Goal: Task Accomplishment & Management: Manage account settings

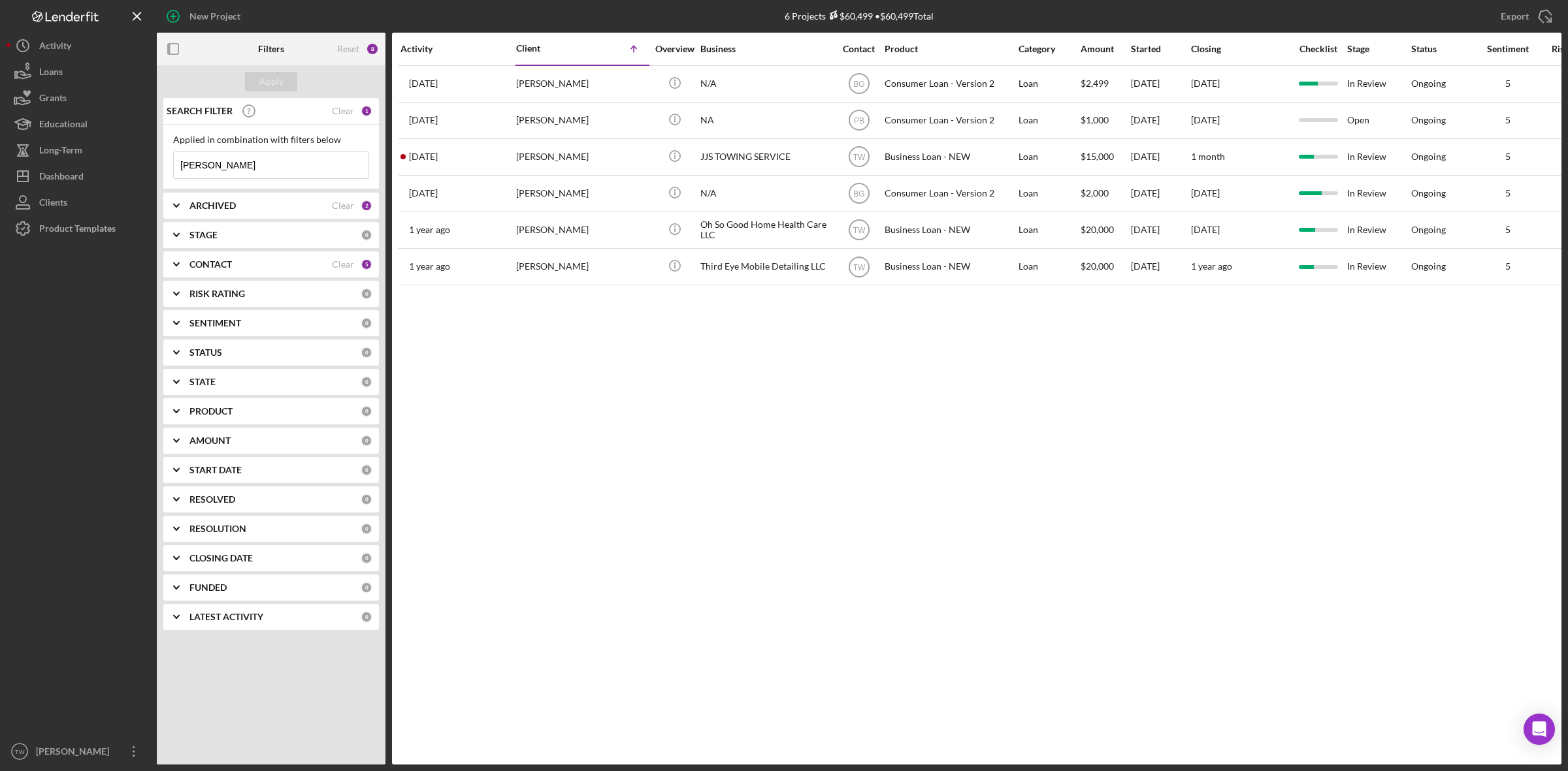
click at [226, 172] on input "[PERSON_NAME]" at bounding box center [271, 165] width 195 height 26
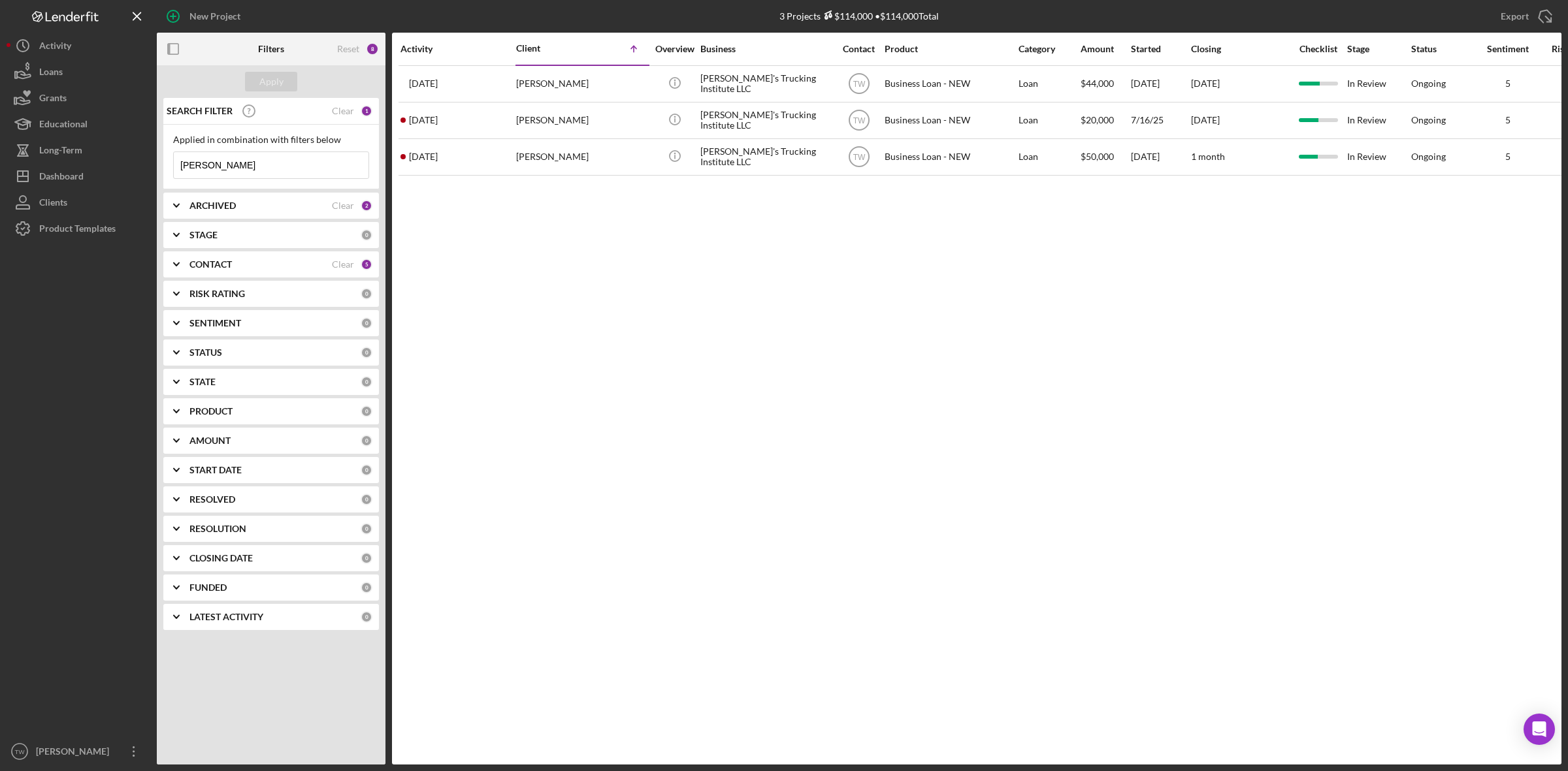
type input "[PERSON_NAME]"
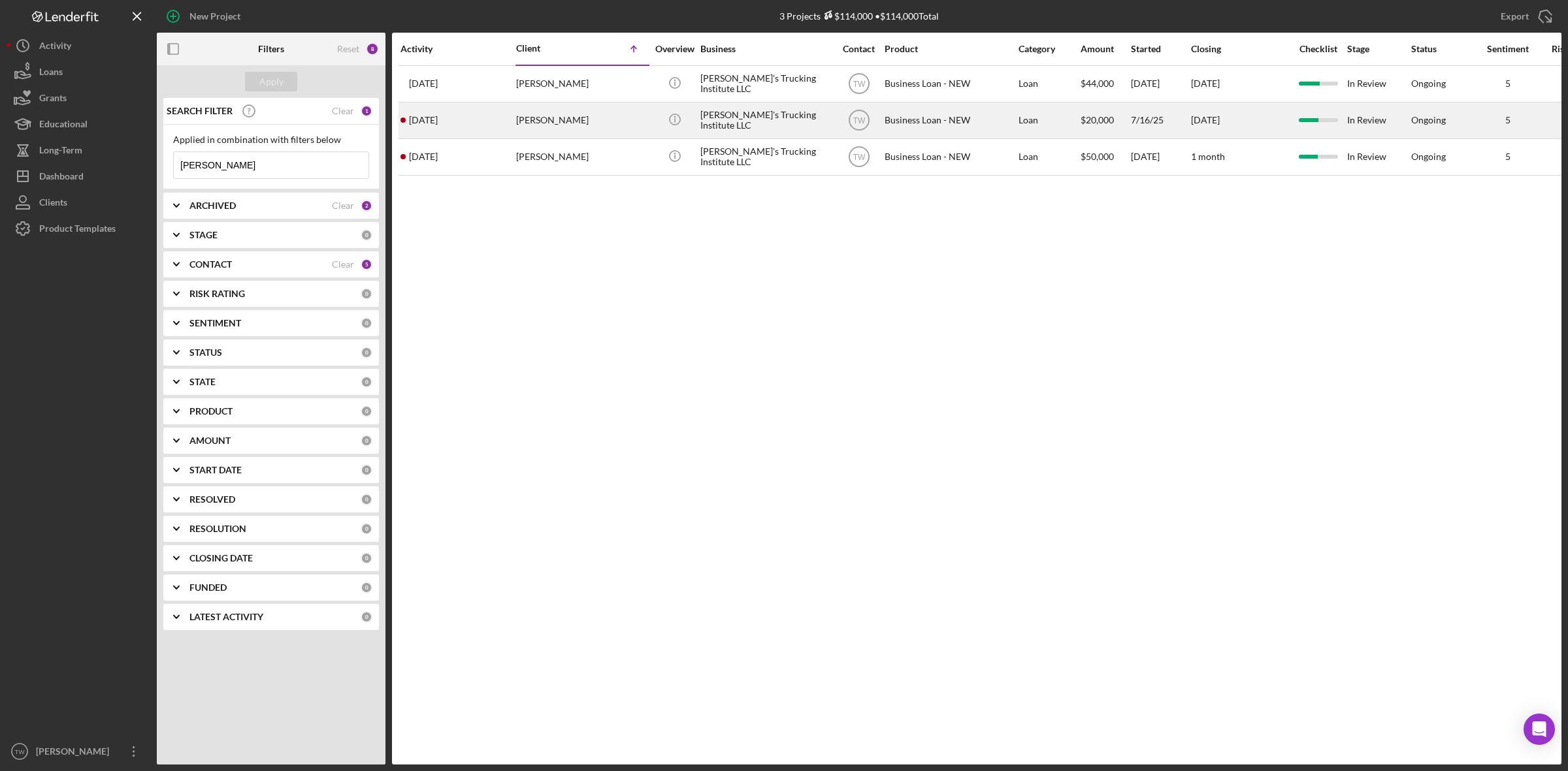
click at [701, 127] on div "[PERSON_NAME]'s Trucking Institute LLC" at bounding box center [765, 120] width 131 height 34
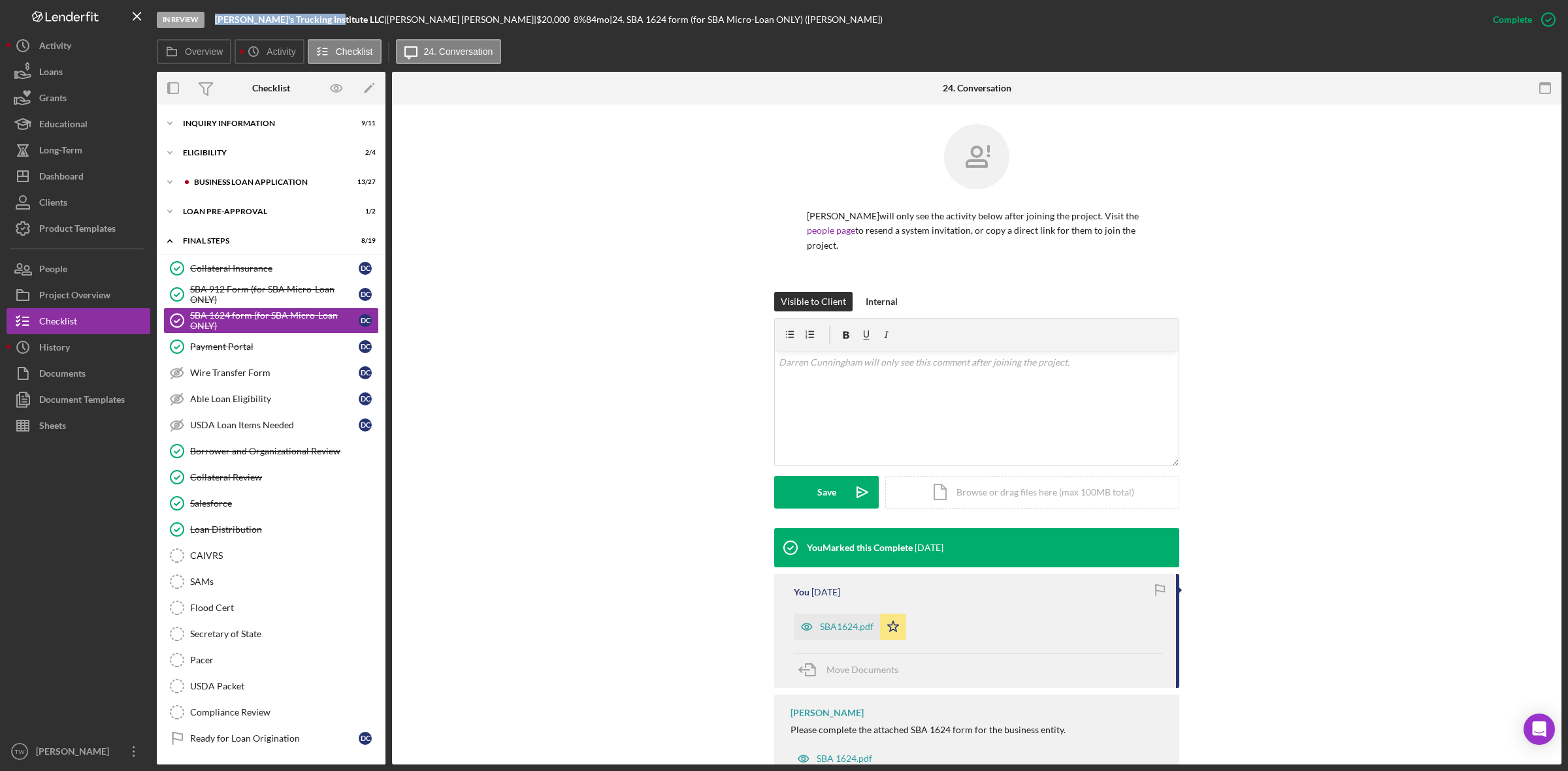
drag, startPoint x: 214, startPoint y: 22, endPoint x: 324, endPoint y: 21, distance: 110.0
click at [324, 21] on div "In Review [PERSON_NAME]'s Trucking Institute LLC | [PERSON_NAME] | $20,000 $20,…" at bounding box center [818, 19] width 1323 height 39
copy b "[PERSON_NAME]'s Trucking Institute LLC"
click at [245, 213] on div "LOAN PRE-APPROVAL" at bounding box center [276, 212] width 186 height 7
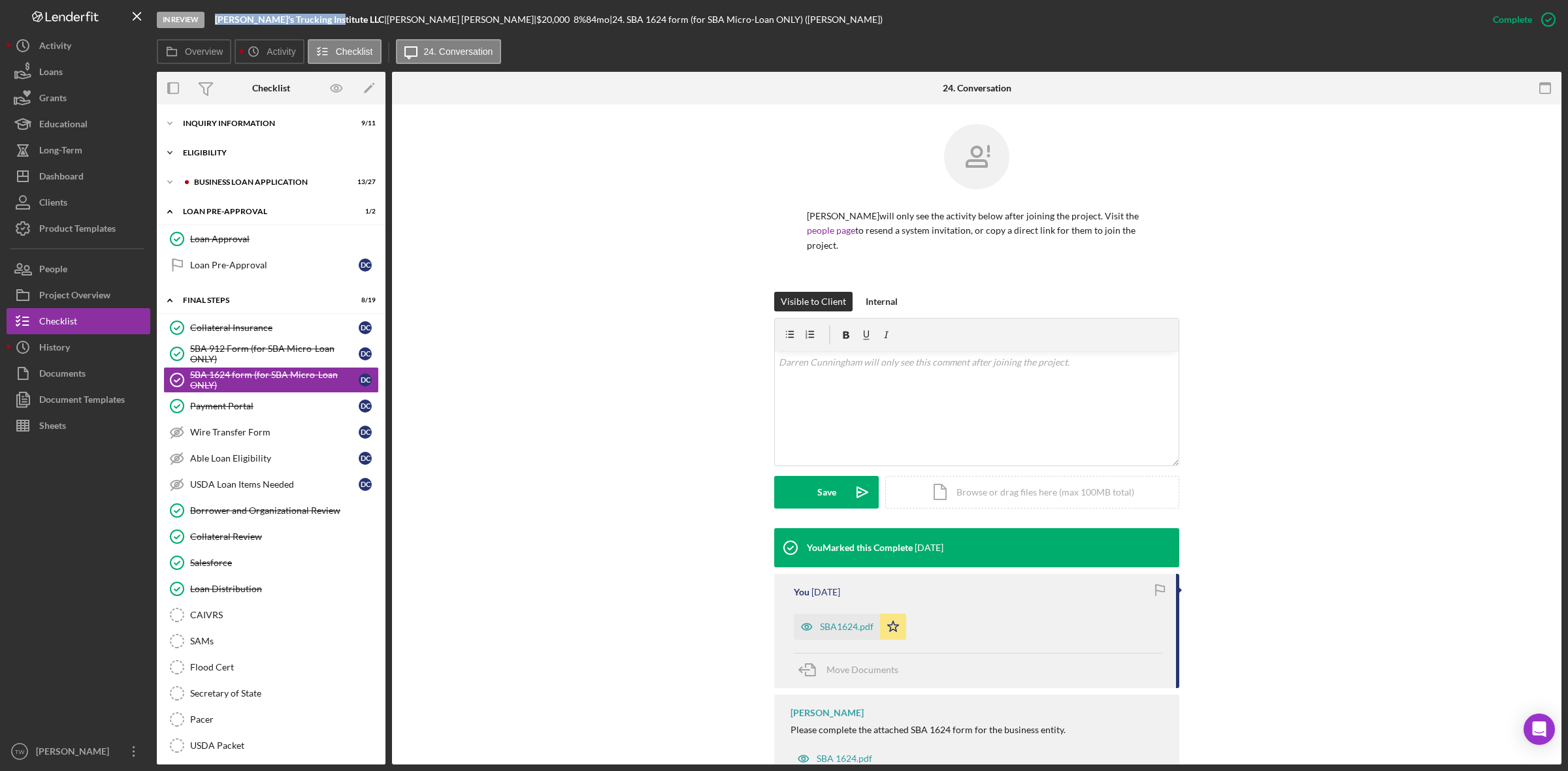
click at [230, 154] on div "ELIGIBILITY" at bounding box center [276, 153] width 186 height 7
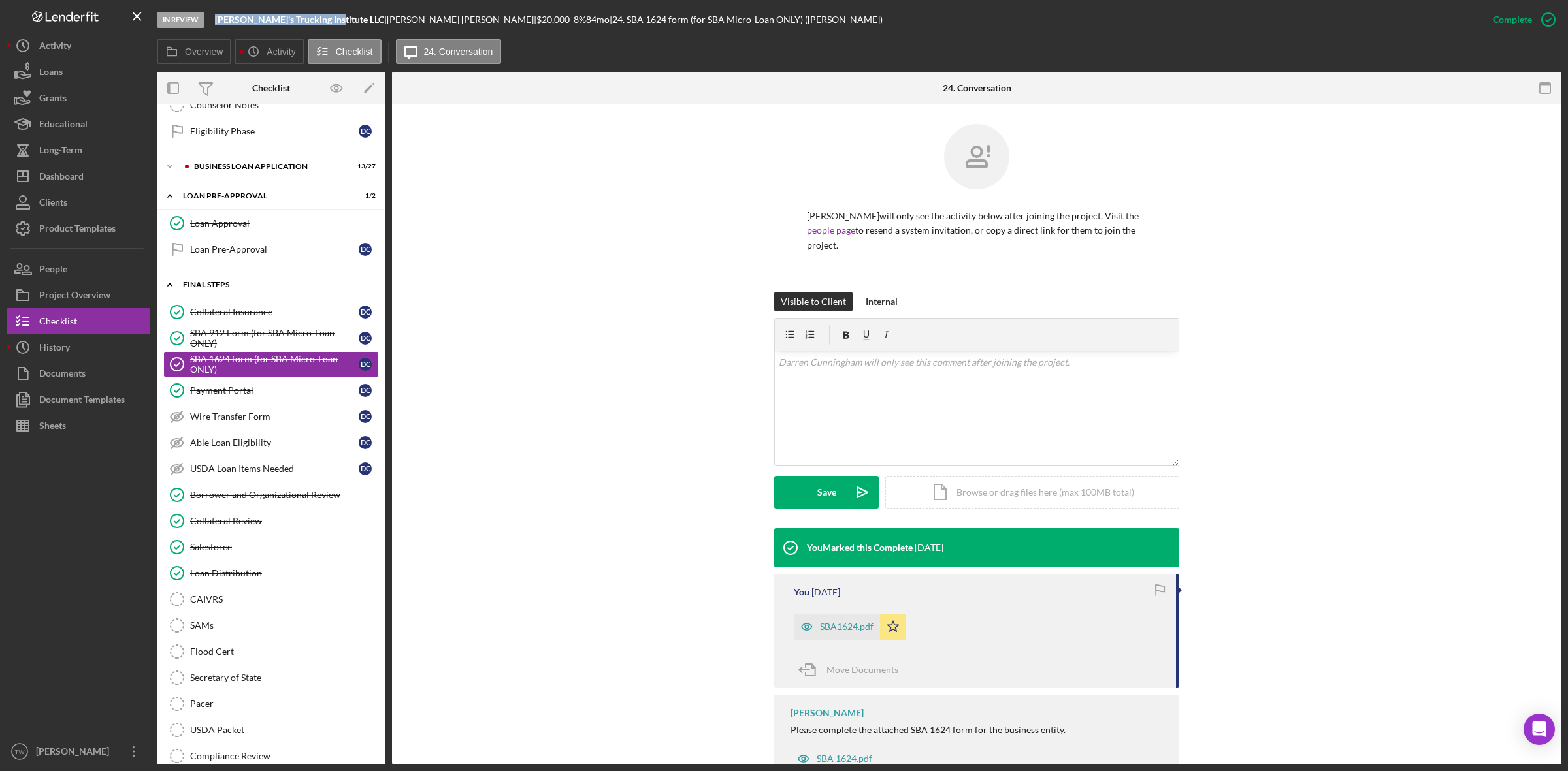
scroll to position [46, 0]
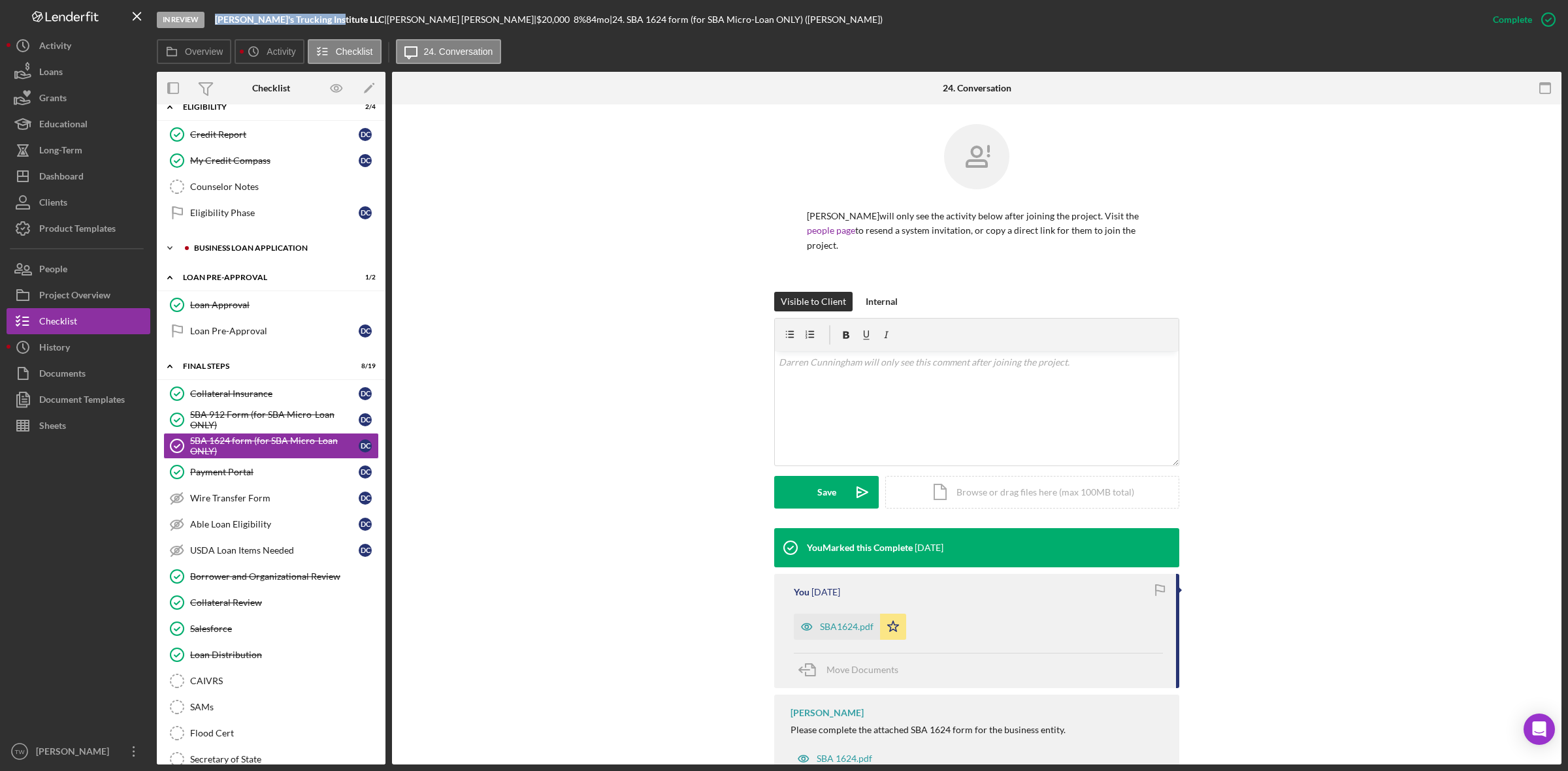
click at [219, 251] on div "BUSINESS LOAN APPLICATION" at bounding box center [281, 248] width 175 height 7
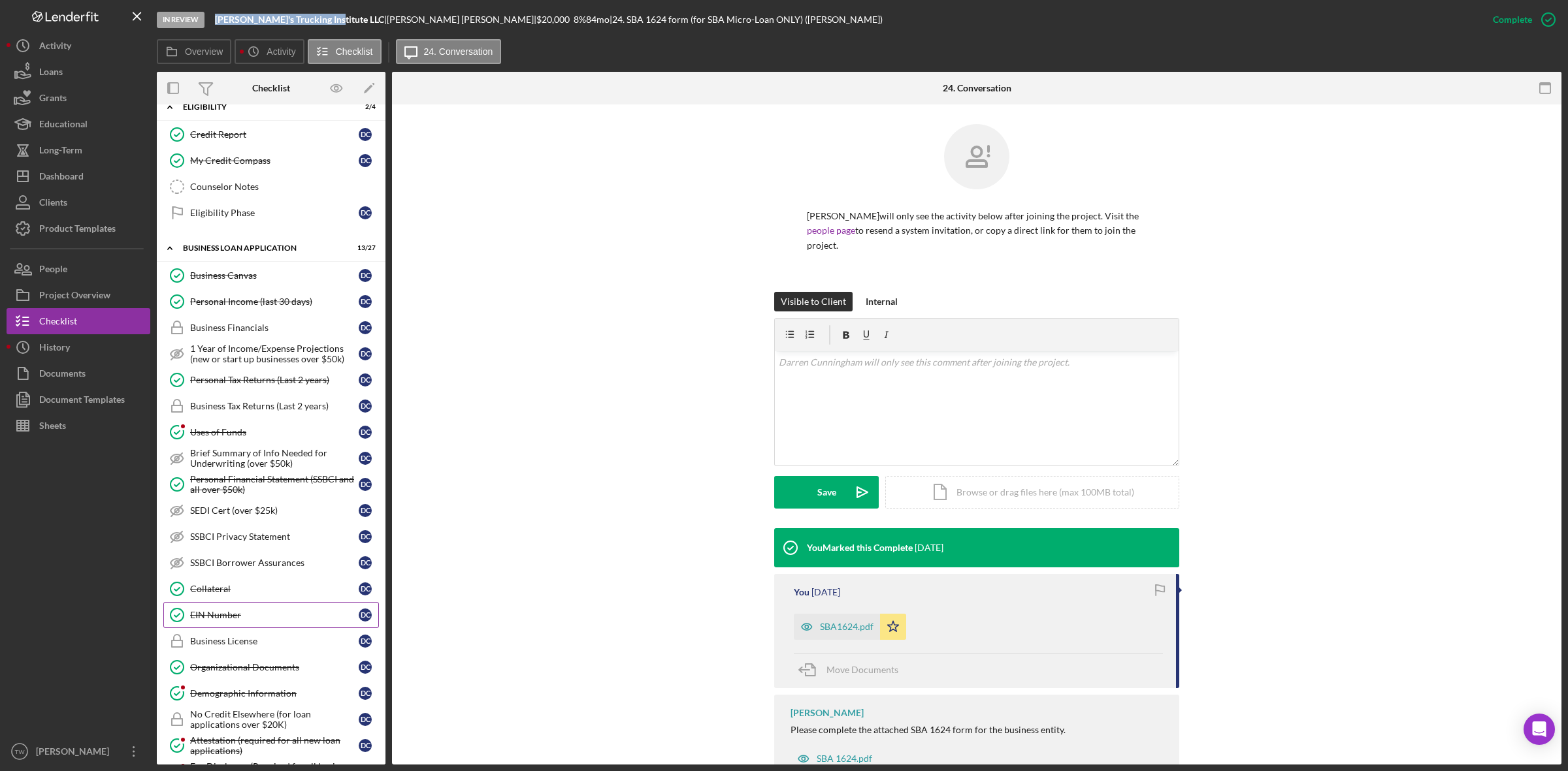
click at [263, 621] on div "EIN Number" at bounding box center [274, 615] width 168 height 10
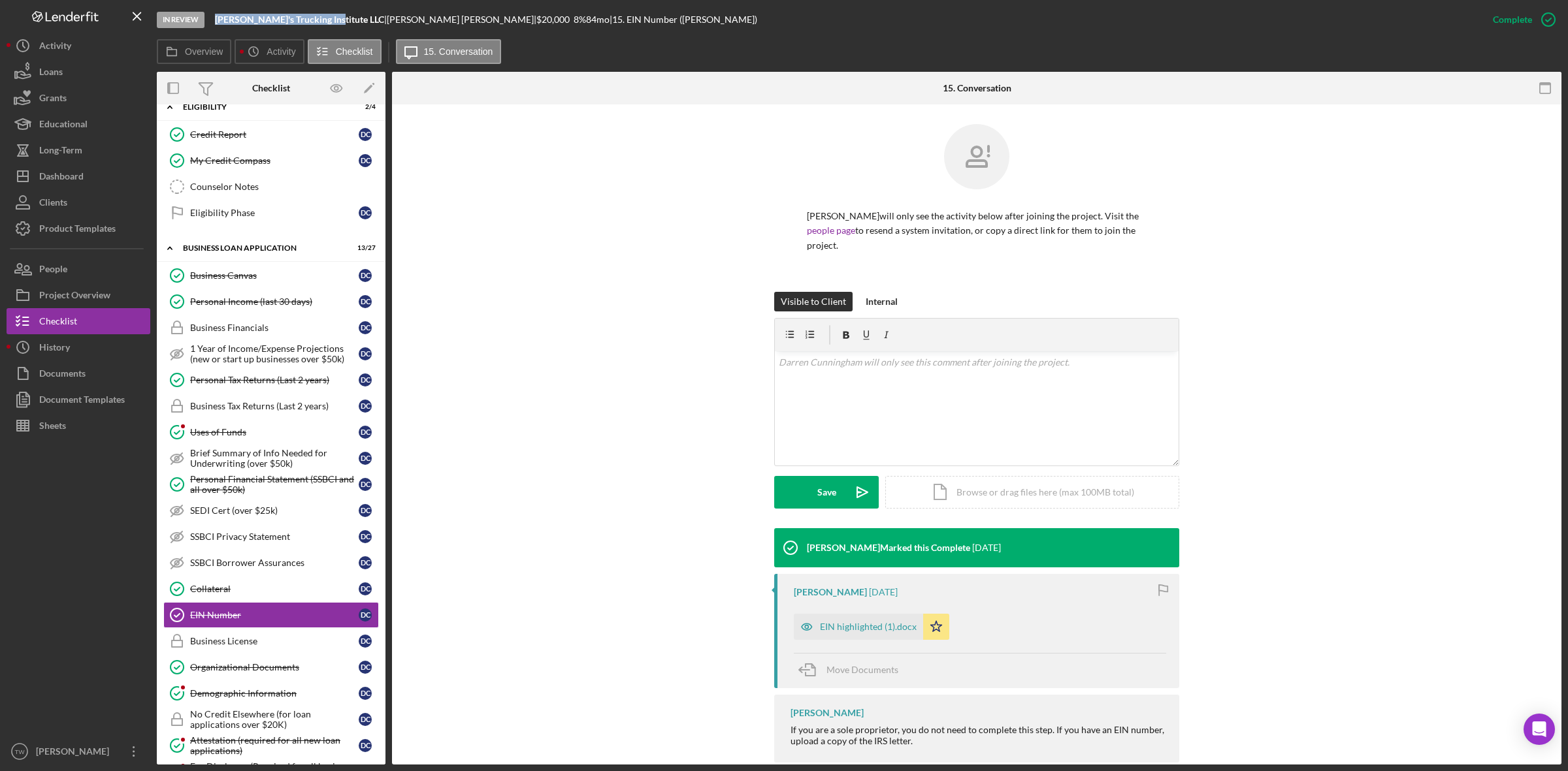
scroll to position [25, 0]
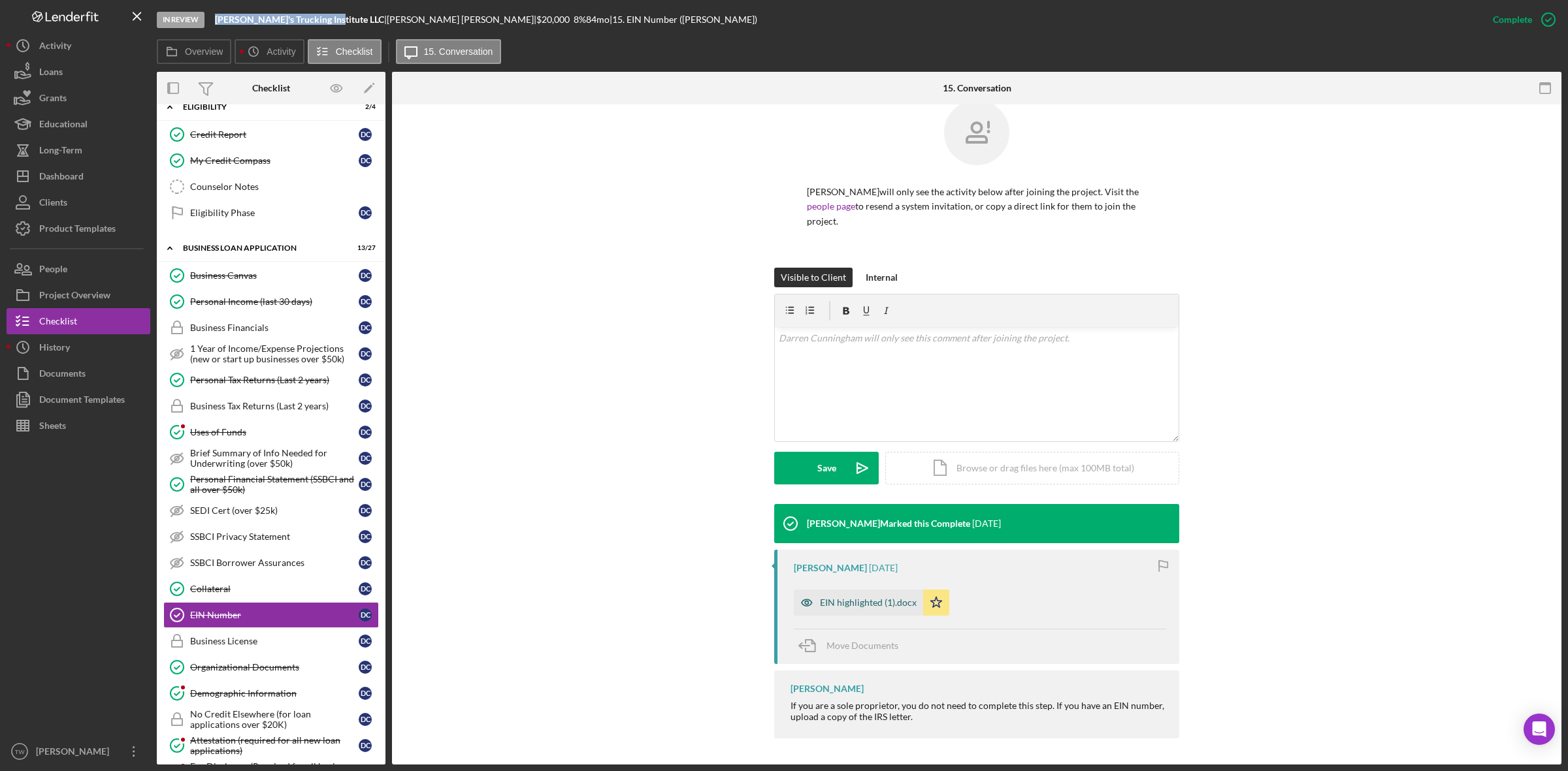
click at [873, 605] on div "EIN highlighted (1).docx" at bounding box center [868, 603] width 97 height 10
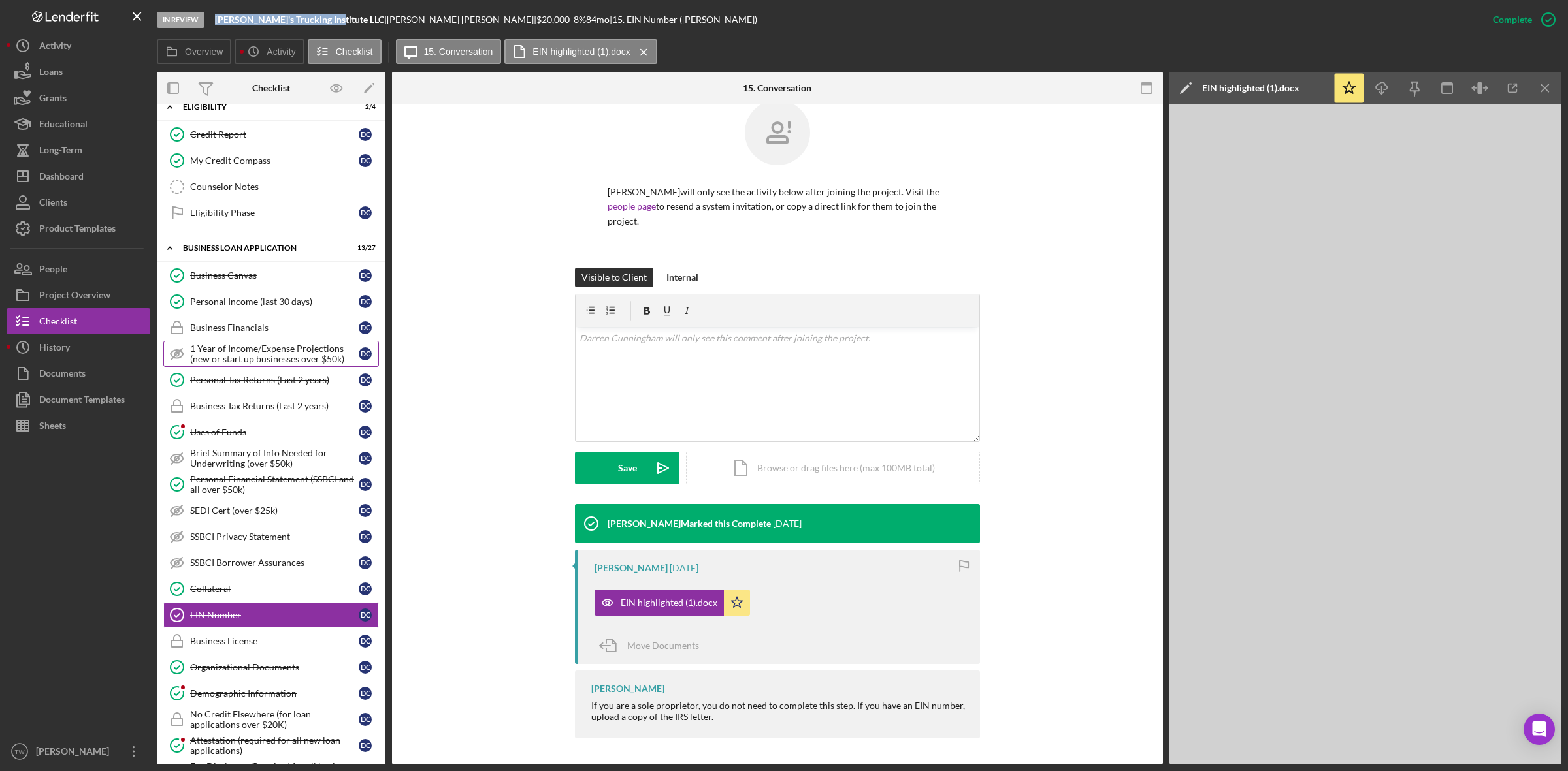
scroll to position [0, 0]
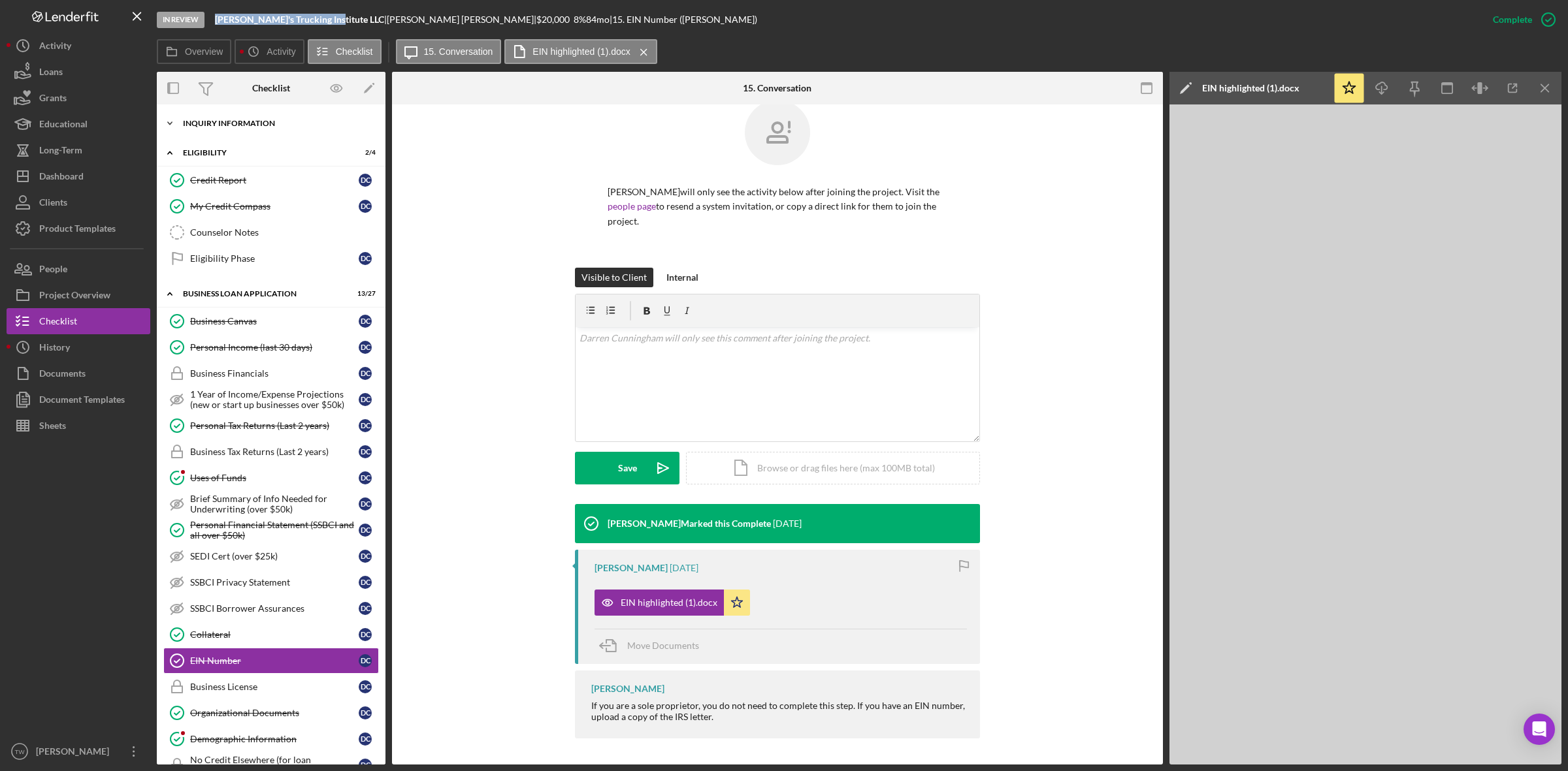
click at [249, 117] on div "Icon/Expander INQUIRY INFORMATION 9 / 11" at bounding box center [272, 123] width 229 height 26
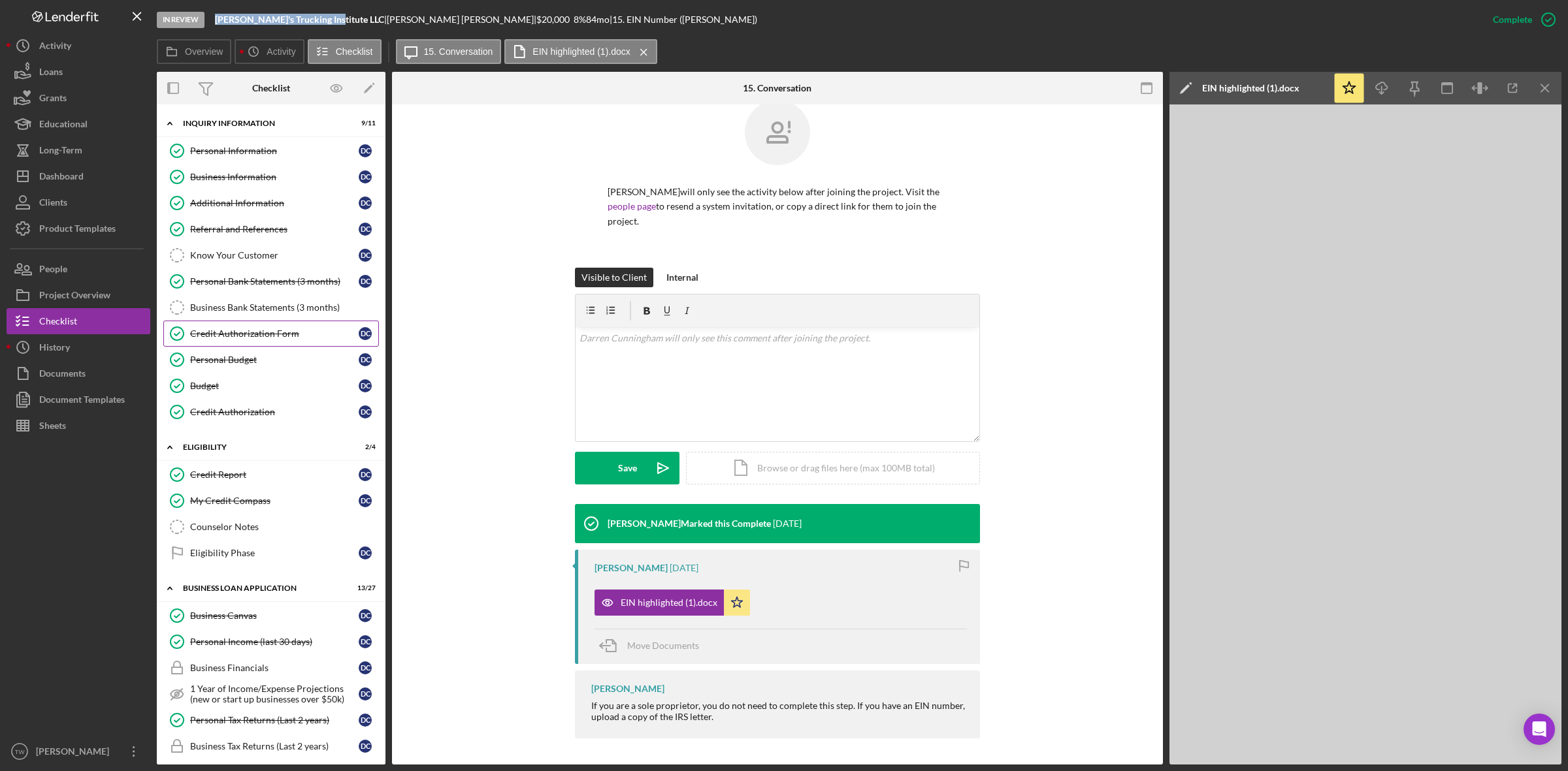
click at [251, 345] on link "Credit Authorization Form Credit Authorization Form D C" at bounding box center [271, 334] width 215 height 26
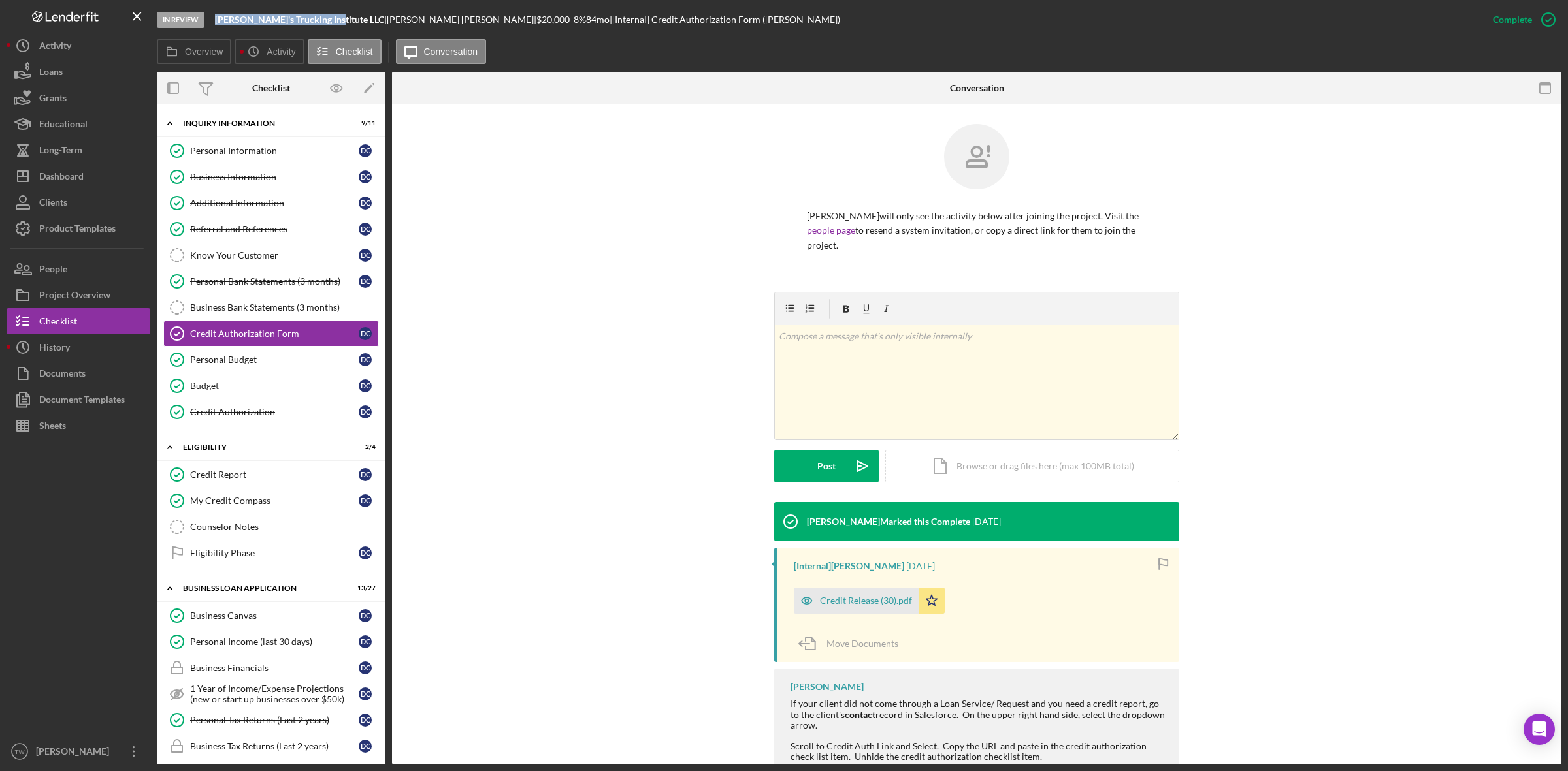
scroll to position [73, 0]
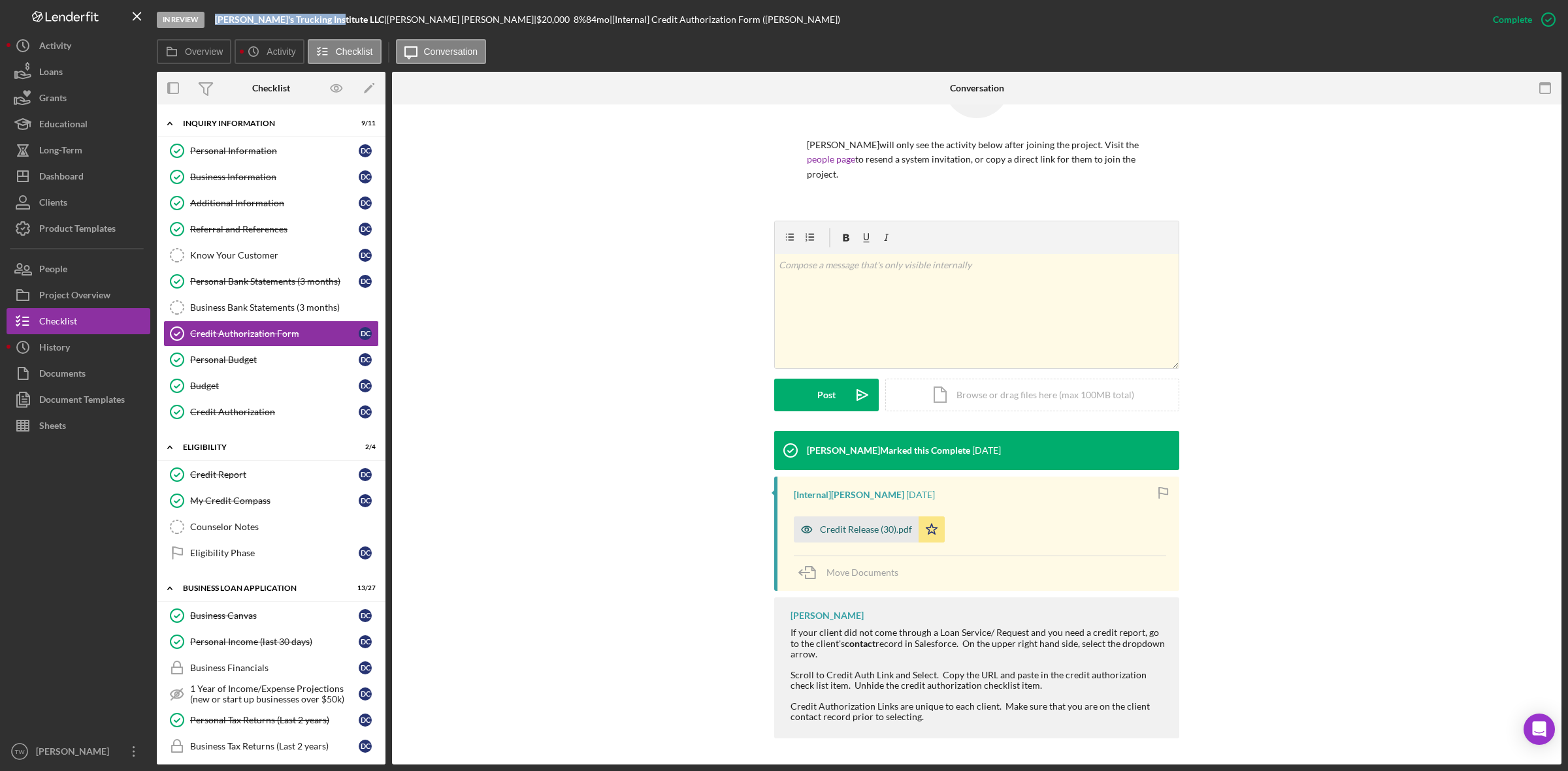
click at [853, 517] on div "Credit Release (30).pdf" at bounding box center [856, 529] width 125 height 26
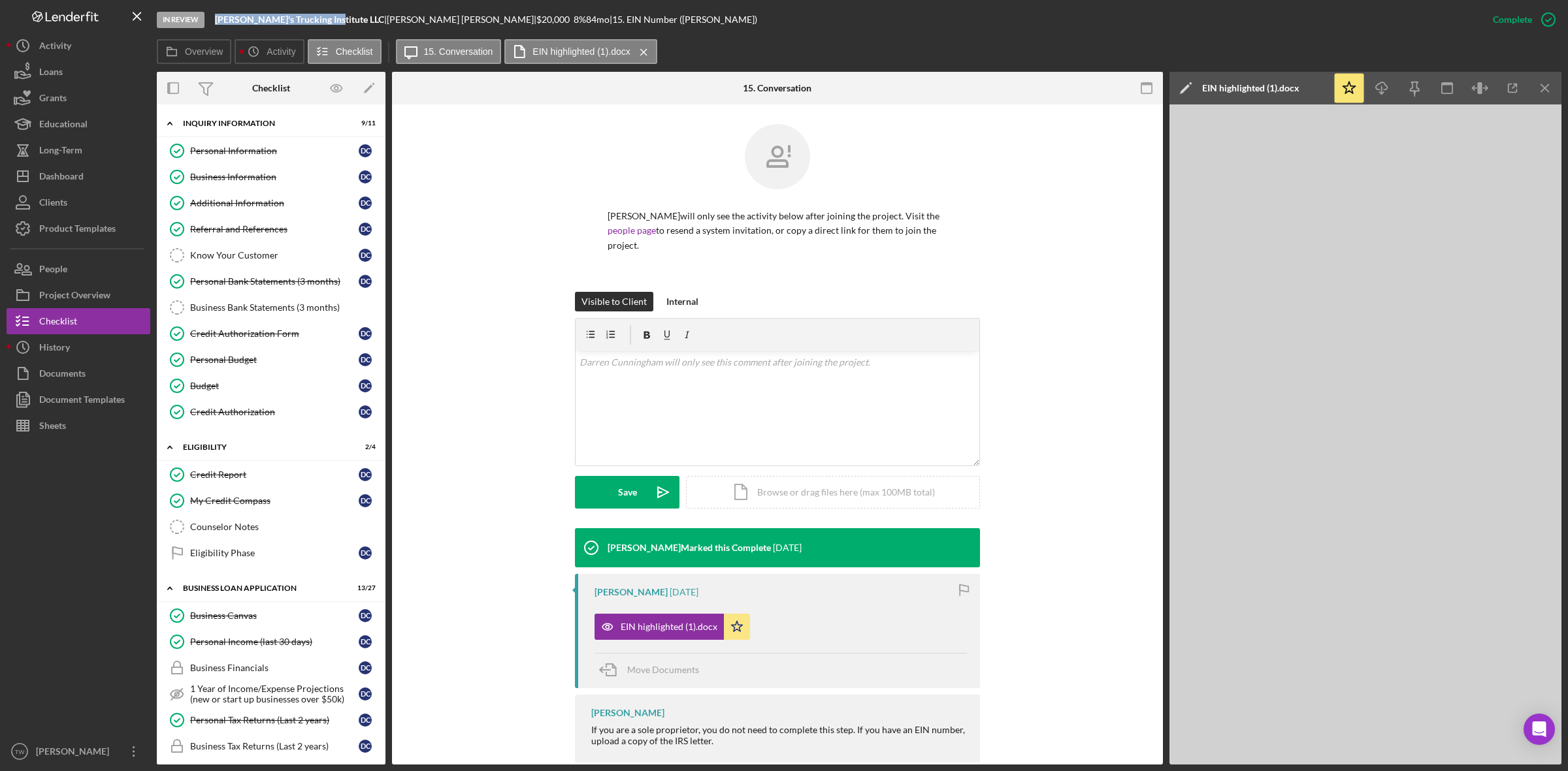
scroll to position [530, 0]
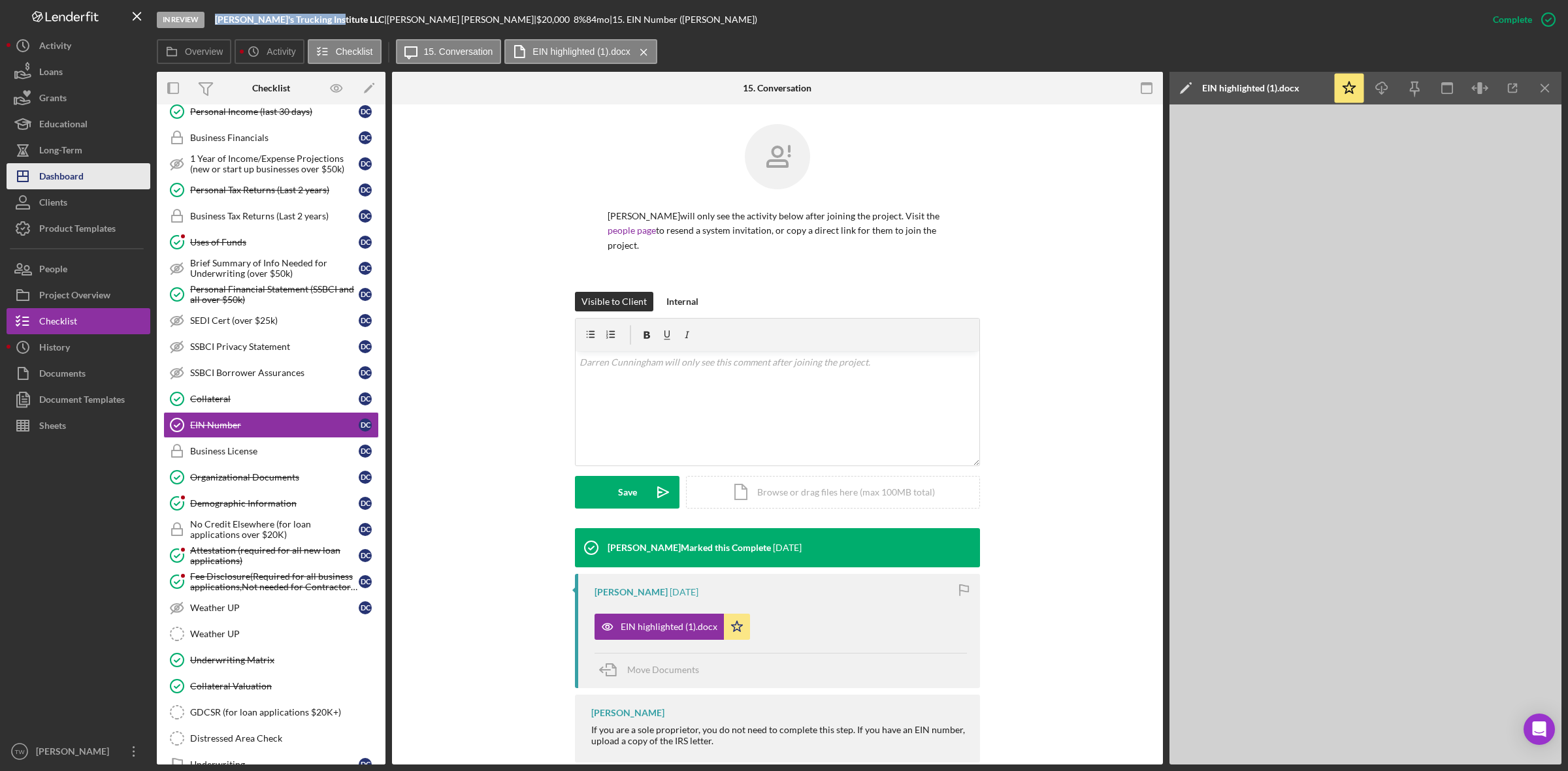
click at [58, 176] on div "Dashboard" at bounding box center [61, 177] width 44 height 29
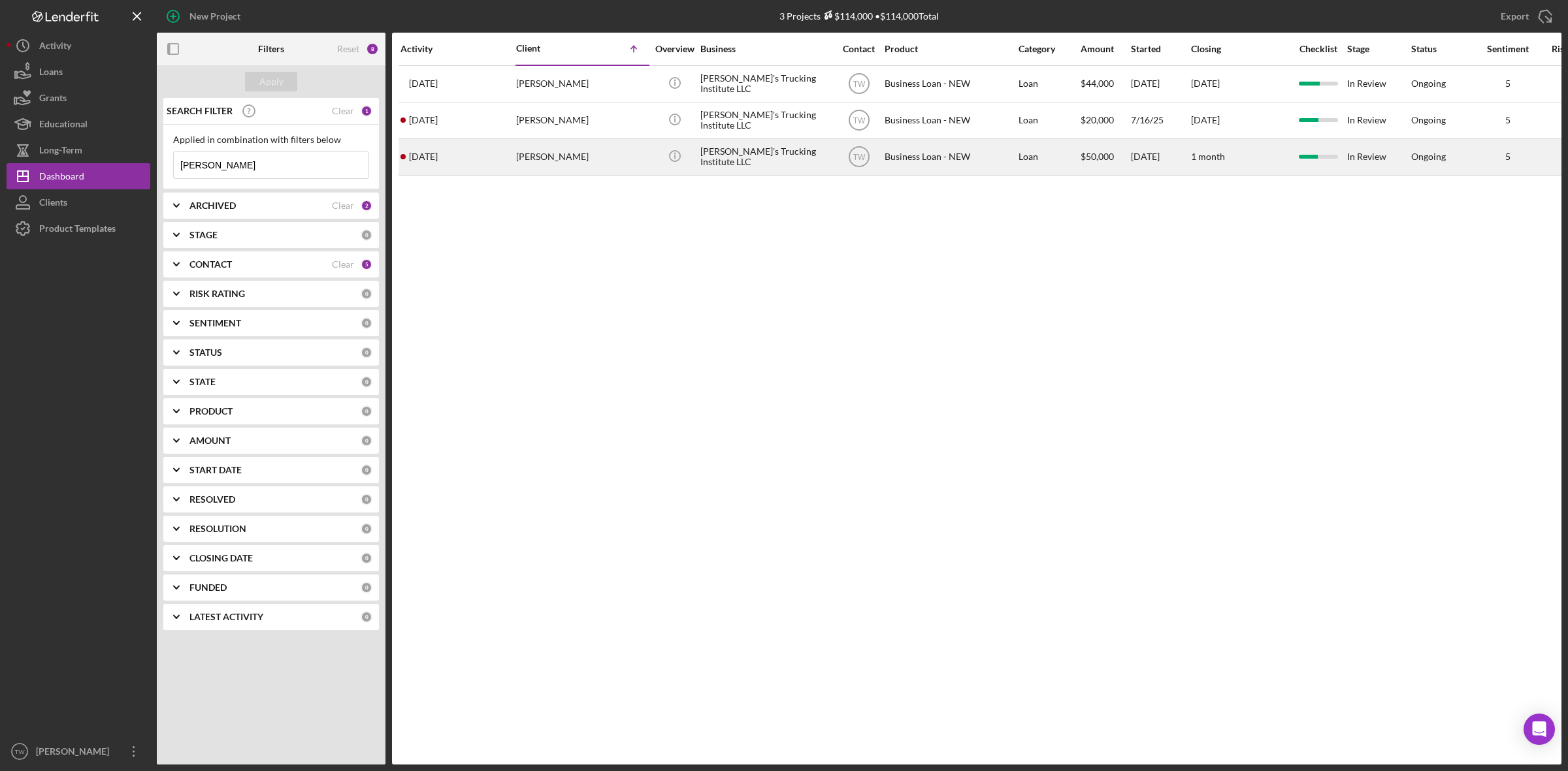
click at [533, 160] on div "[PERSON_NAME]" at bounding box center [581, 157] width 131 height 34
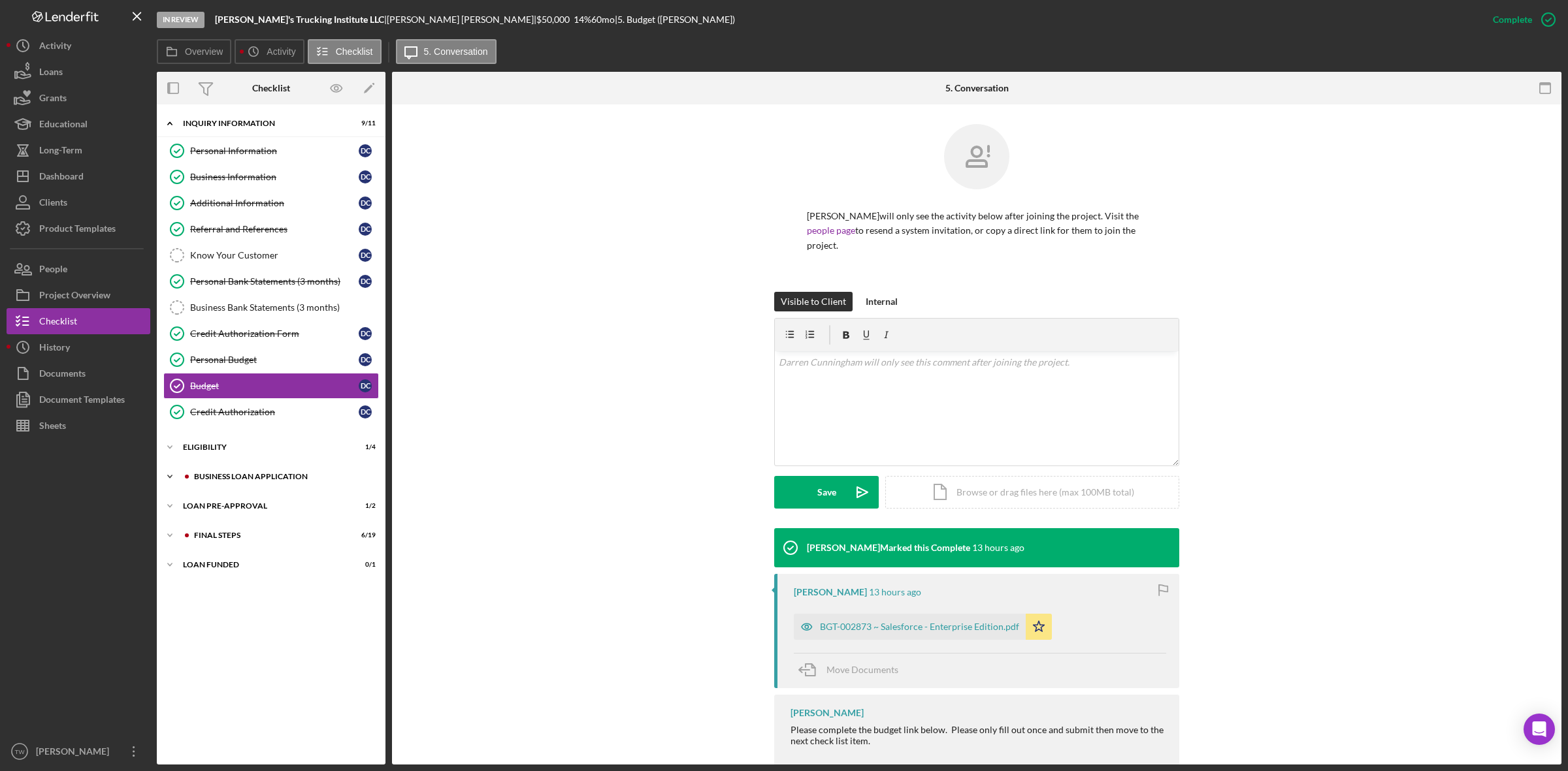
click at [220, 490] on div "Icon/Expander BUSINESS LOAN APPLICATION 16 / 31" at bounding box center [272, 476] width 229 height 26
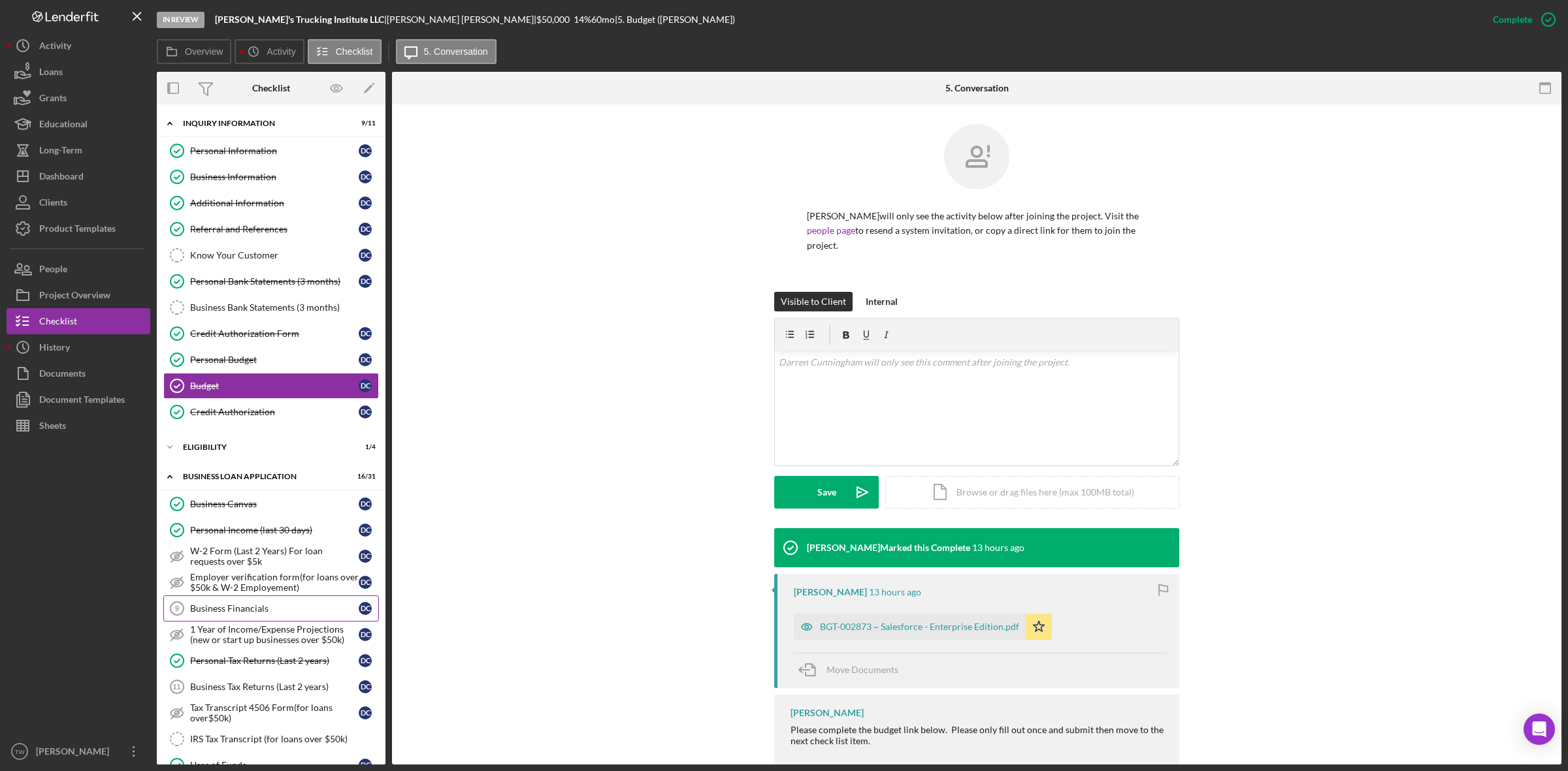
click at [266, 605] on link "Business Financials 9 Business Financials D C" at bounding box center [271, 608] width 215 height 26
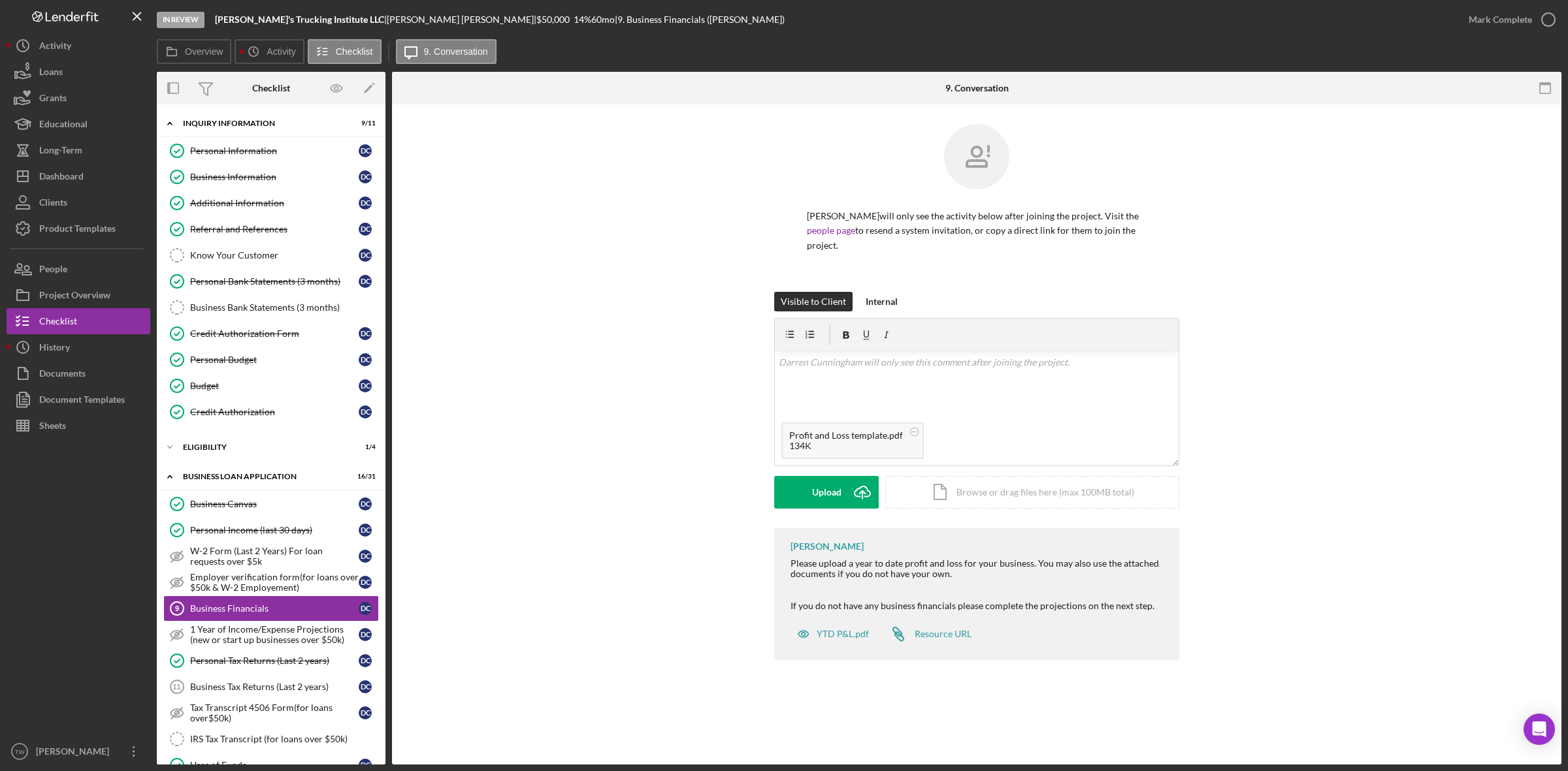
click at [837, 512] on div "Visible to Client Internal v Color teal Color pink Remove color Add row above A…" at bounding box center [976, 410] width 405 height 236
click at [837, 490] on div "Upload" at bounding box center [826, 493] width 29 height 33
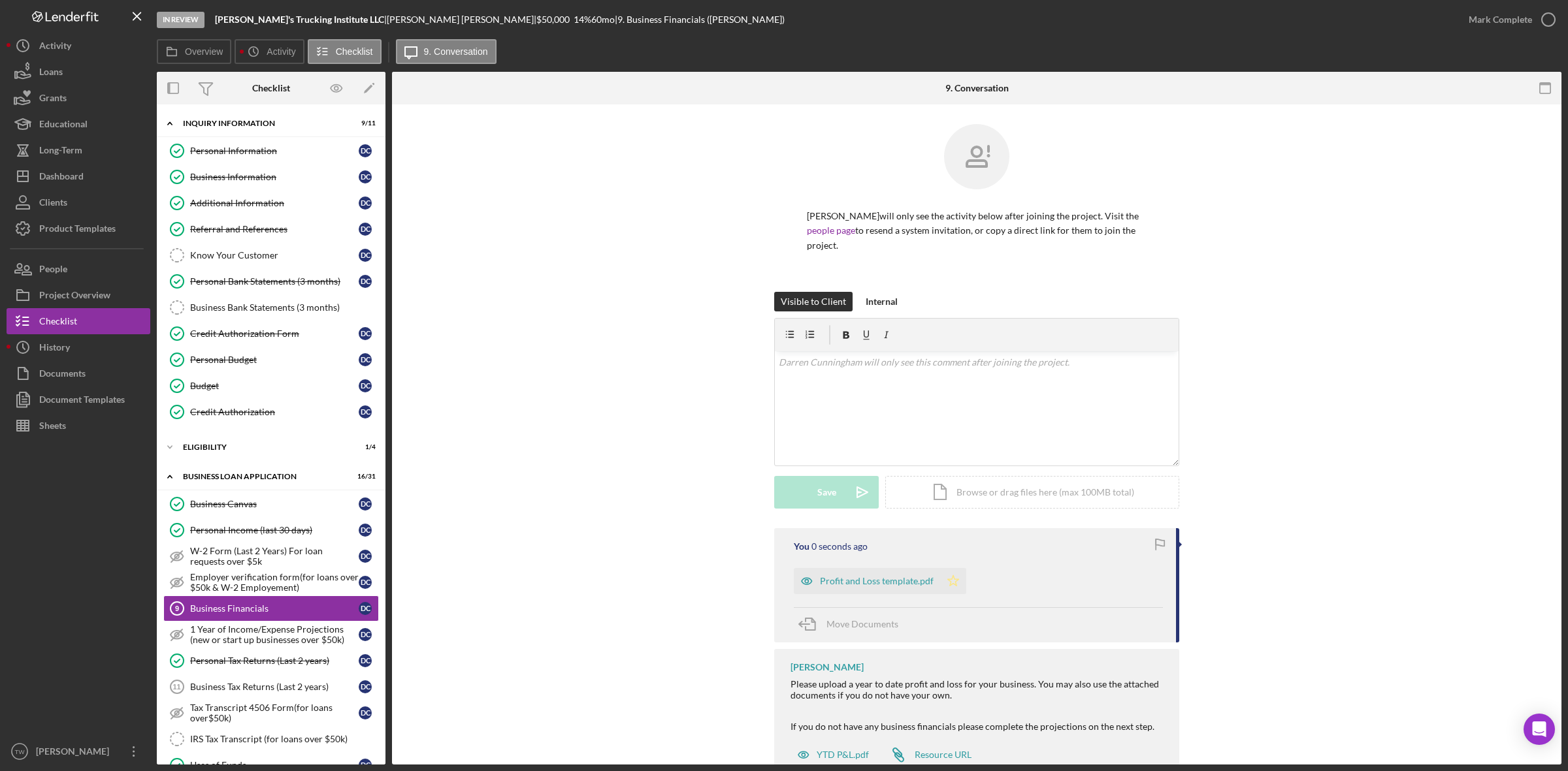
click at [958, 586] on icon "Icon/Star" at bounding box center [953, 581] width 26 height 26
click at [1509, 13] on div "Mark Complete" at bounding box center [1500, 19] width 64 height 26
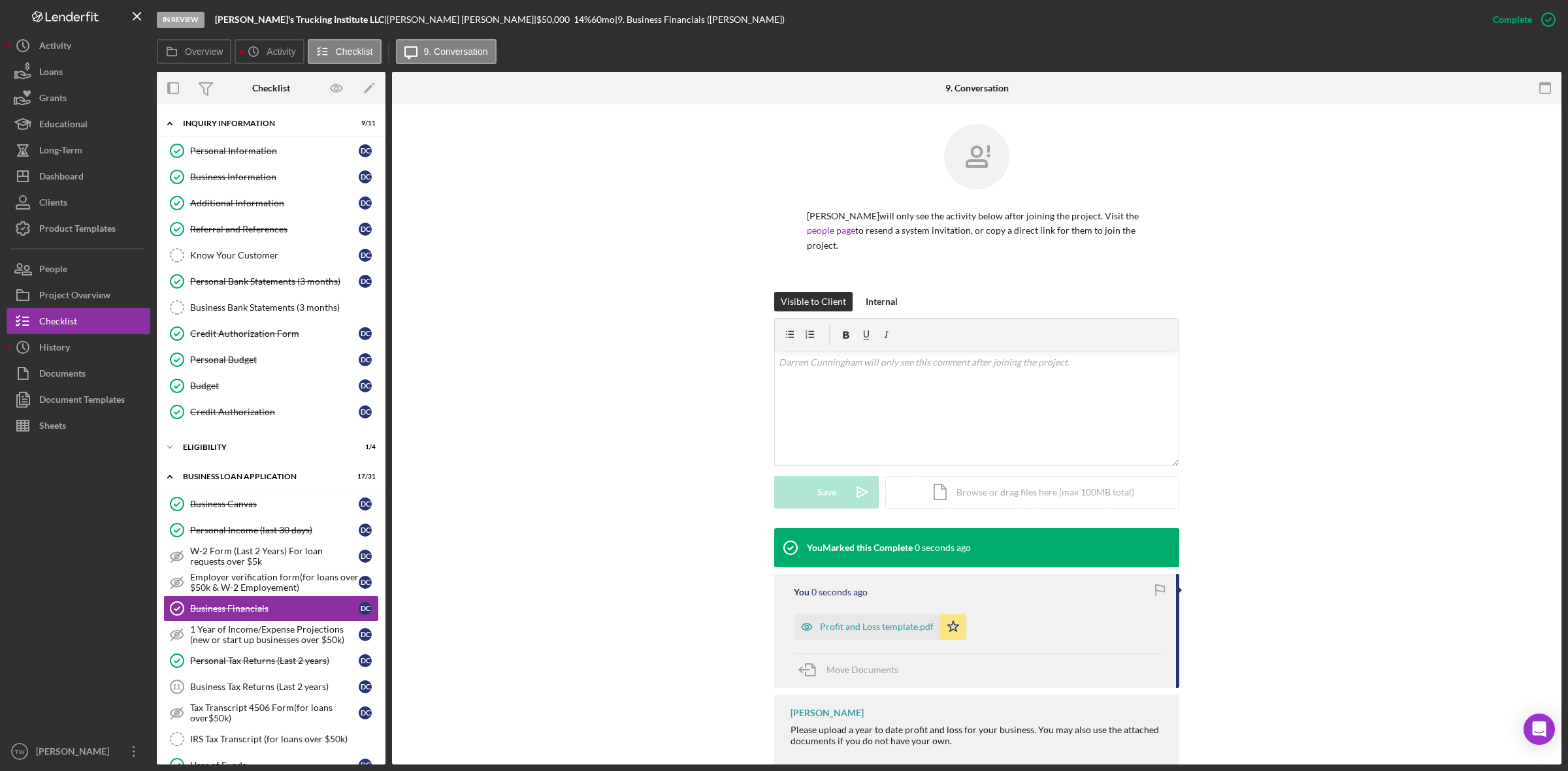
scroll to position [89, 0]
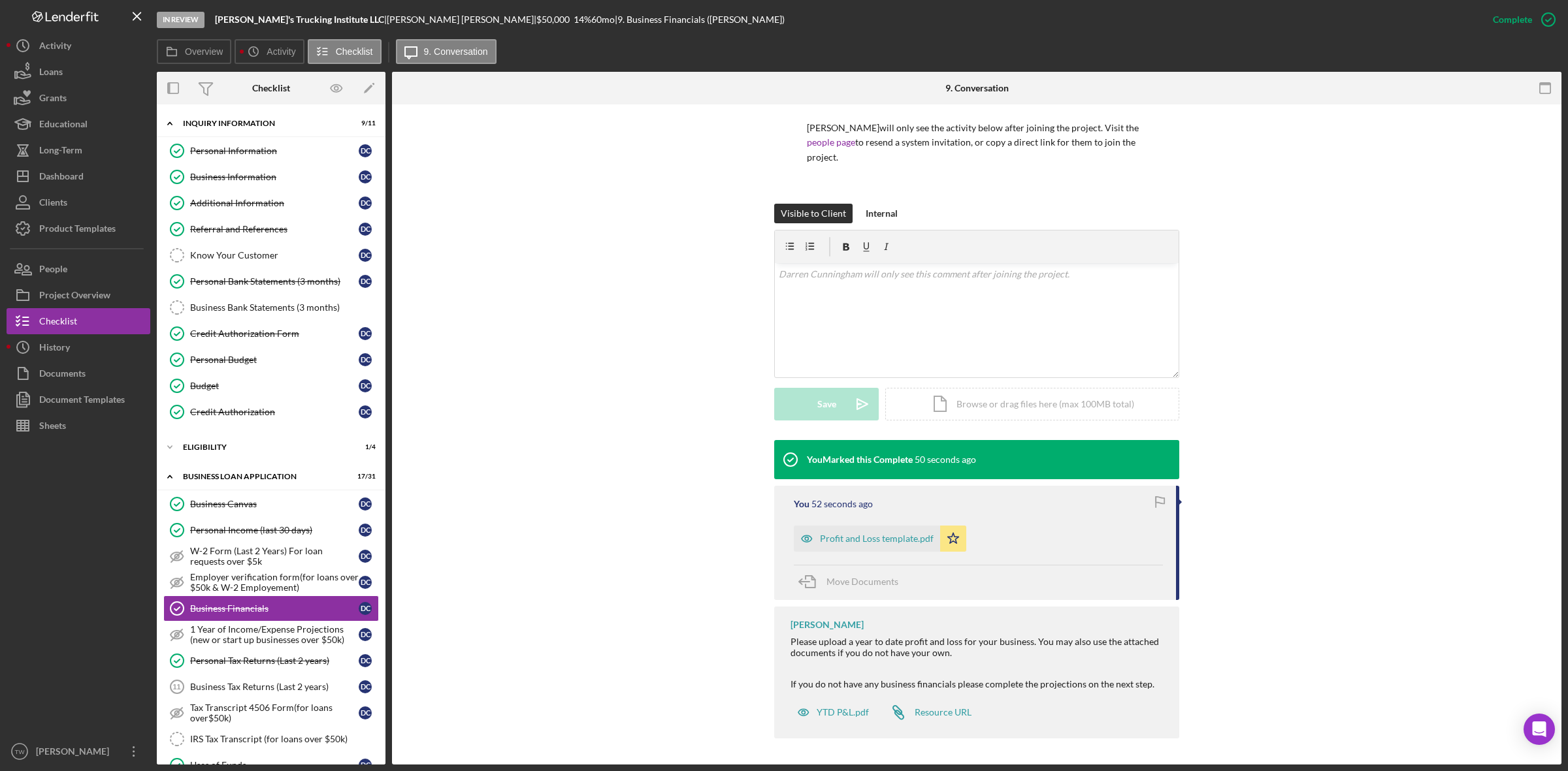
click at [1341, 452] on div "You Marked this Complete 50 seconds ago You 52 seconds ago Profit and Loss temp…" at bounding box center [976, 593] width 1130 height 305
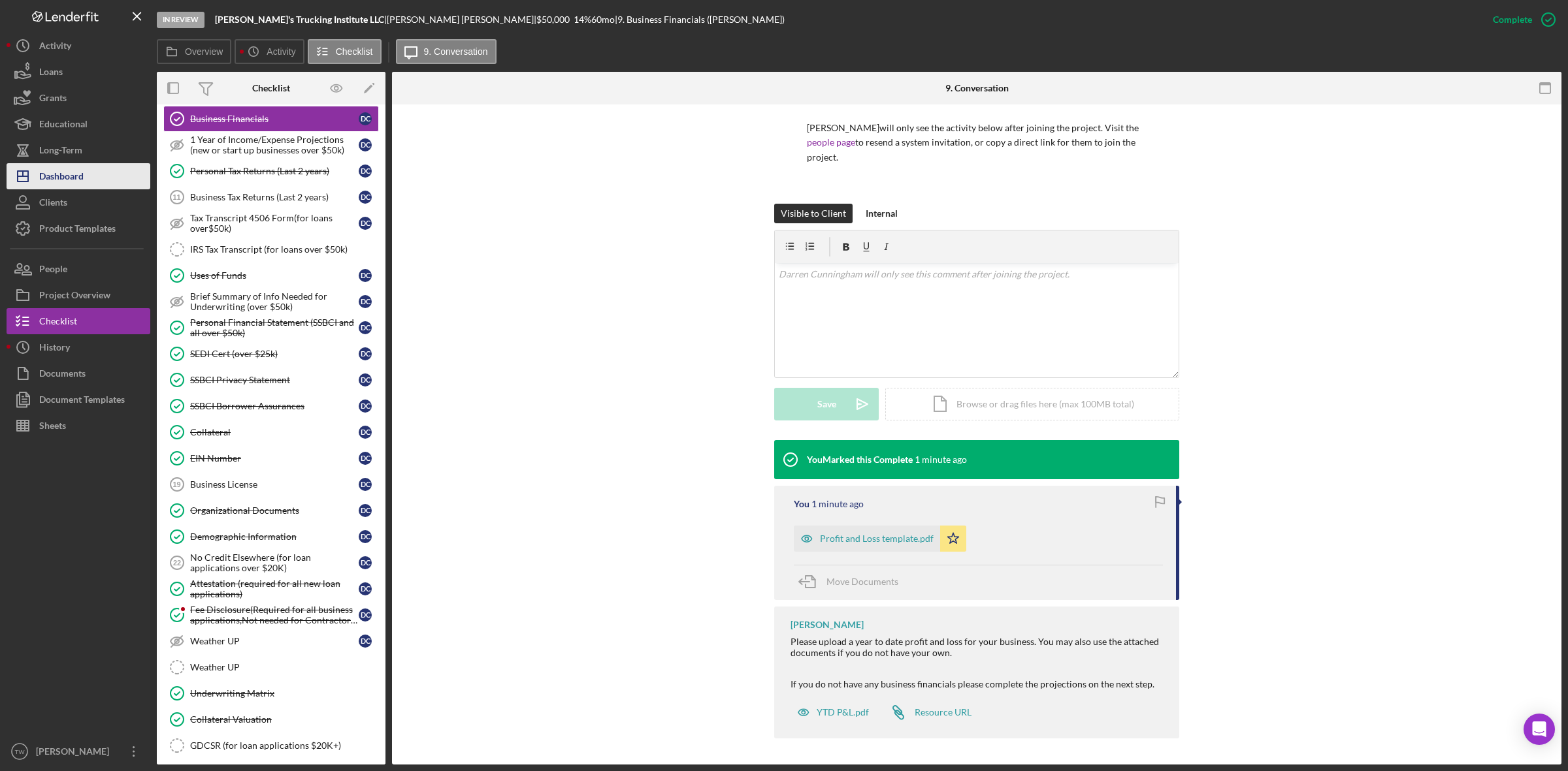
click at [77, 178] on div "Dashboard" at bounding box center [61, 177] width 44 height 29
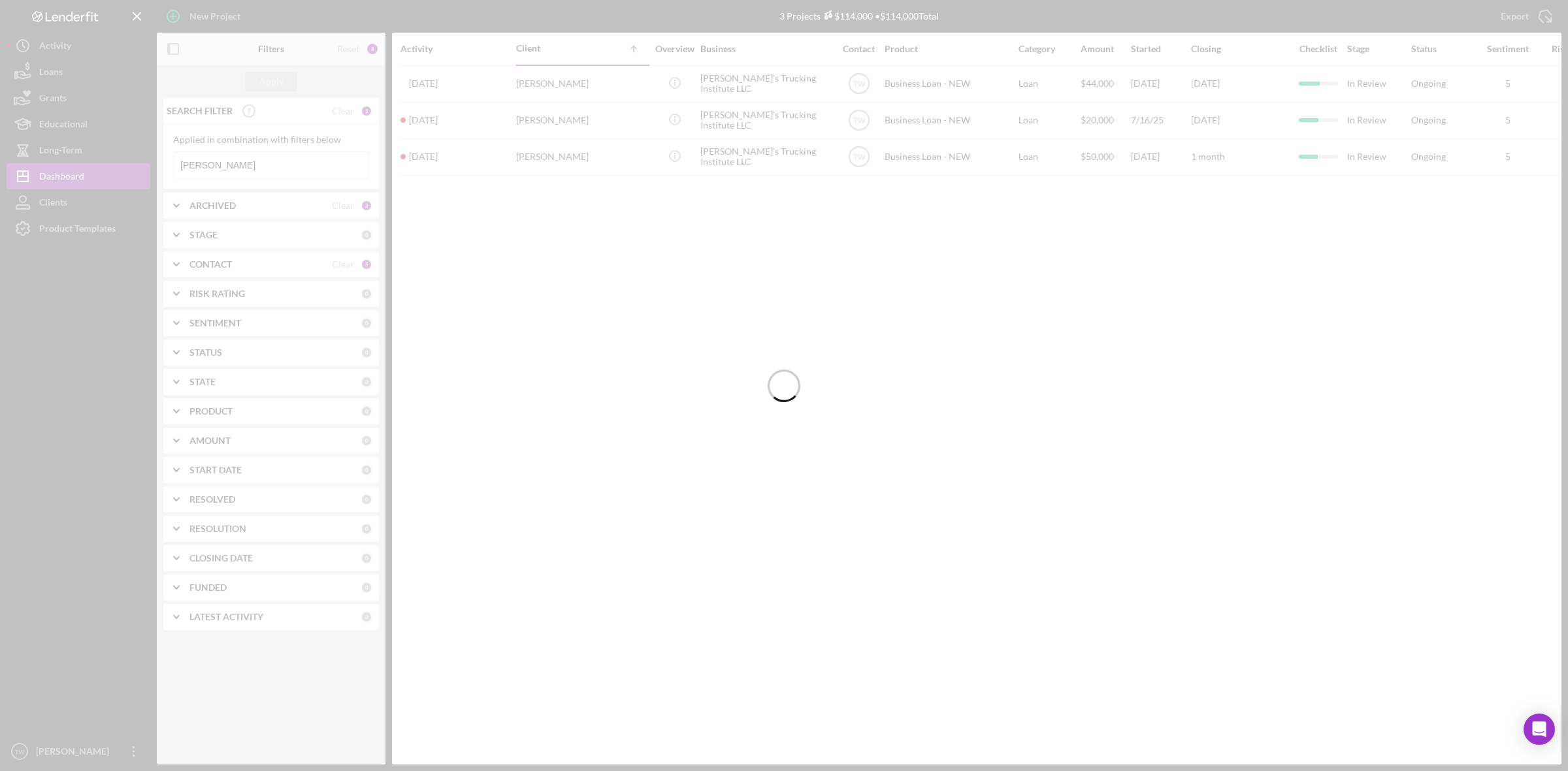
click at [245, 170] on input "[PERSON_NAME]" at bounding box center [271, 165] width 195 height 26
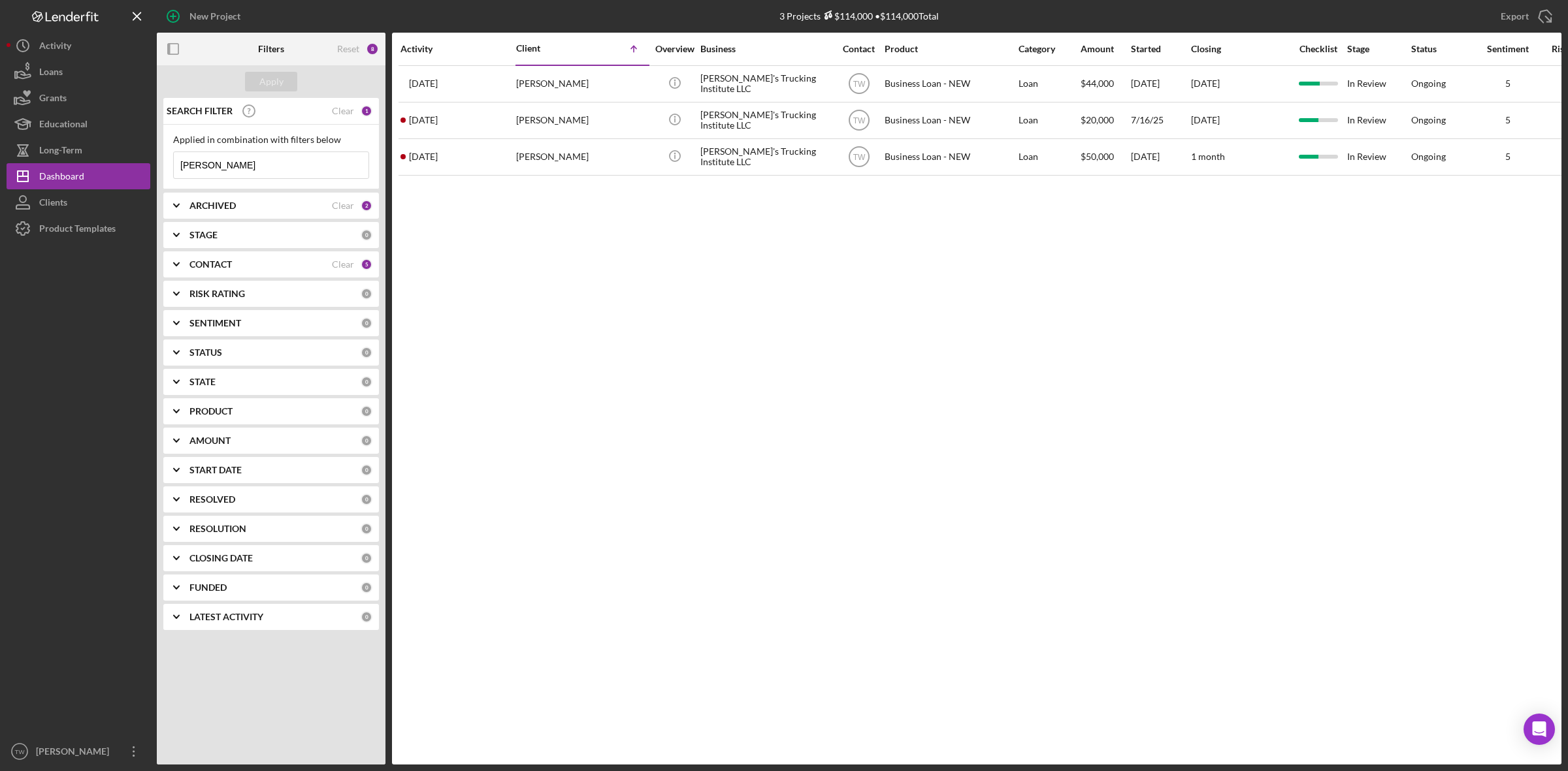
click at [245, 170] on input "[PERSON_NAME]" at bounding box center [271, 165] width 195 height 26
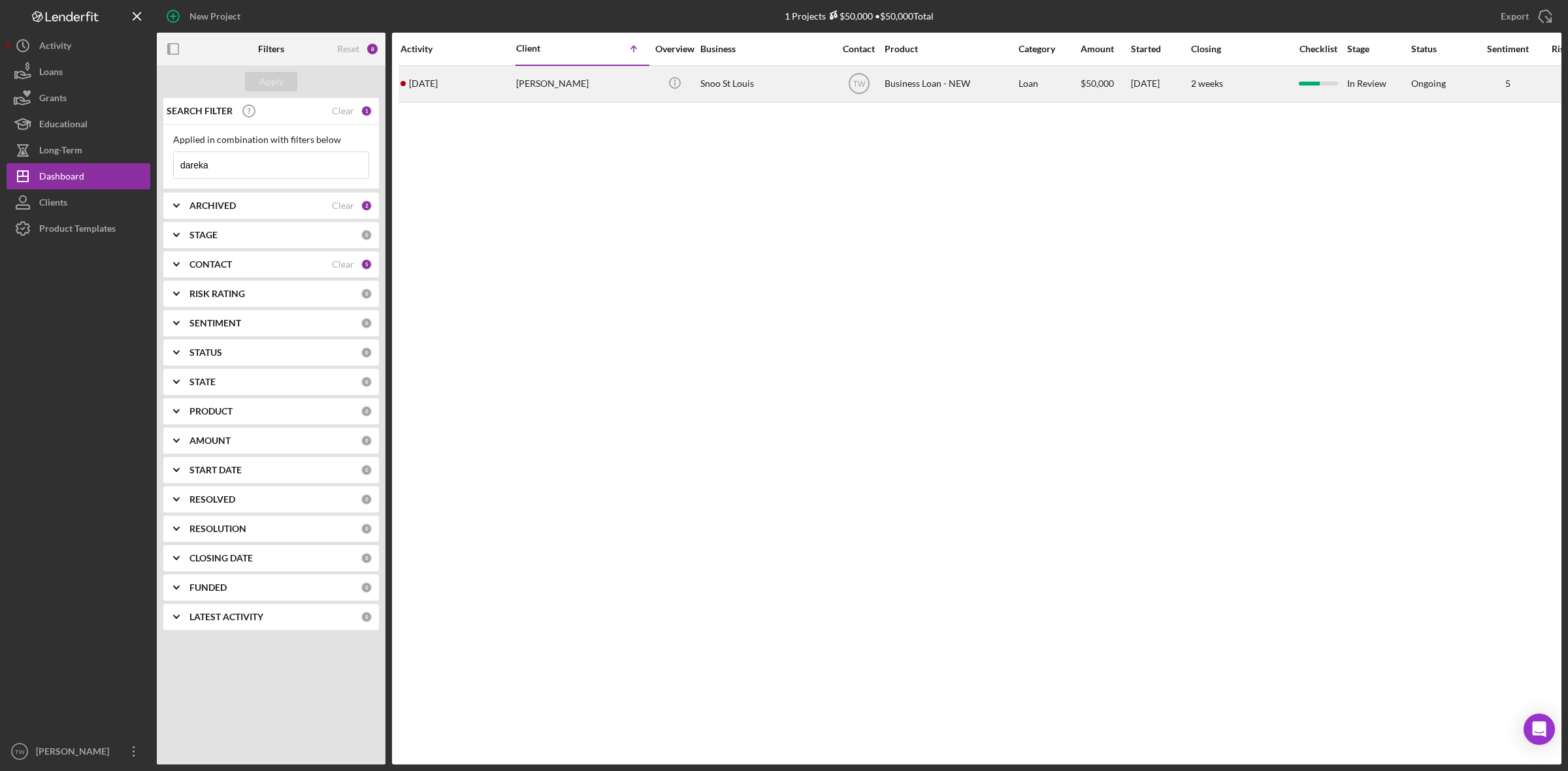
type input "dareka"
click at [526, 80] on div "[PERSON_NAME]" at bounding box center [581, 84] width 131 height 34
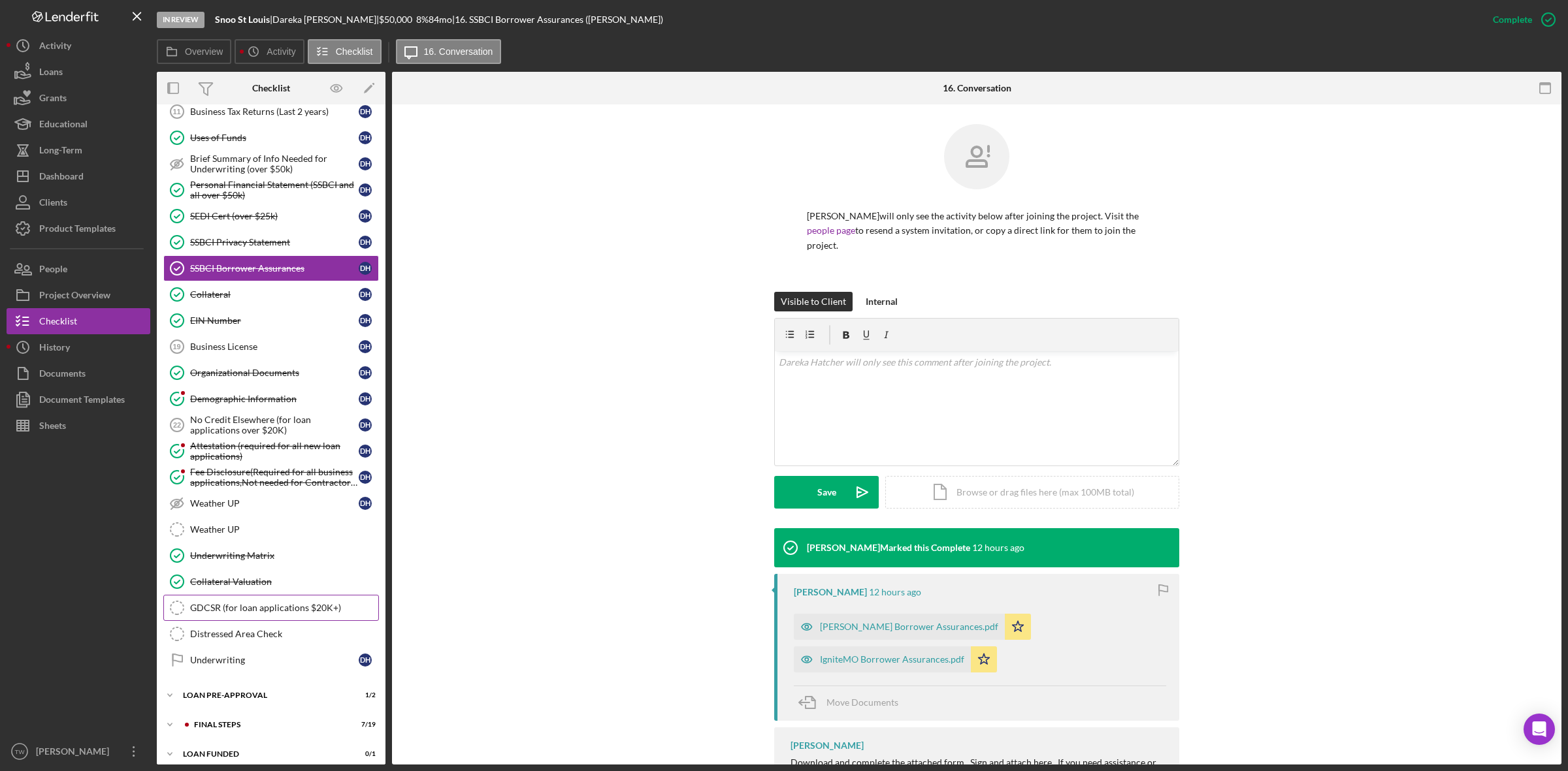
scroll to position [247, 0]
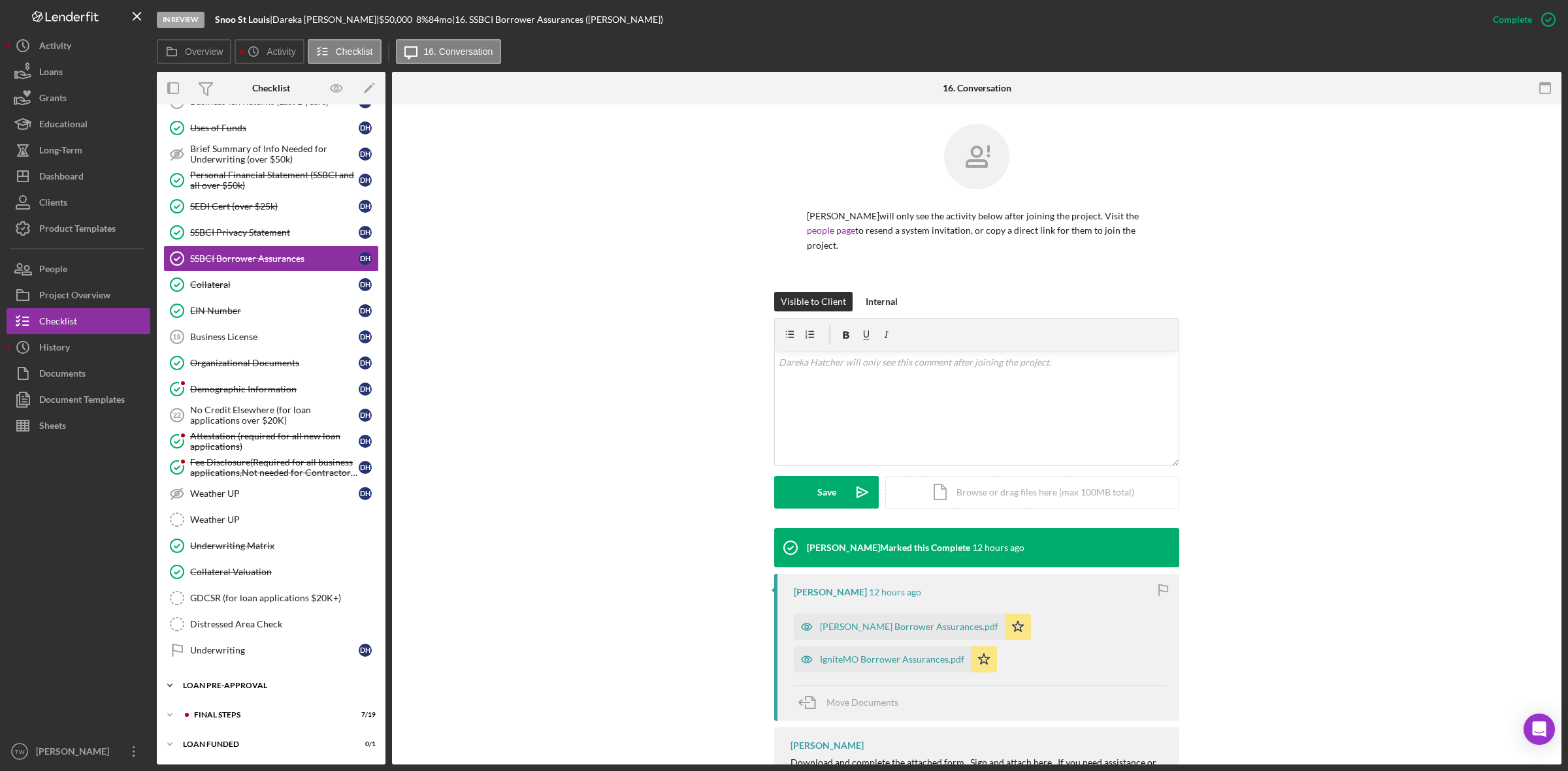
click at [242, 687] on div "LOAN PRE-APPROVAL" at bounding box center [276, 686] width 186 height 7
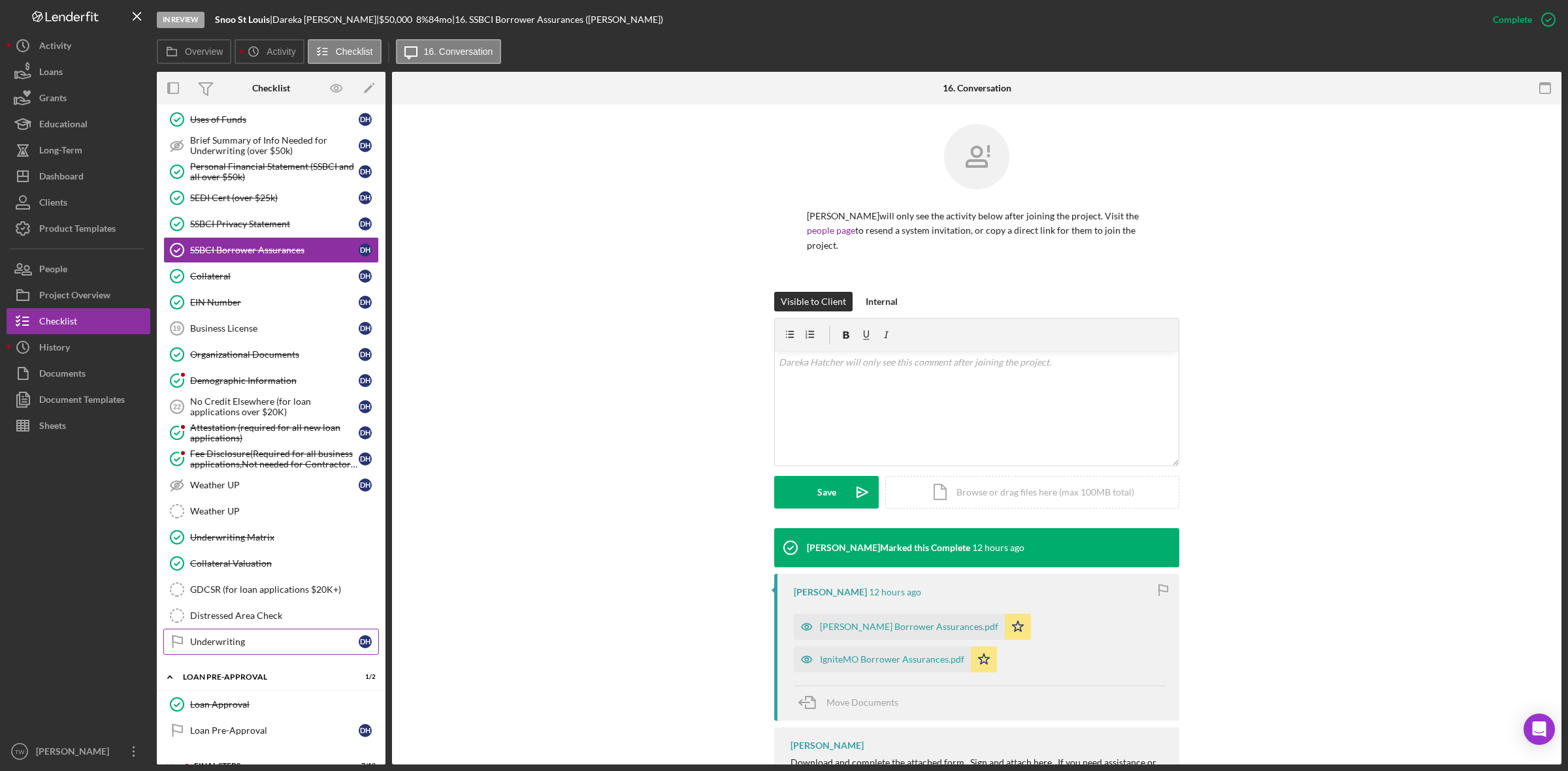
scroll to position [307, 0]
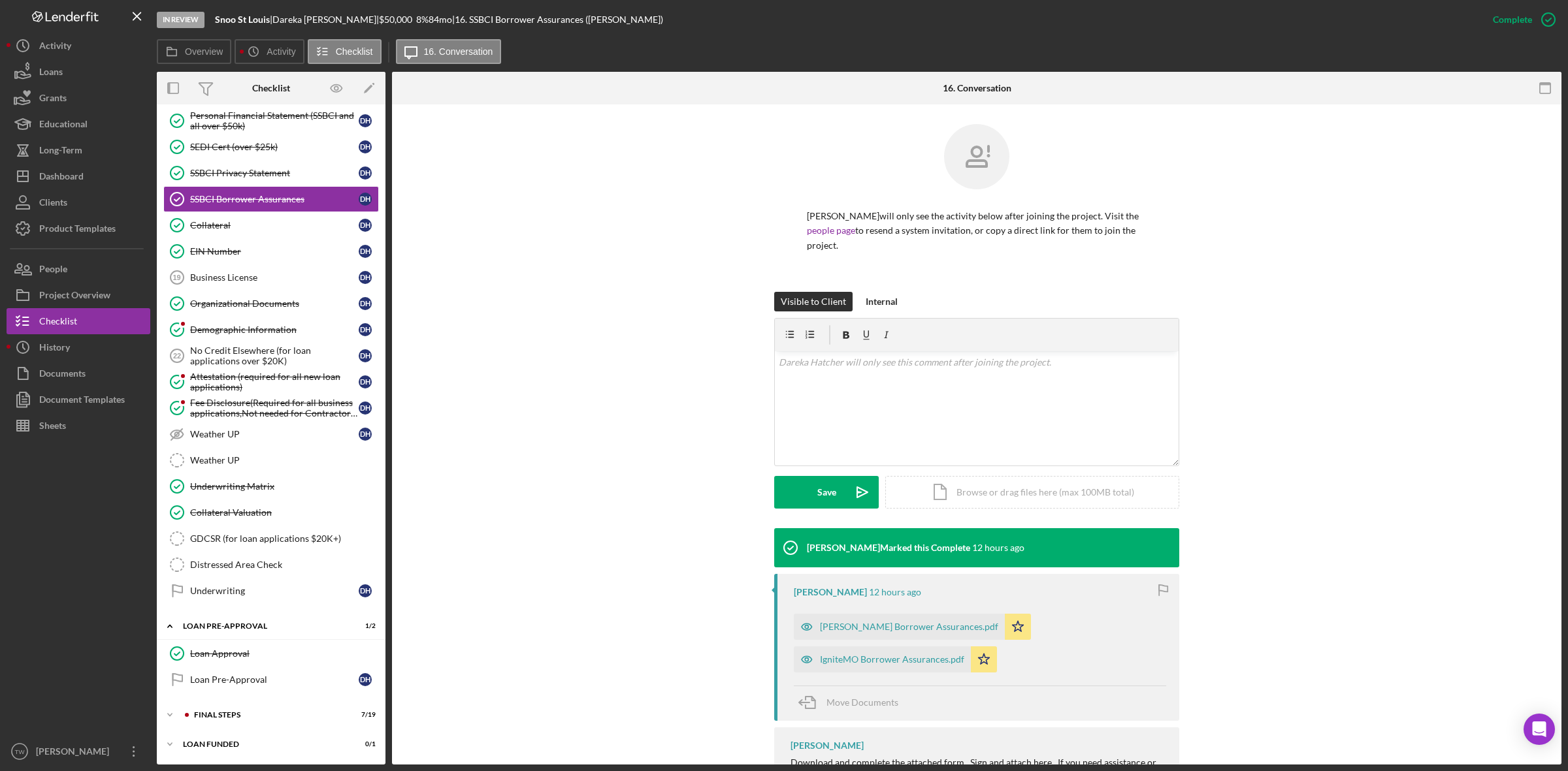
click at [237, 731] on div "Icon/Expander INQUIRY INFORMATION 9 / 11 Icon/Expander ELIGIBILITY 2 / 4 Icon/E…" at bounding box center [272, 286] width 229 height 945
click at [239, 719] on div "FINAL STEPS" at bounding box center [281, 715] width 175 height 7
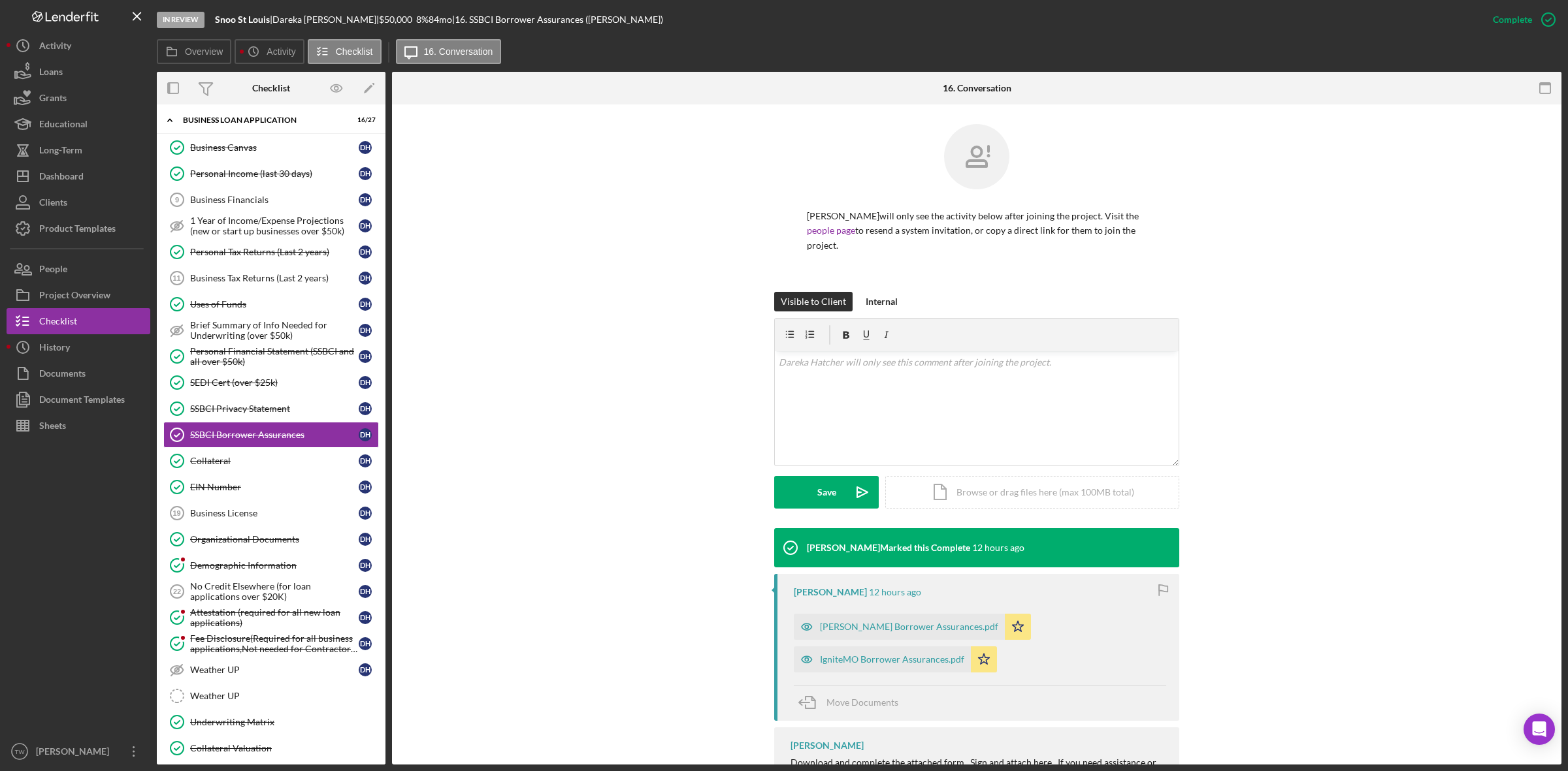
scroll to position [0, 0]
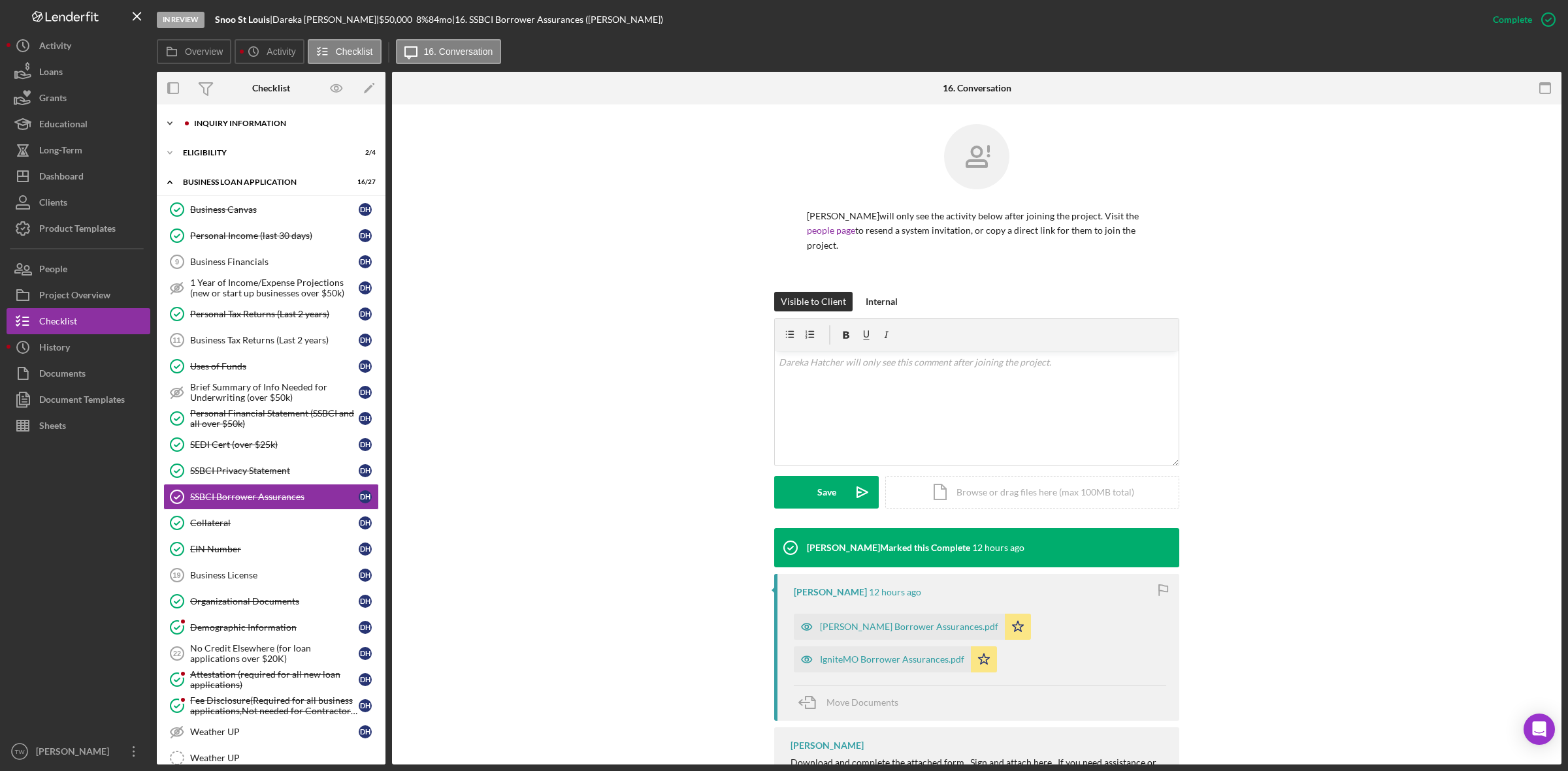
click at [201, 112] on div "Icon/Expander INQUIRY INFORMATION 9 / 11" at bounding box center [272, 123] width 229 height 26
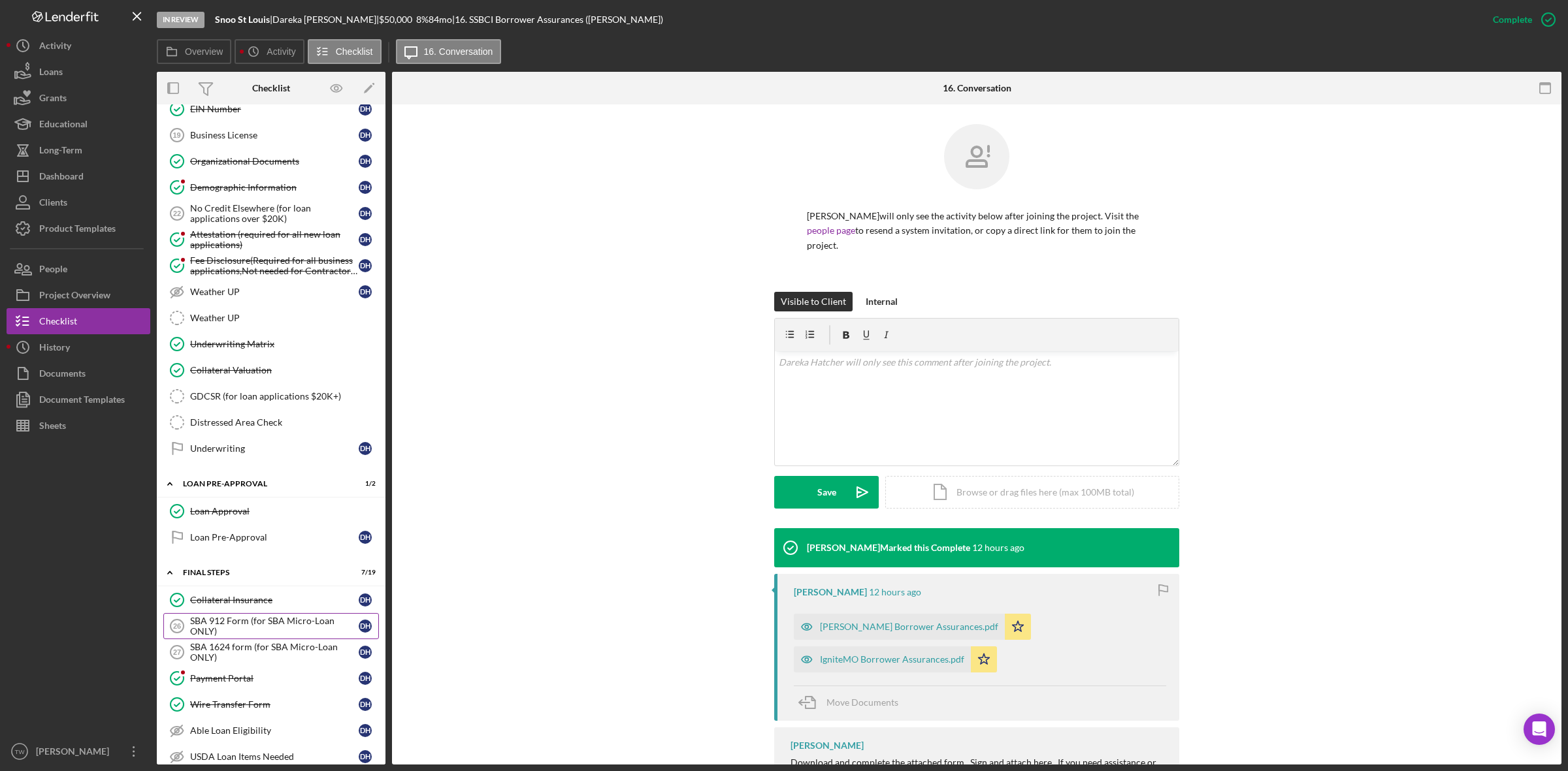
scroll to position [1061, 0]
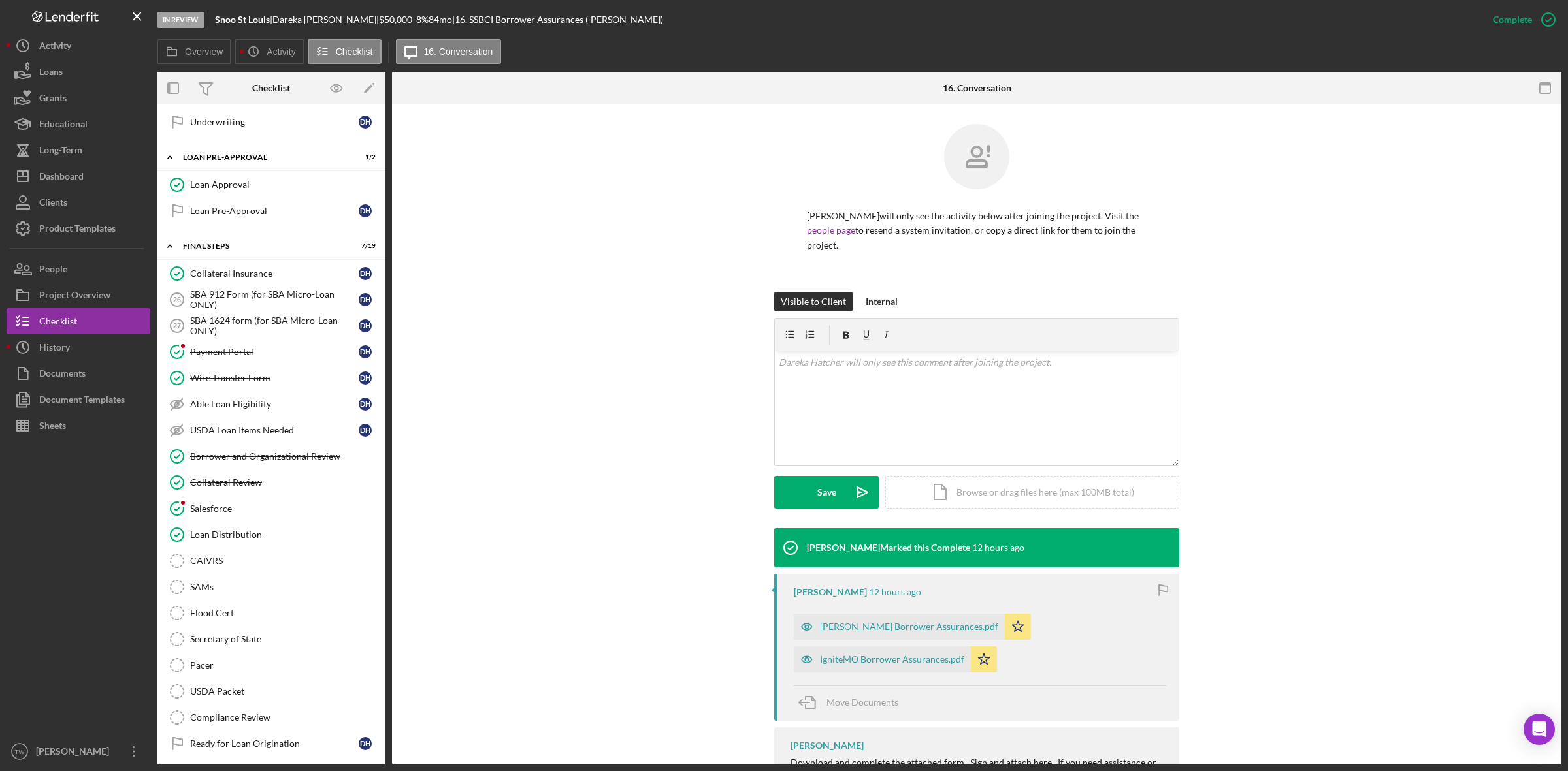
click at [570, 110] on div "[PERSON_NAME] will only see the activity below after joining the project. Visit…" at bounding box center [976, 479] width 1169 height 749
click at [65, 302] on div "Project Overview" at bounding box center [74, 296] width 71 height 29
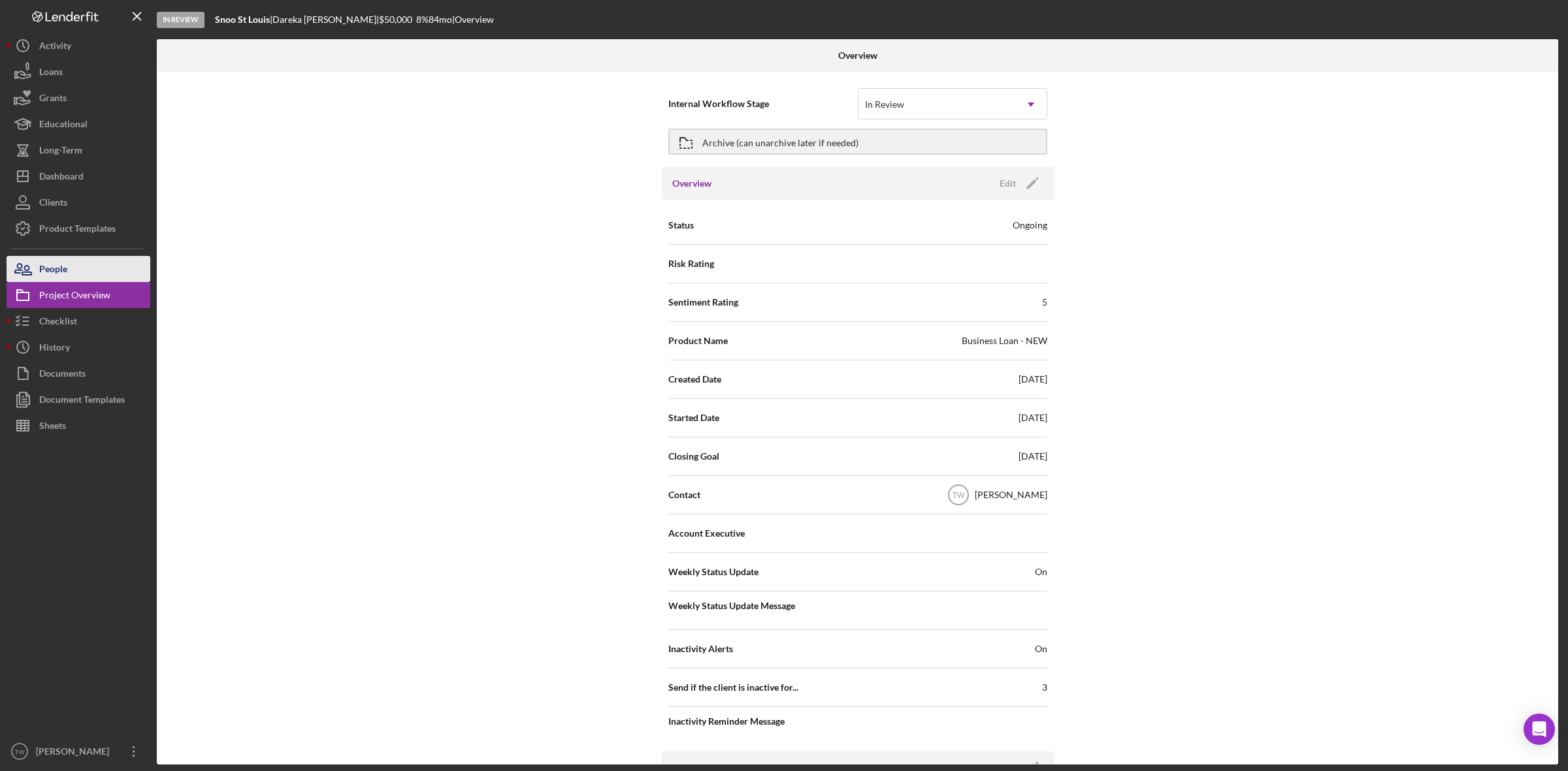
click at [67, 266] on div "People" at bounding box center [53, 270] width 28 height 29
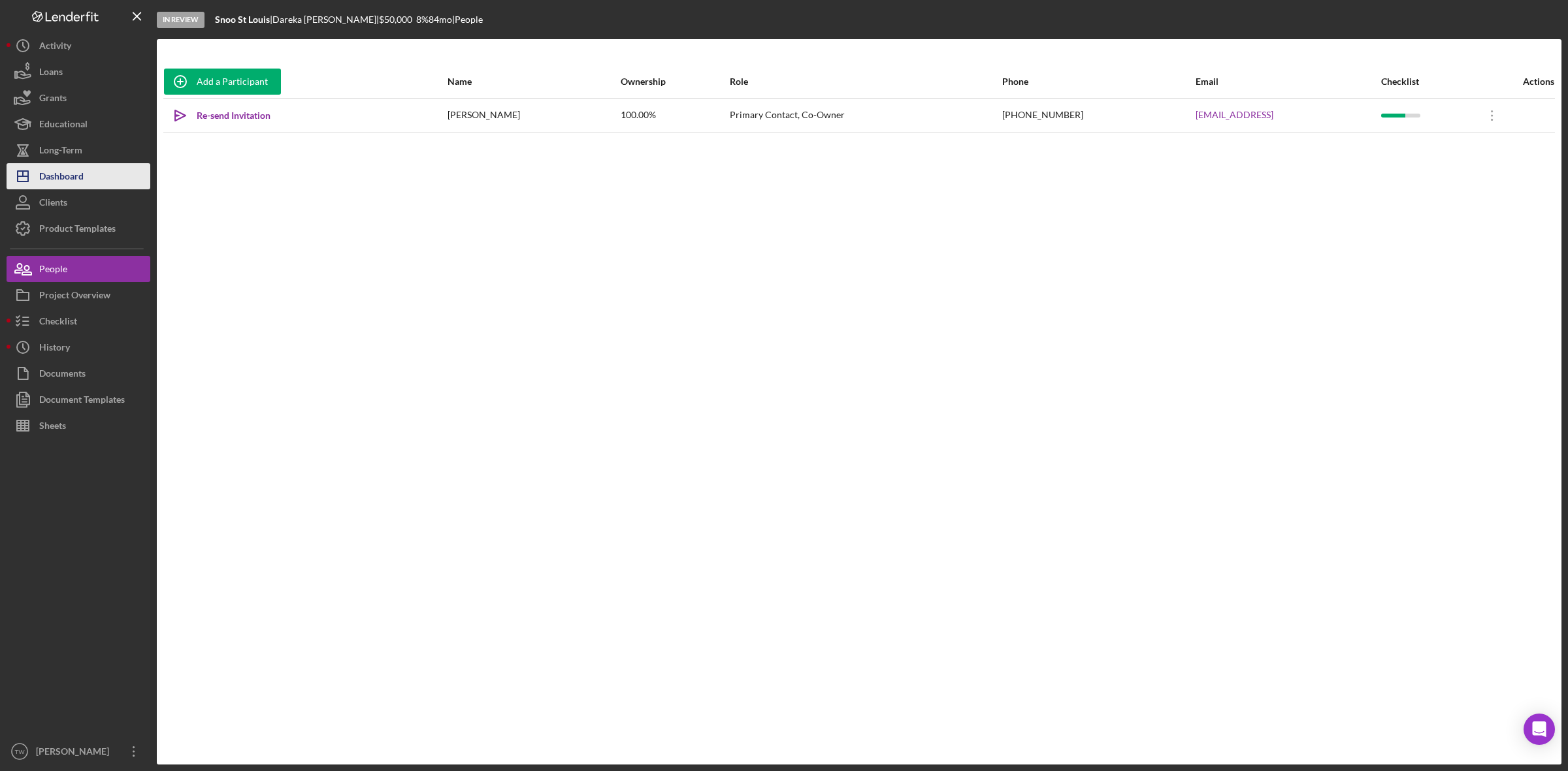
click at [58, 178] on div "Dashboard" at bounding box center [61, 177] width 44 height 29
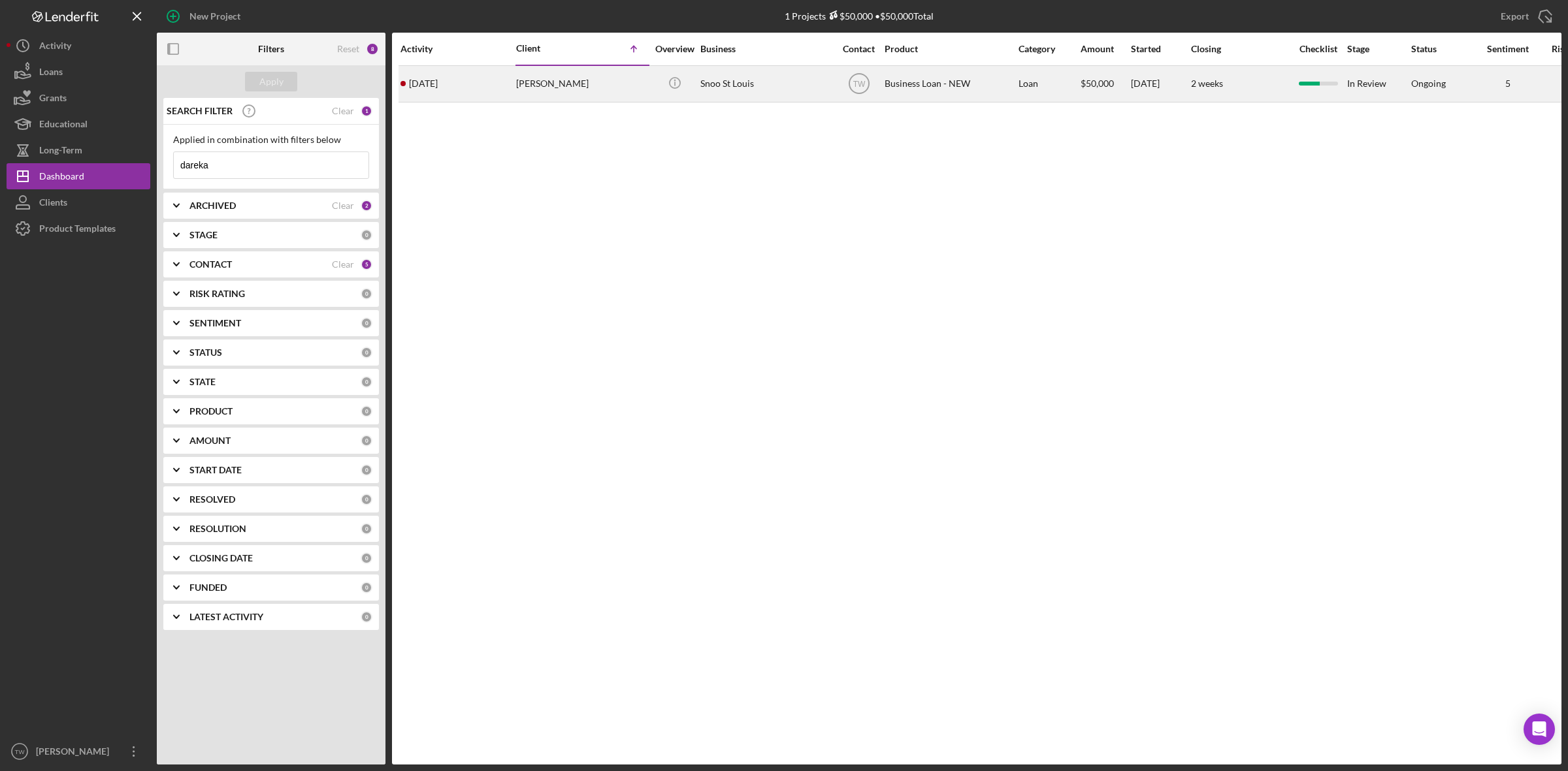
click at [557, 93] on div "[PERSON_NAME]" at bounding box center [581, 84] width 131 height 34
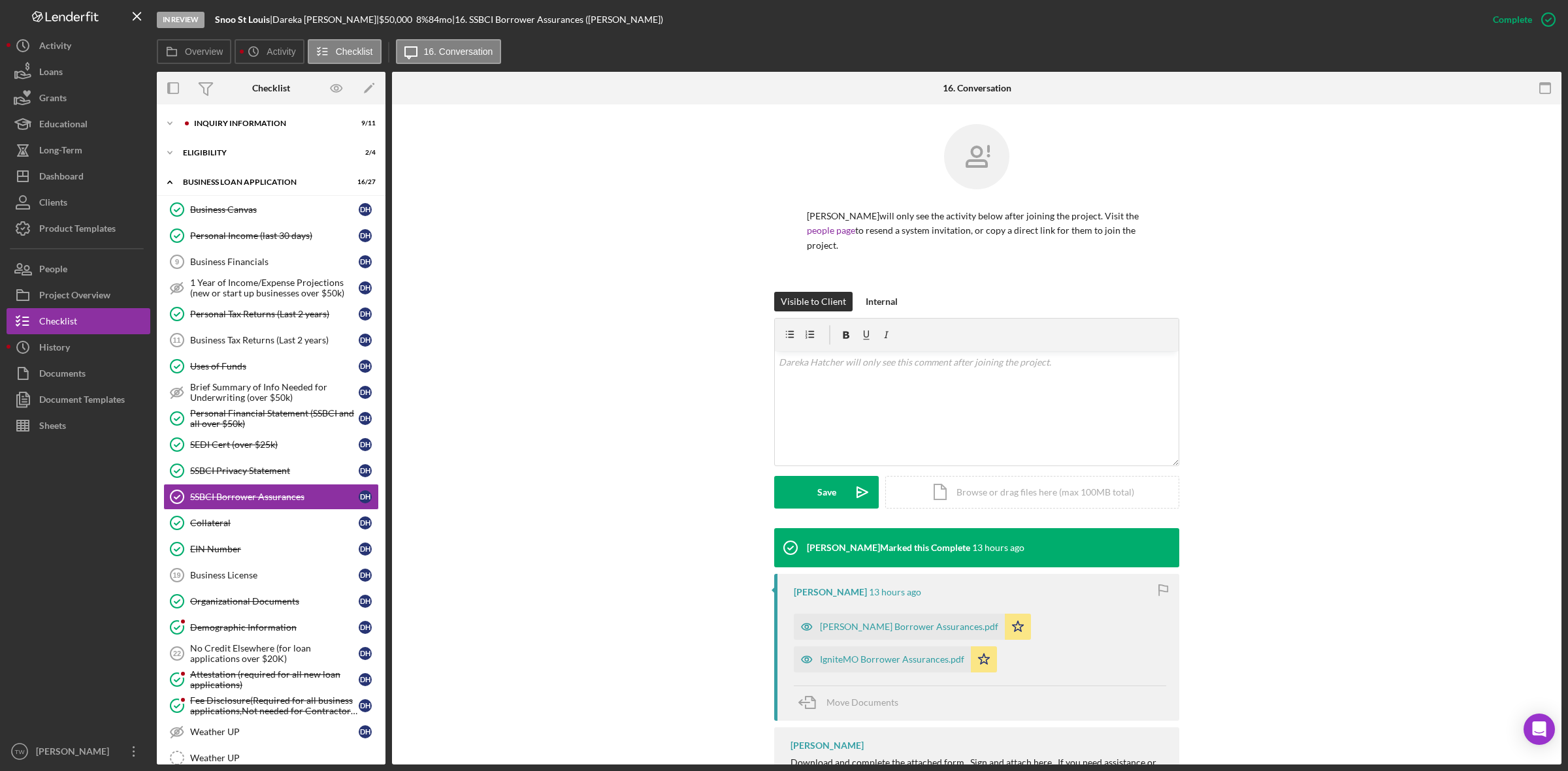
scroll to position [65, 0]
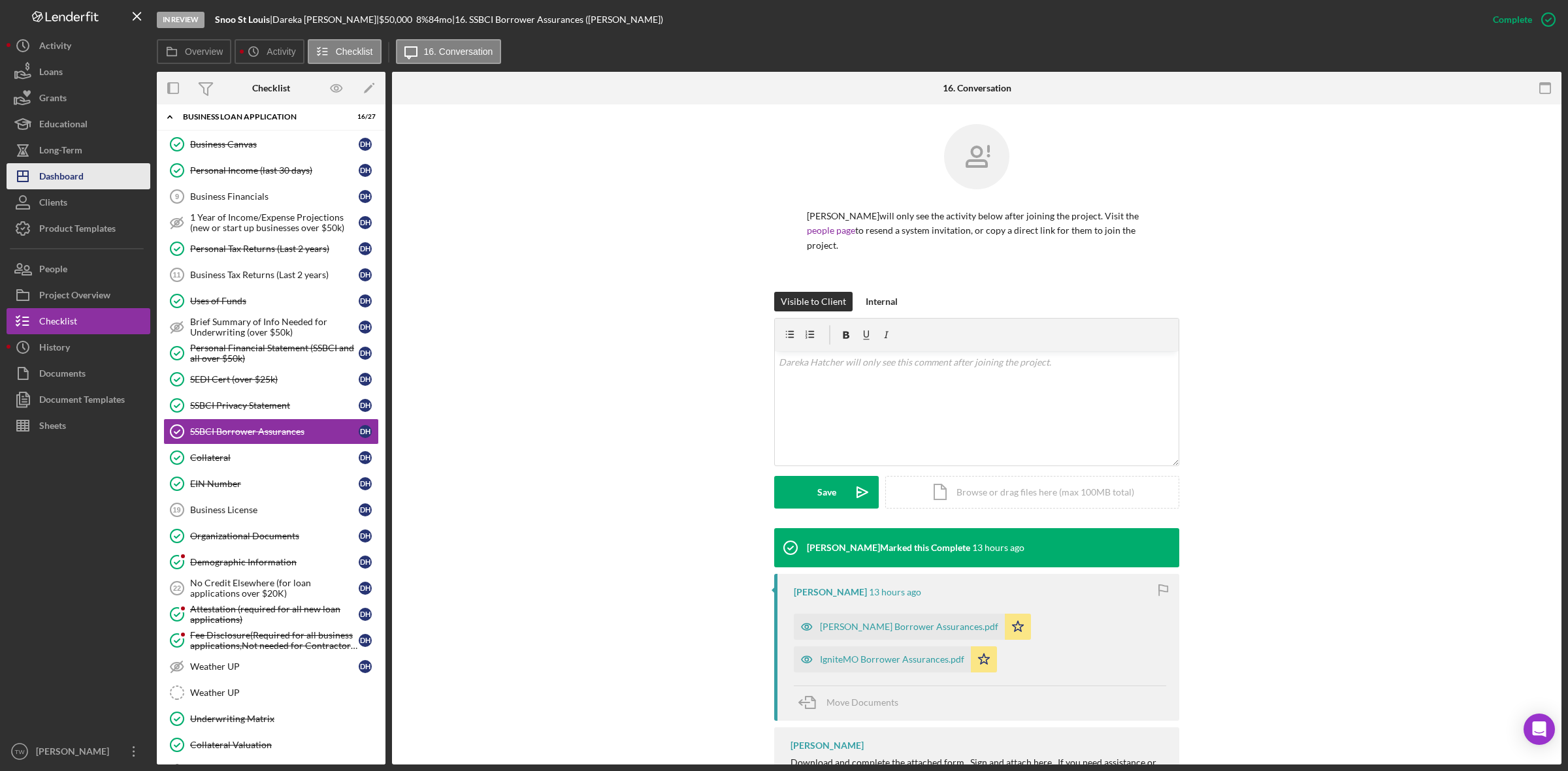
click at [93, 178] on button "Icon/Dashboard Dashboard" at bounding box center [79, 176] width 144 height 26
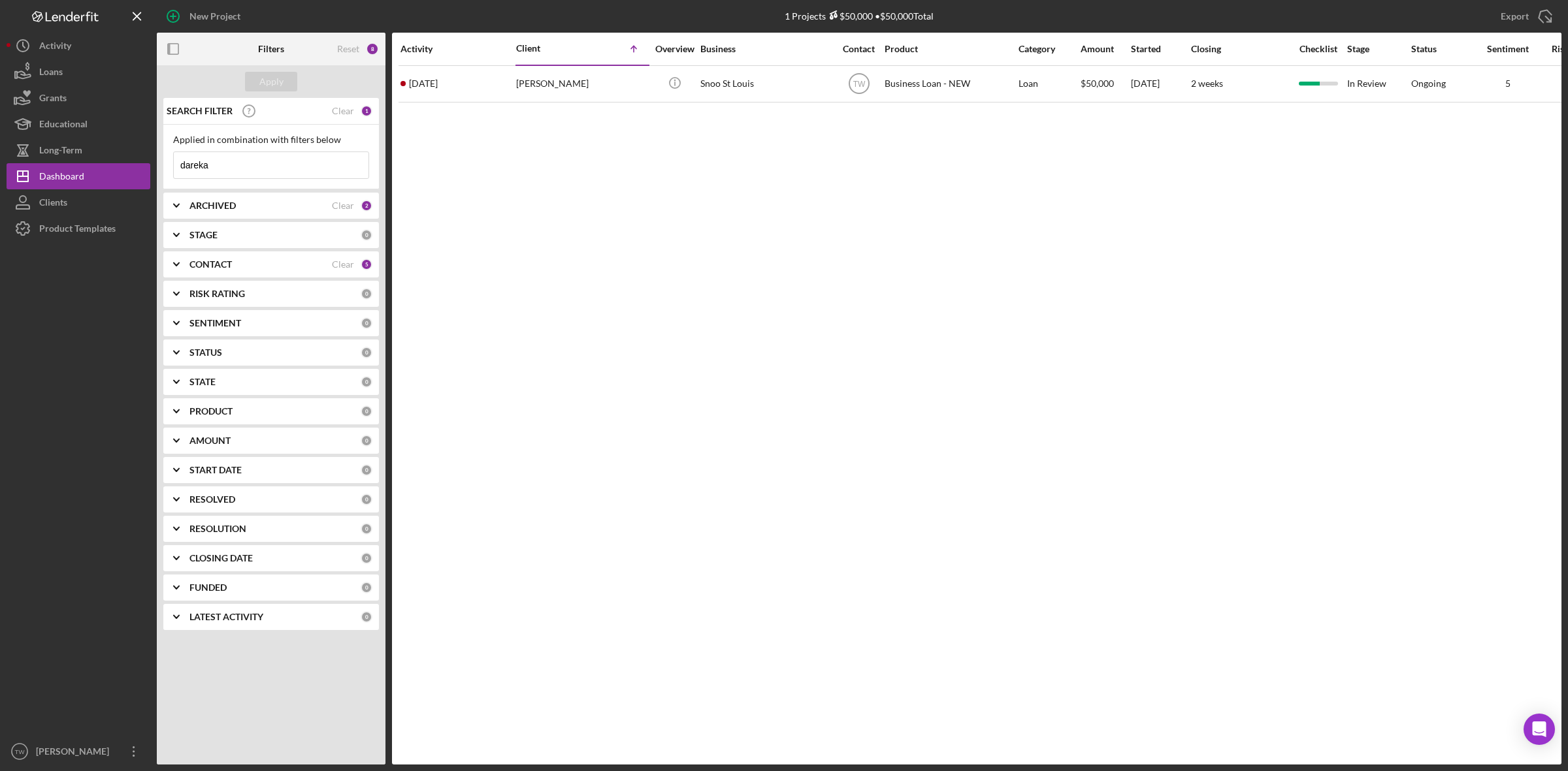
click at [260, 171] on input "dareka" at bounding box center [271, 165] width 195 height 26
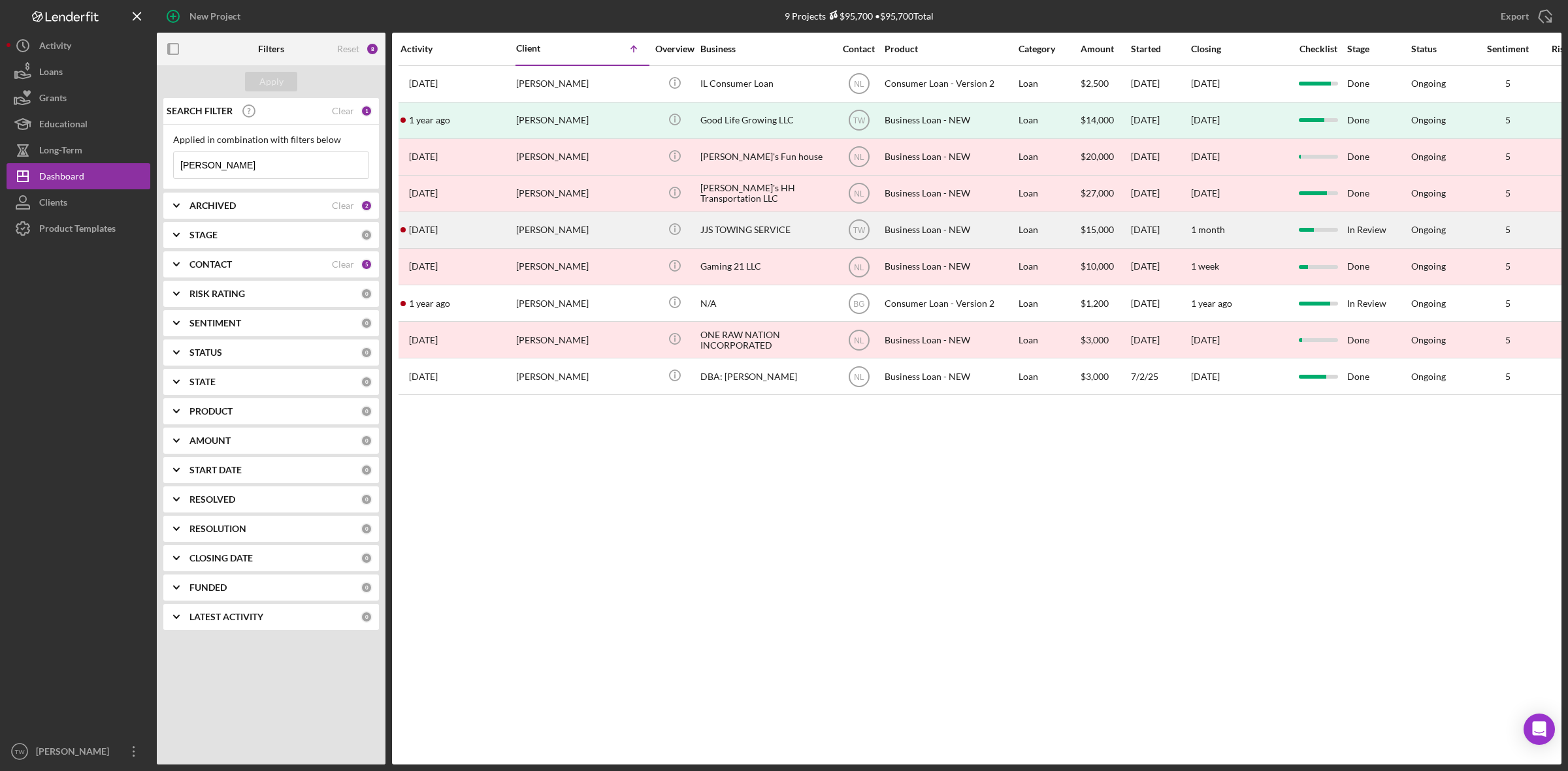
type input "[PERSON_NAME]"
click at [789, 237] on div "JJS TOWING SERVICE" at bounding box center [765, 230] width 131 height 34
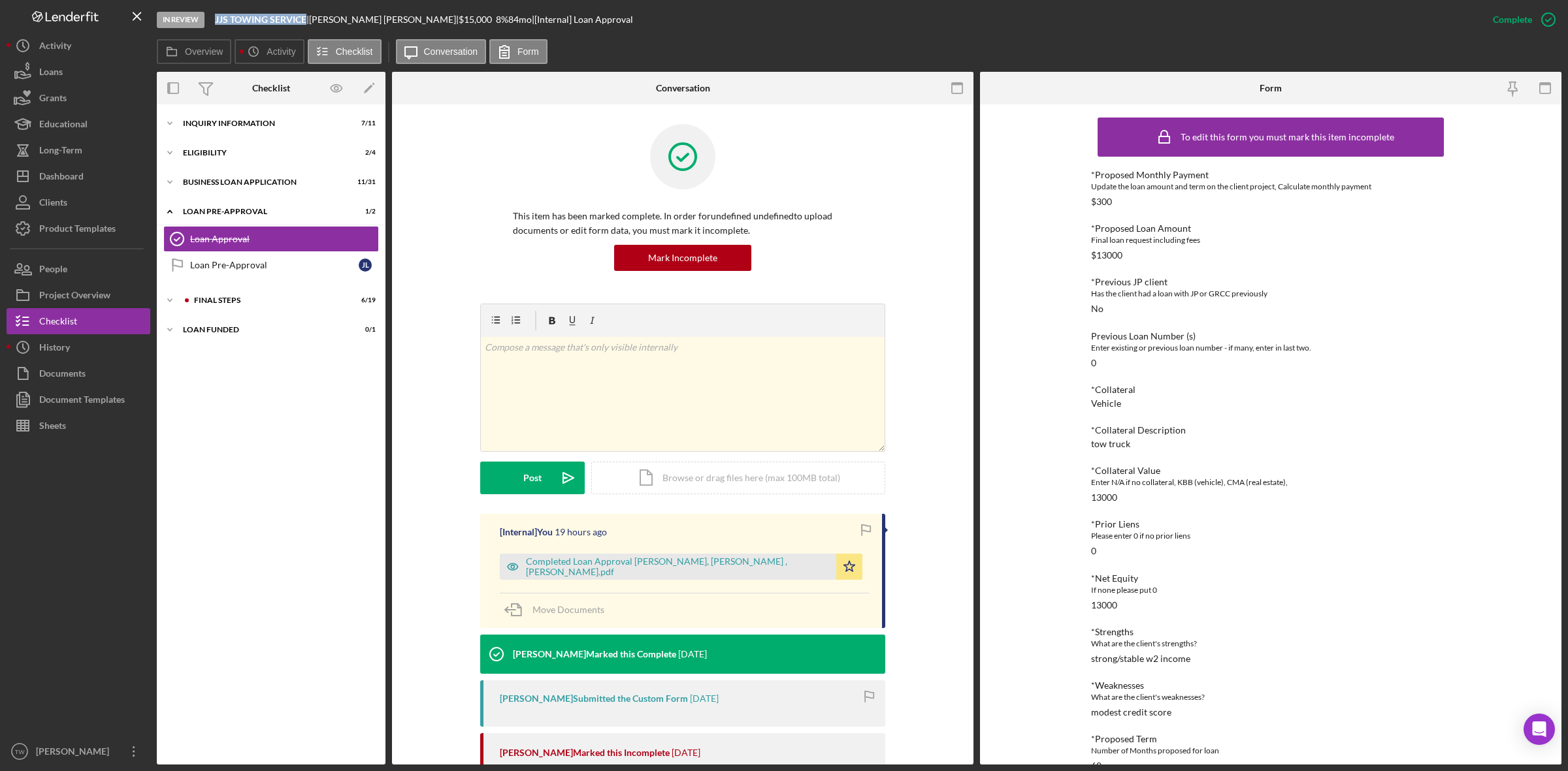
drag, startPoint x: 212, startPoint y: 18, endPoint x: 307, endPoint y: 20, distance: 95.0
click at [307, 20] on div "In Review JJS TOWING SERVICE | [PERSON_NAME] | $15,000 $15,000 8 % 84 mo | [Int…" at bounding box center [818, 19] width 1323 height 39
copy b "JJS TOWING SERVICE"
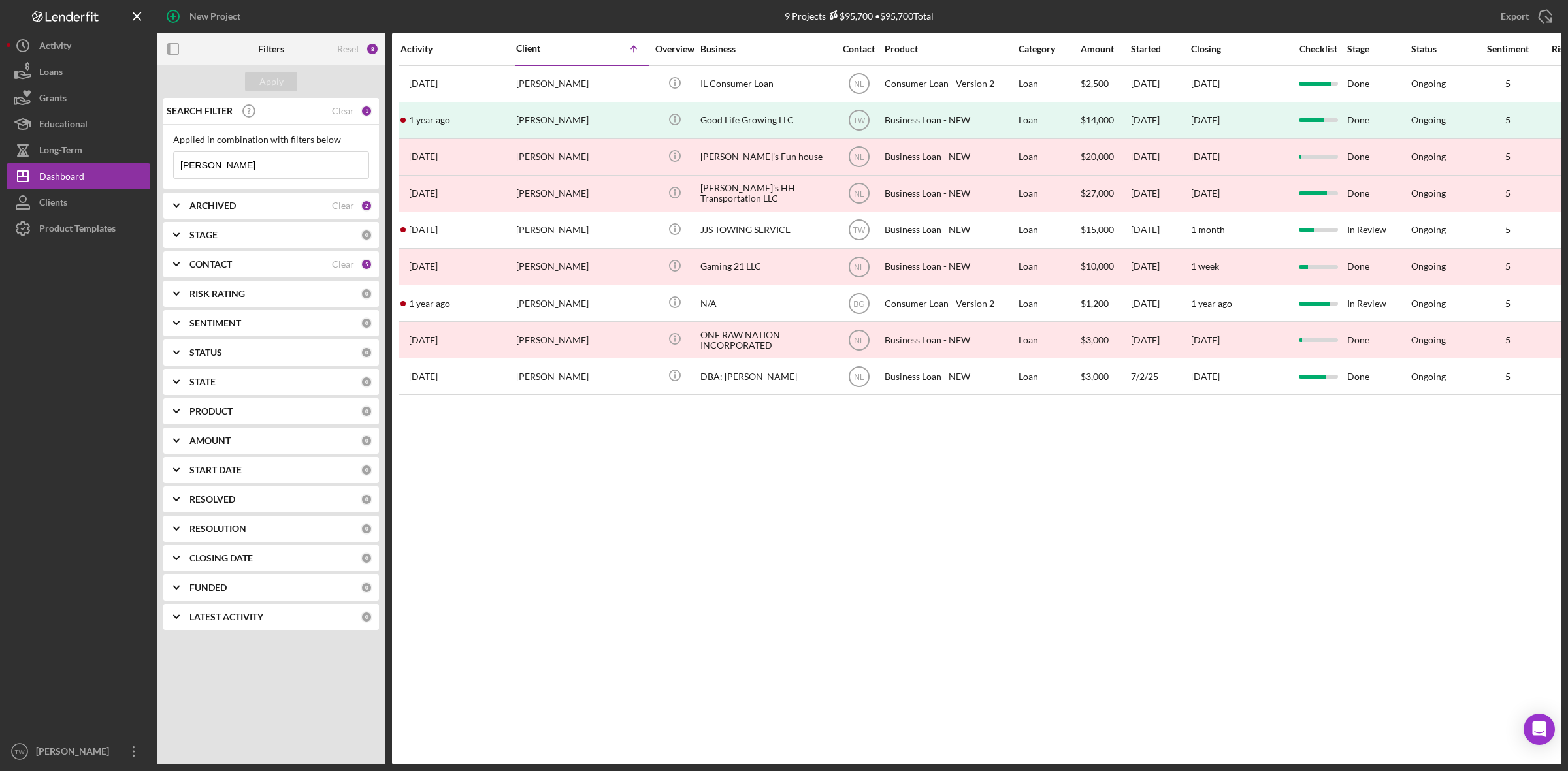
click at [244, 172] on input "[PERSON_NAME]" at bounding box center [271, 165] width 195 height 26
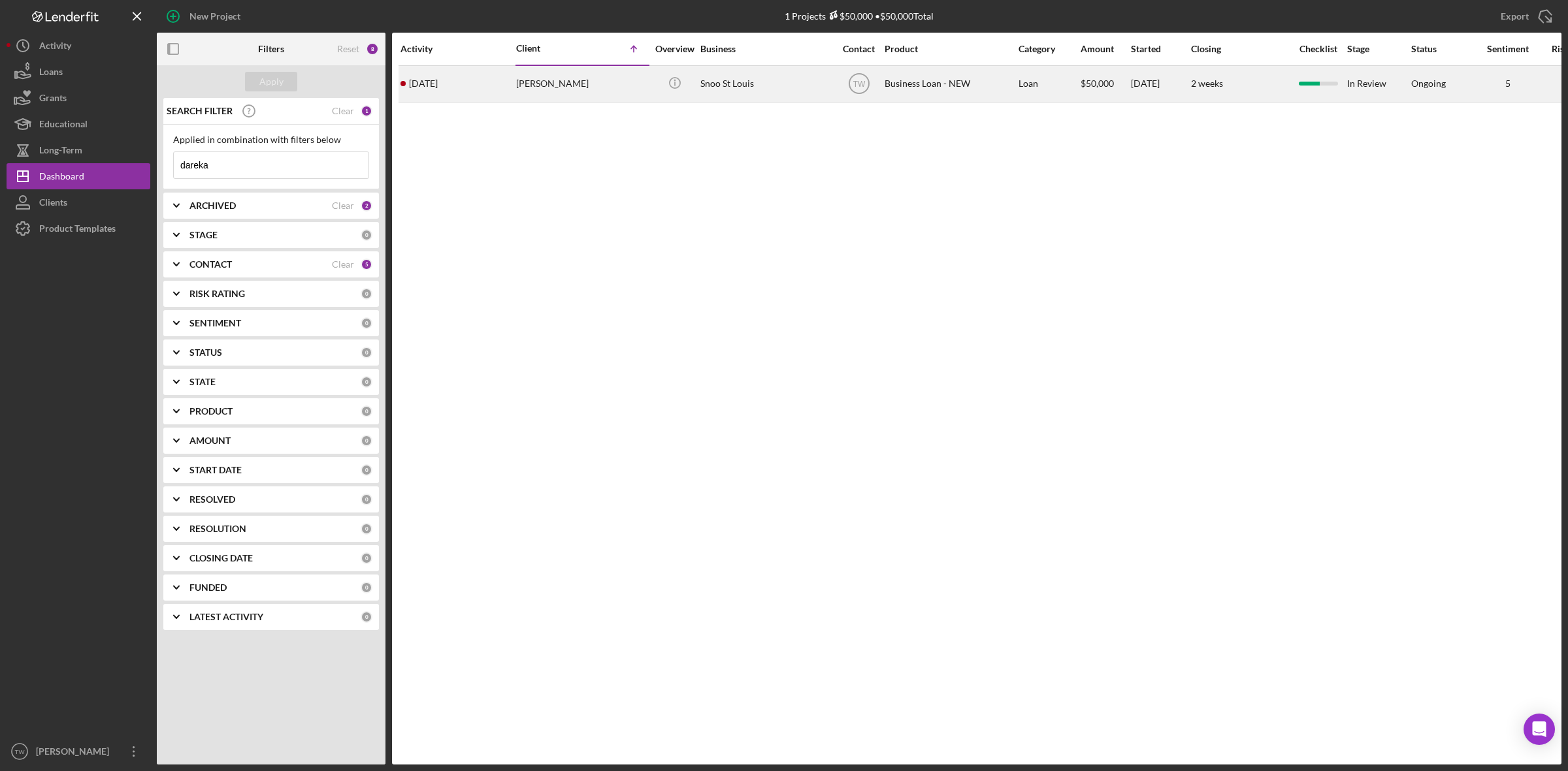
type input "dareka"
click at [516, 92] on div "[PERSON_NAME]" at bounding box center [581, 84] width 131 height 34
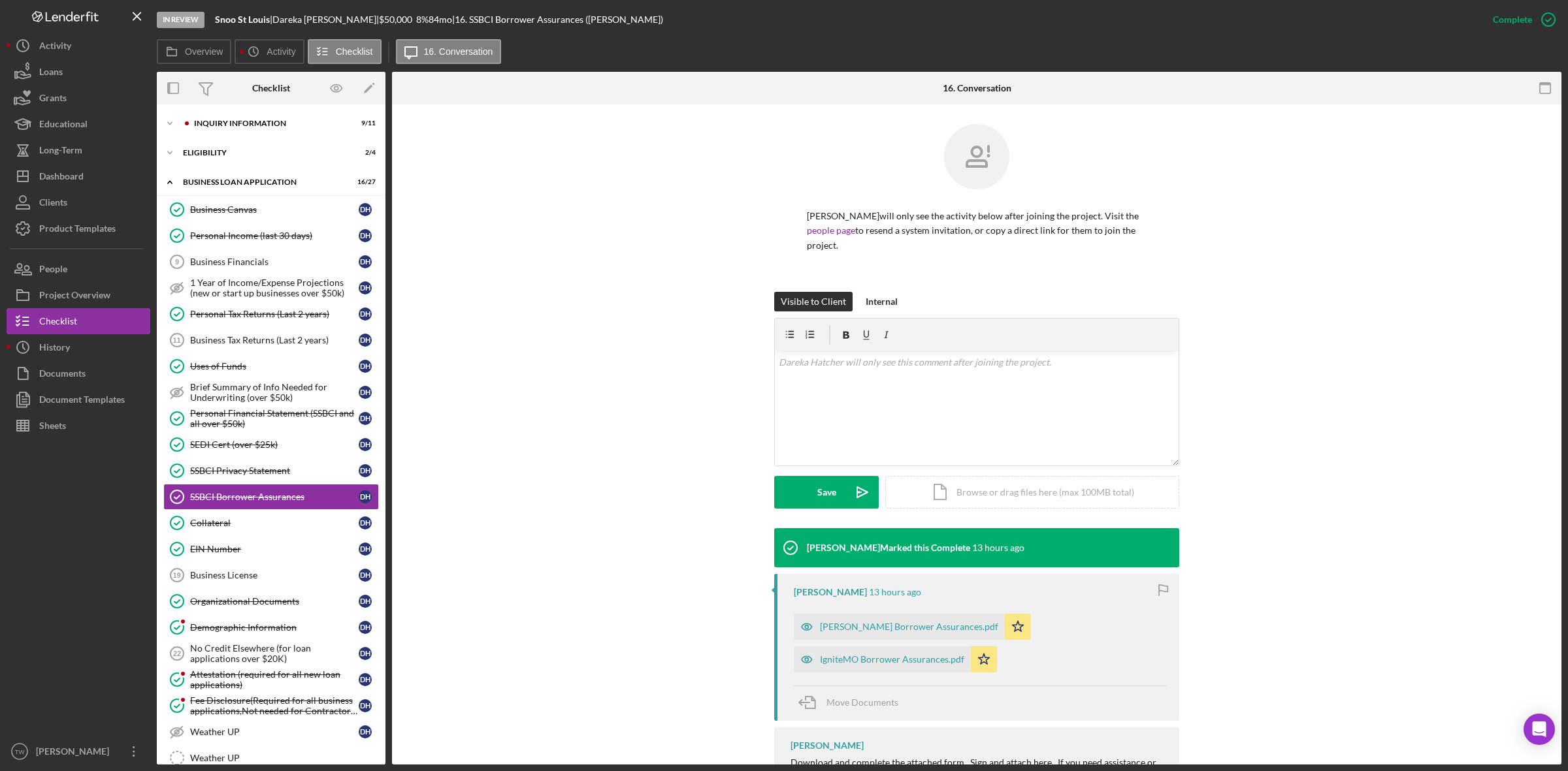
scroll to position [65, 0]
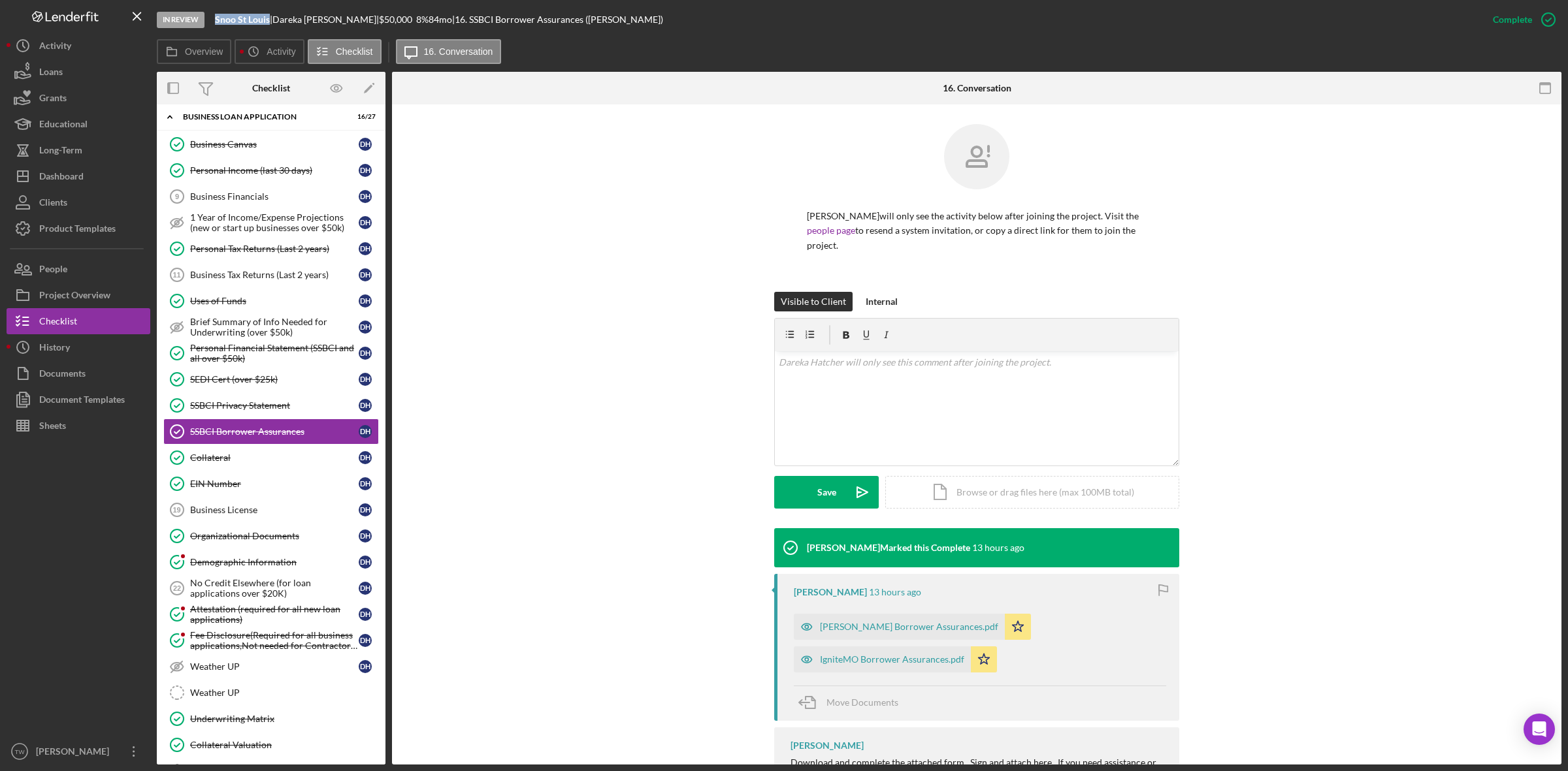
drag, startPoint x: 214, startPoint y: 21, endPoint x: 268, endPoint y: 23, distance: 54.0
click at [268, 23] on div "In Review Snoo St Louis | [PERSON_NAME] | $50,000 $50,000 8 % 84 mo | 16. SSBCI…" at bounding box center [818, 19] width 1323 height 39
copy b "Snoo St Louis"
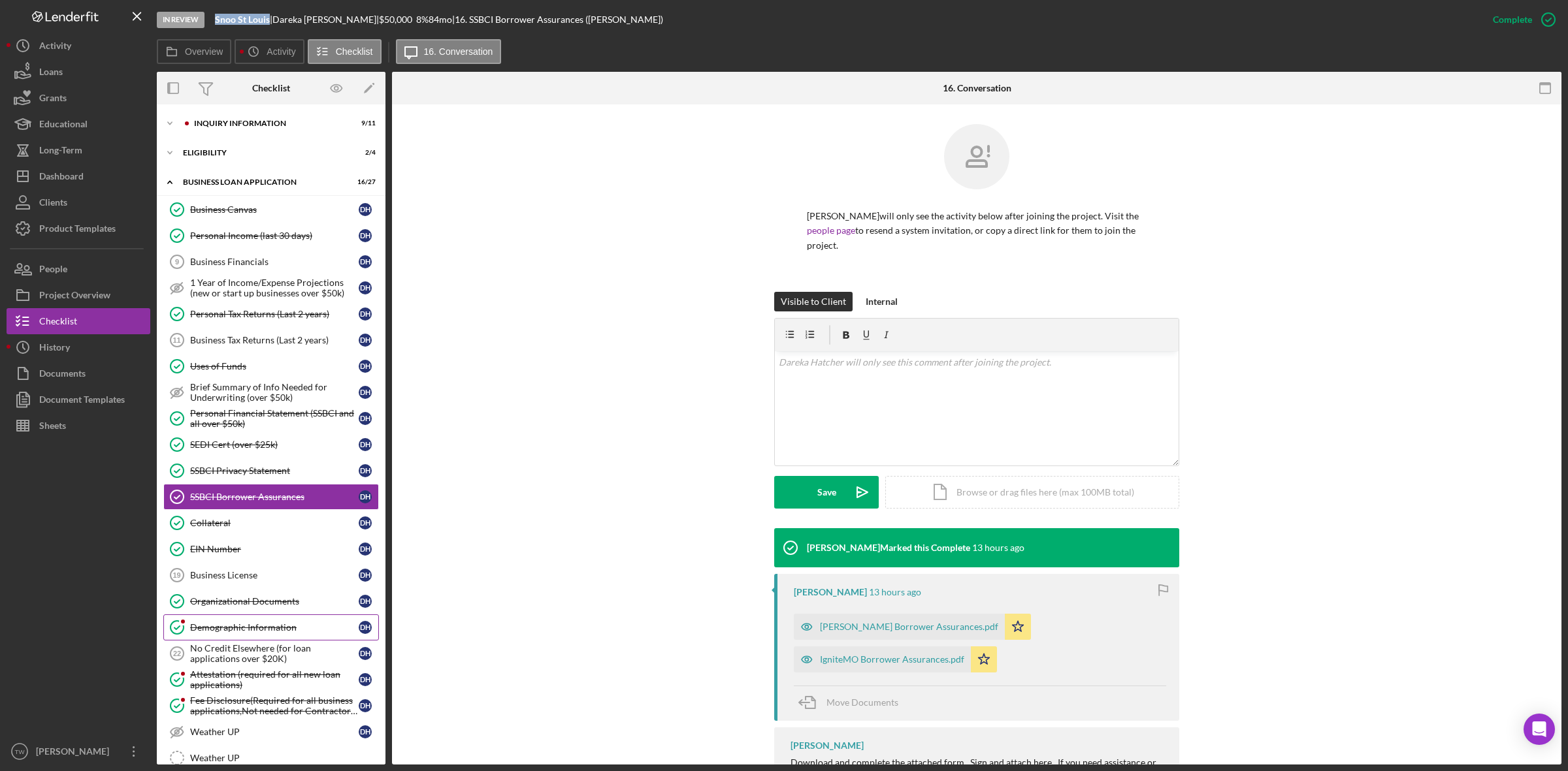
scroll to position [247, 0]
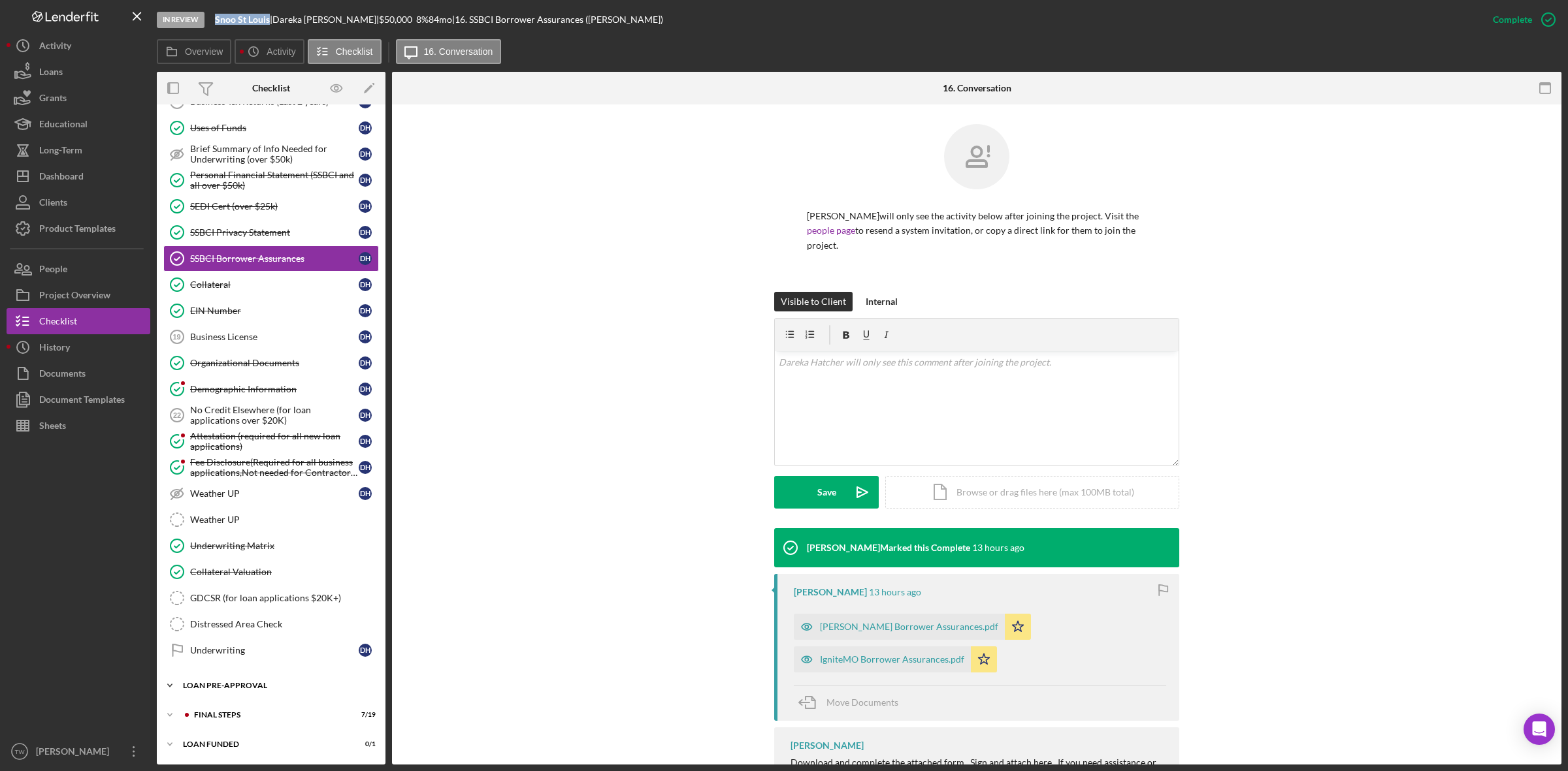
click at [214, 683] on div "LOAN PRE-APPROVAL" at bounding box center [276, 686] width 186 height 7
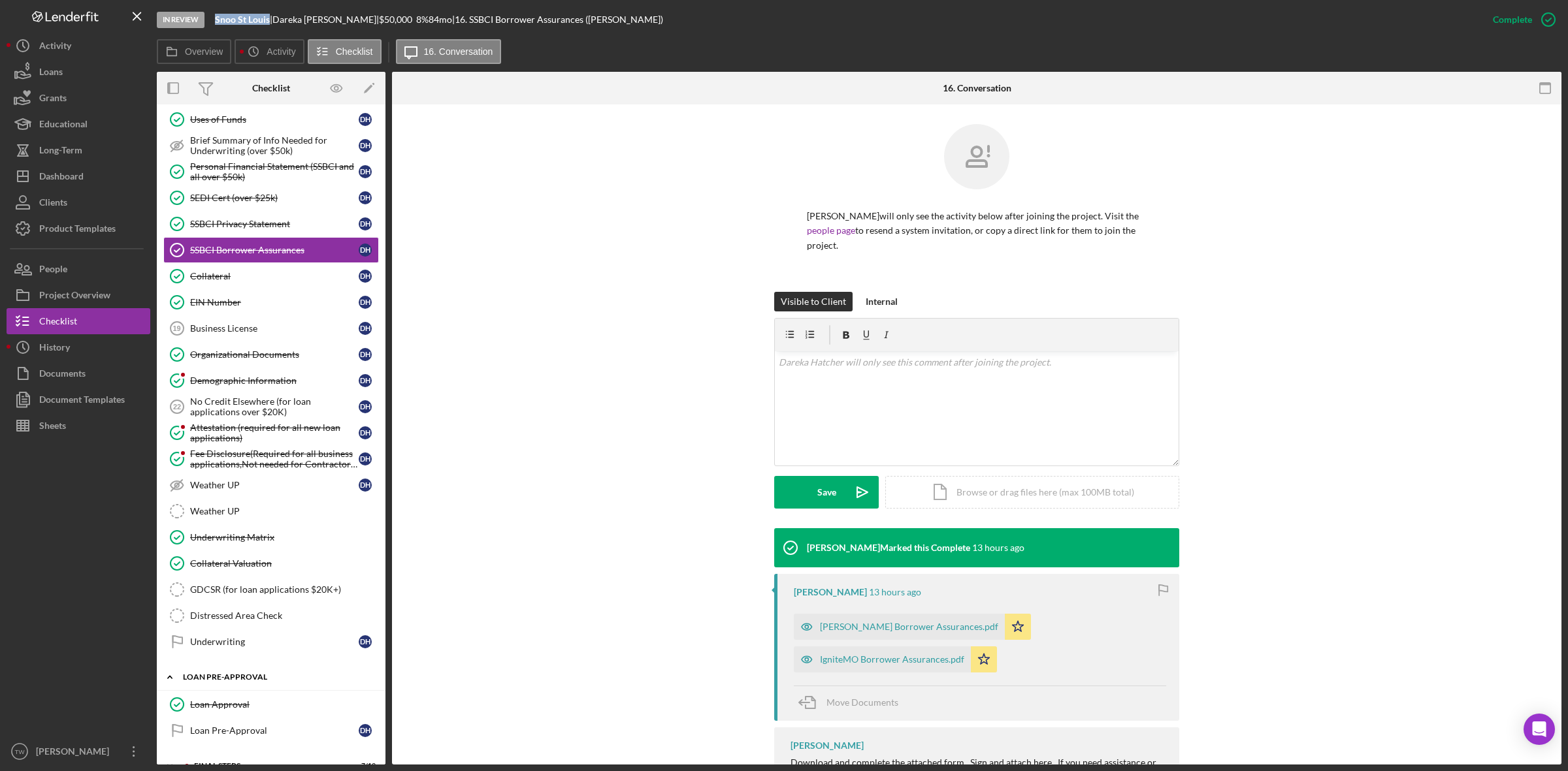
scroll to position [307, 0]
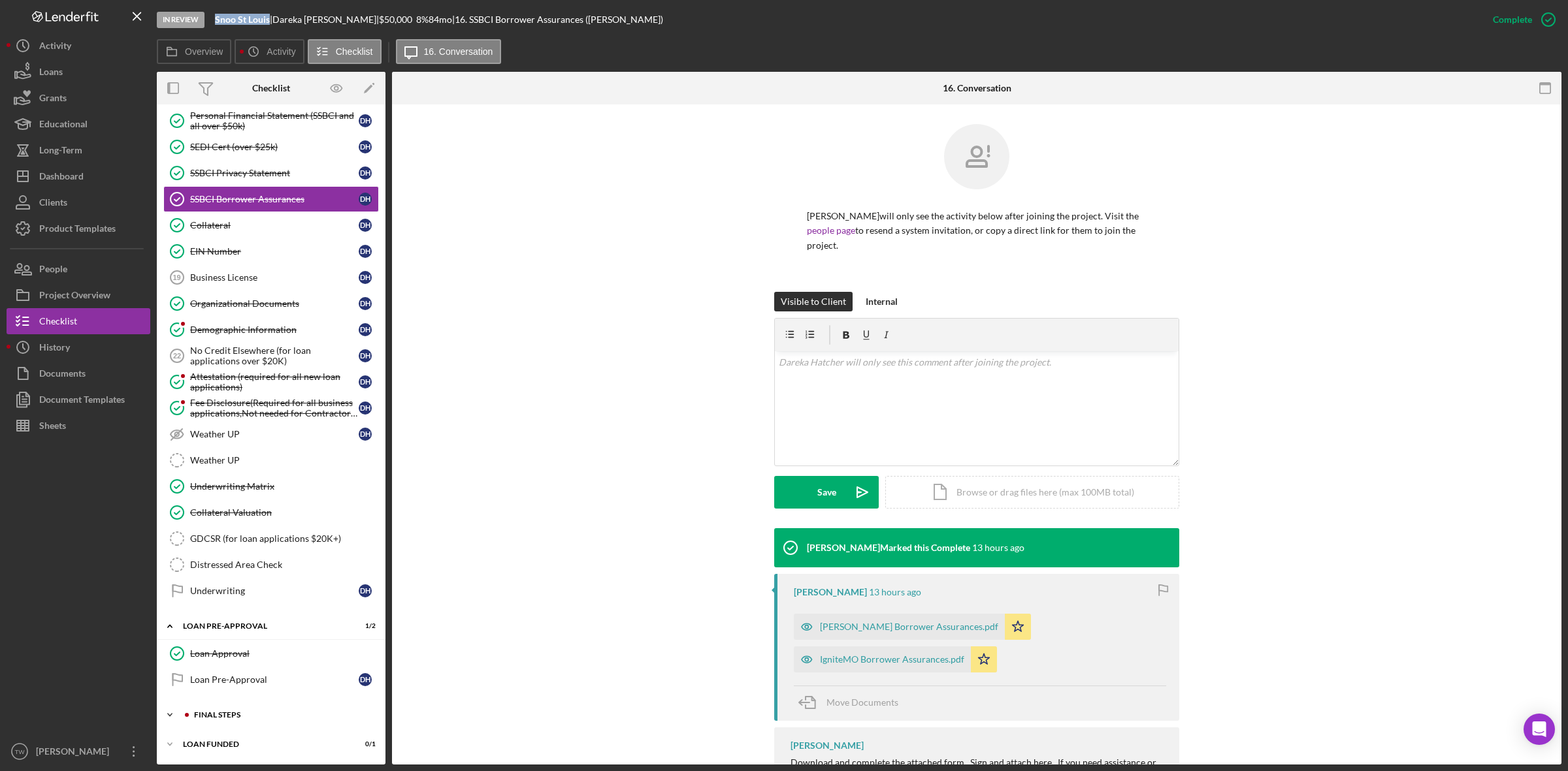
click at [213, 717] on div "FINAL STEPS" at bounding box center [281, 715] width 175 height 7
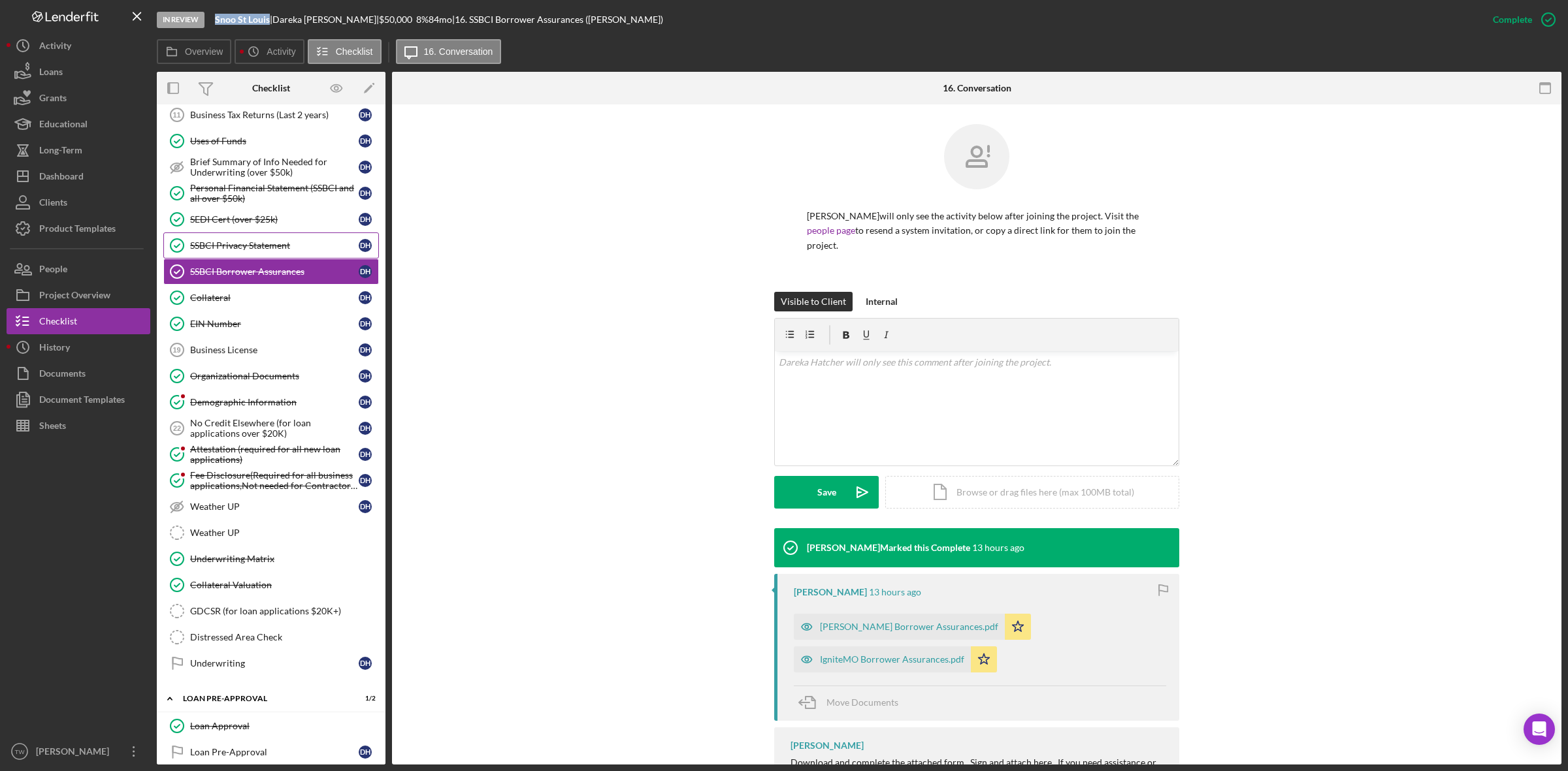
scroll to position [0, 0]
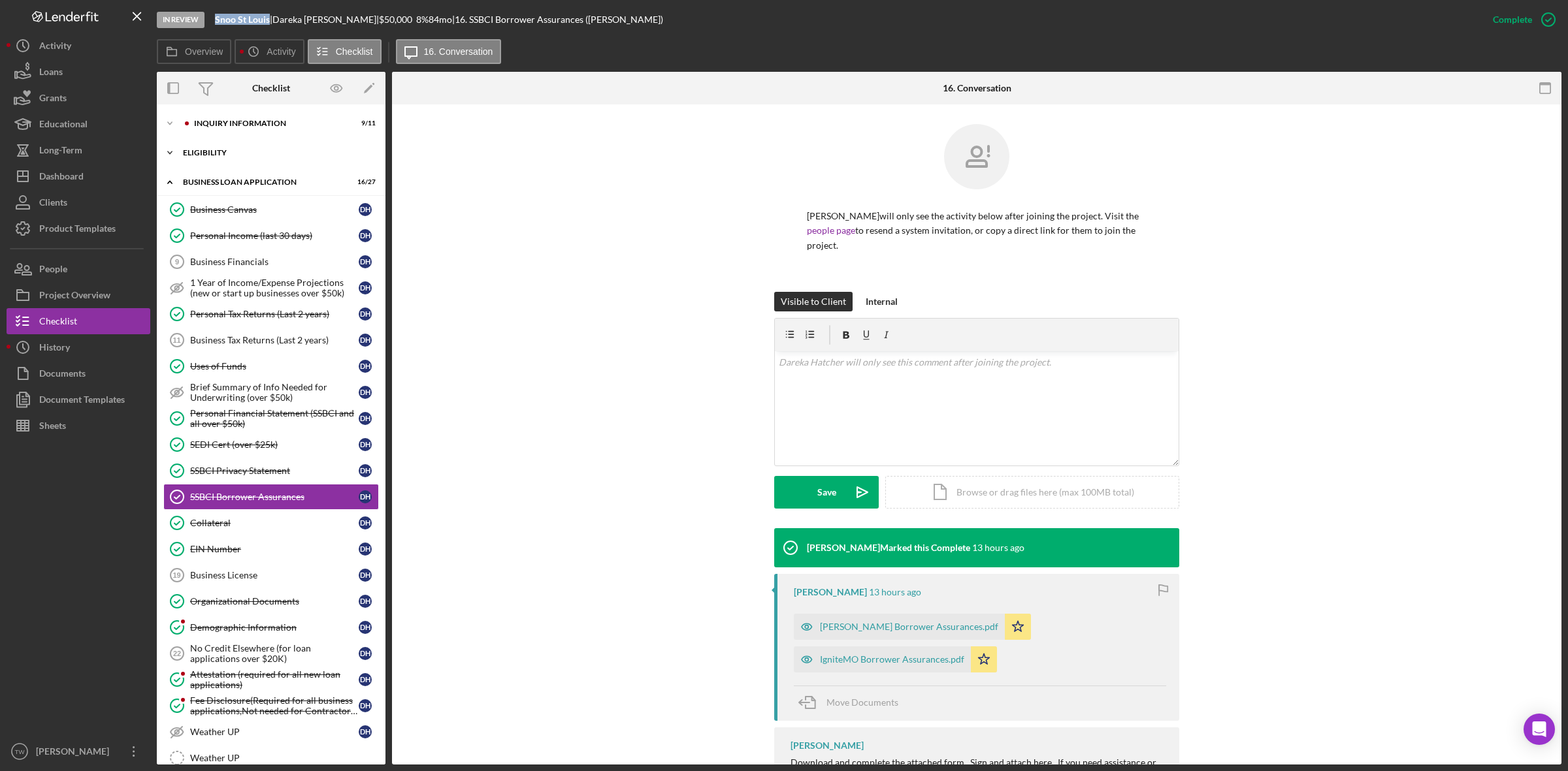
click at [255, 156] on div "ELIGIBILITY" at bounding box center [276, 153] width 186 height 7
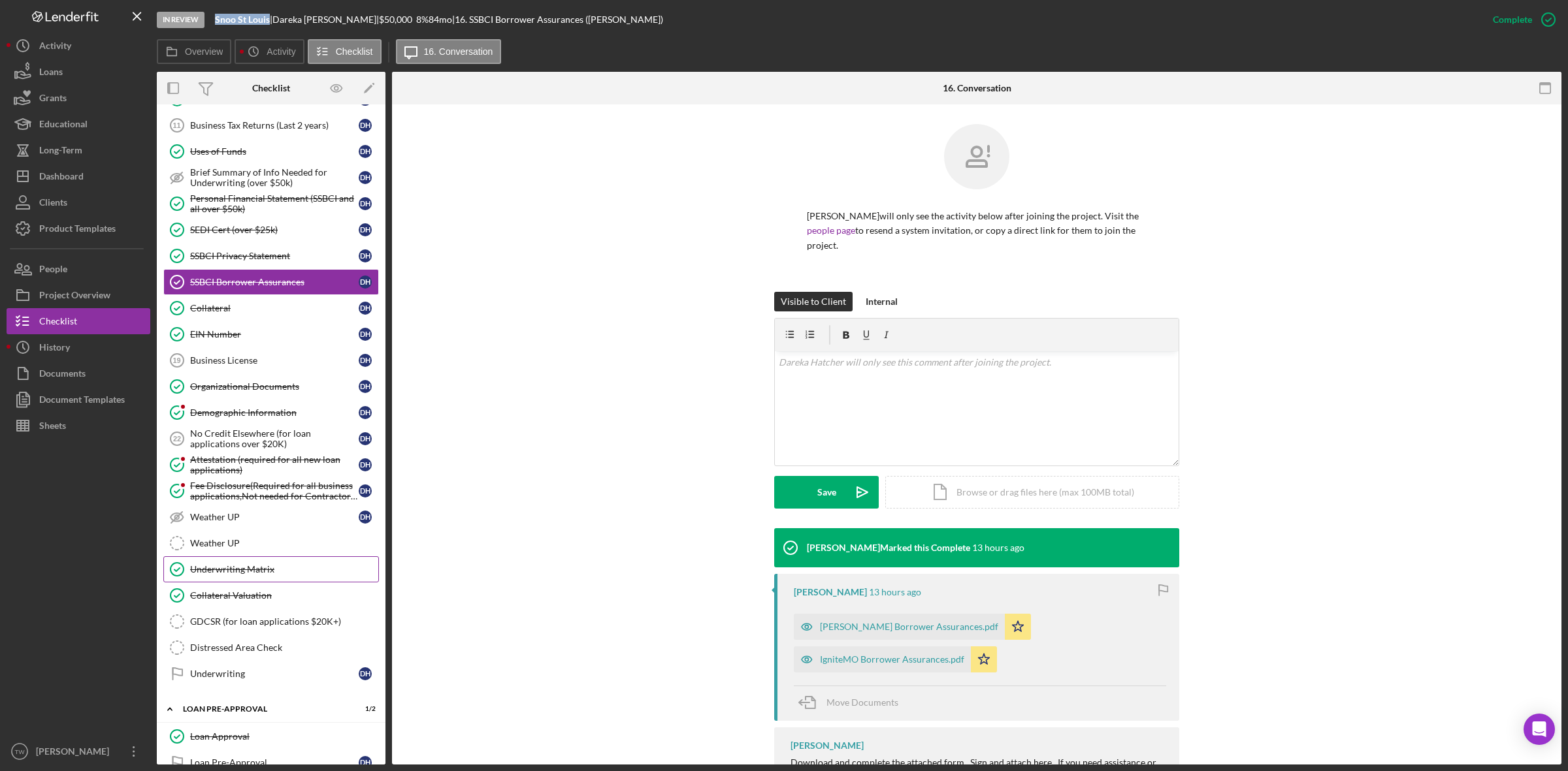
scroll to position [163, 0]
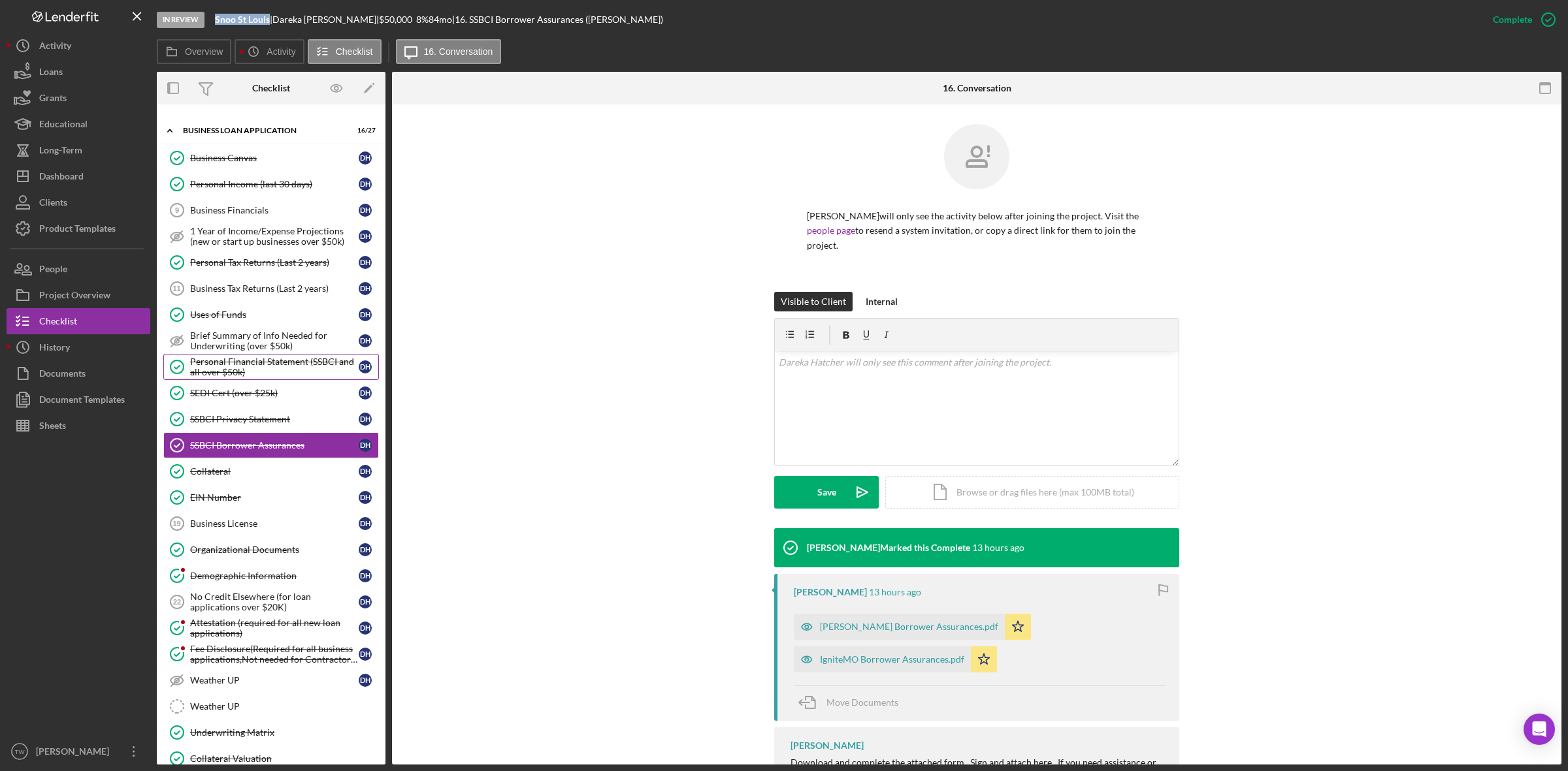
click at [302, 364] on div "Personal Financial Statement (SSBCI and all over $50k)" at bounding box center [274, 367] width 168 height 21
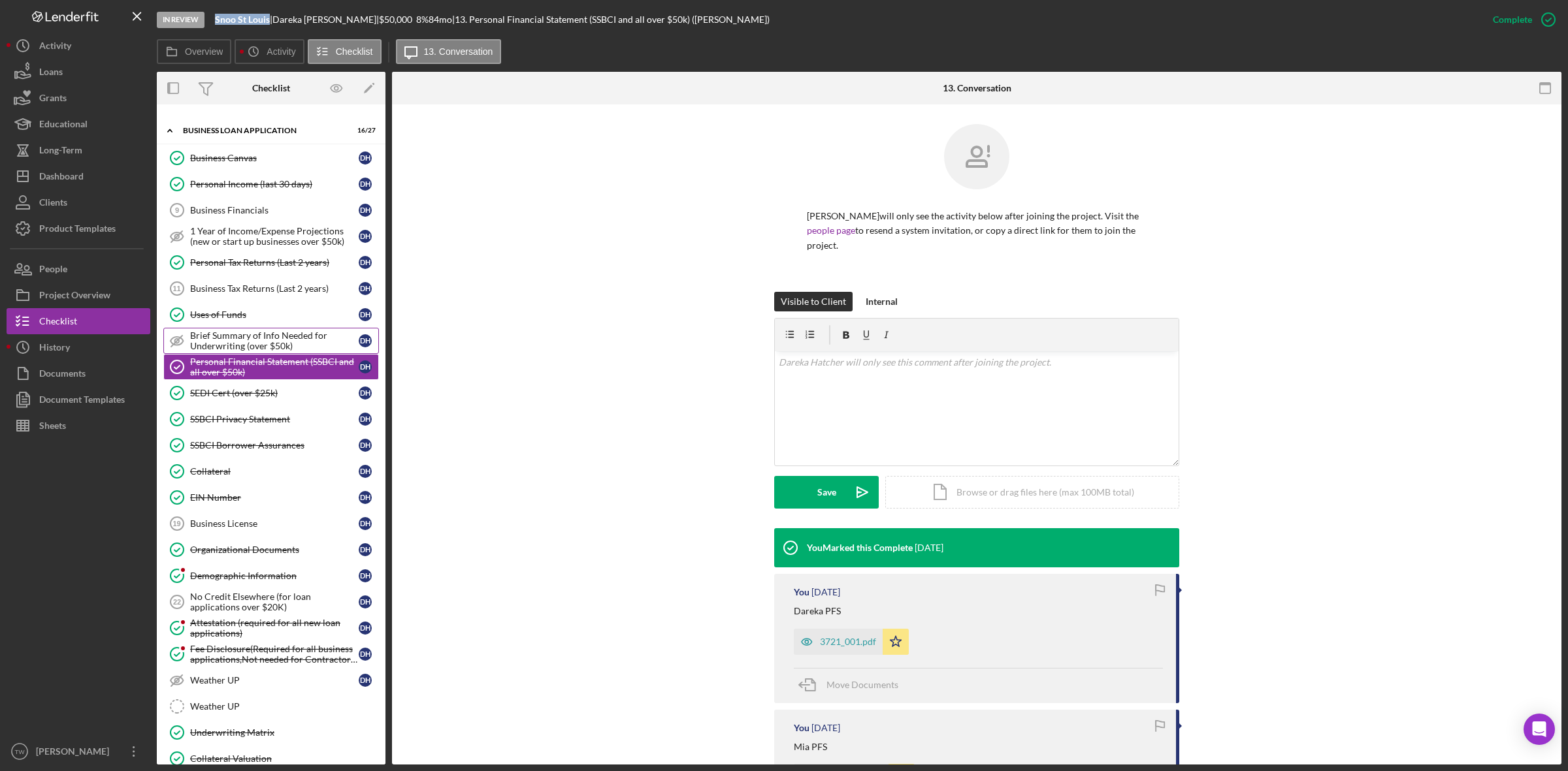
click at [291, 341] on div "Brief Summary of Info Needed for Underwriting (over $50k)" at bounding box center [274, 341] width 168 height 21
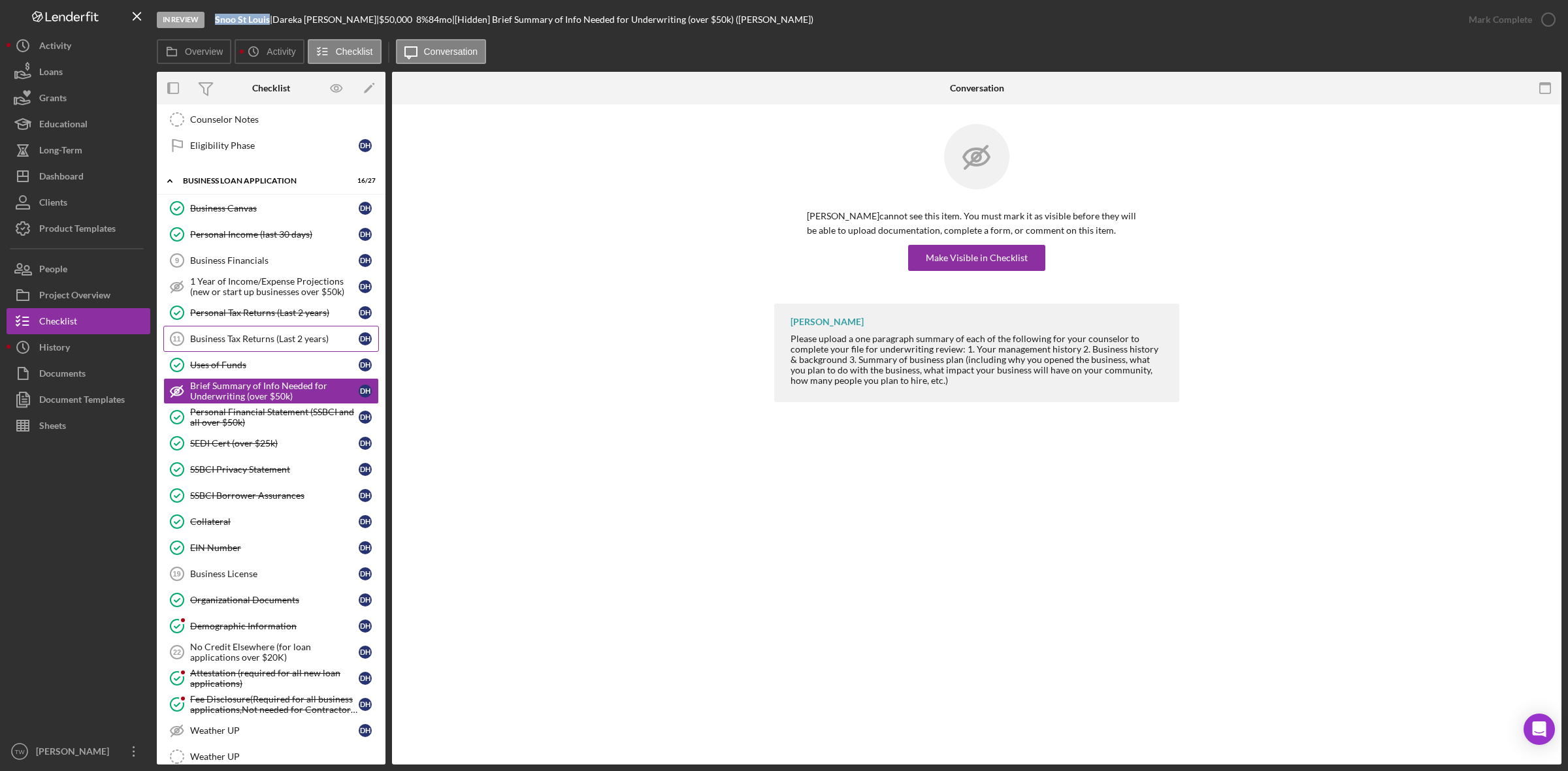
scroll to position [31, 0]
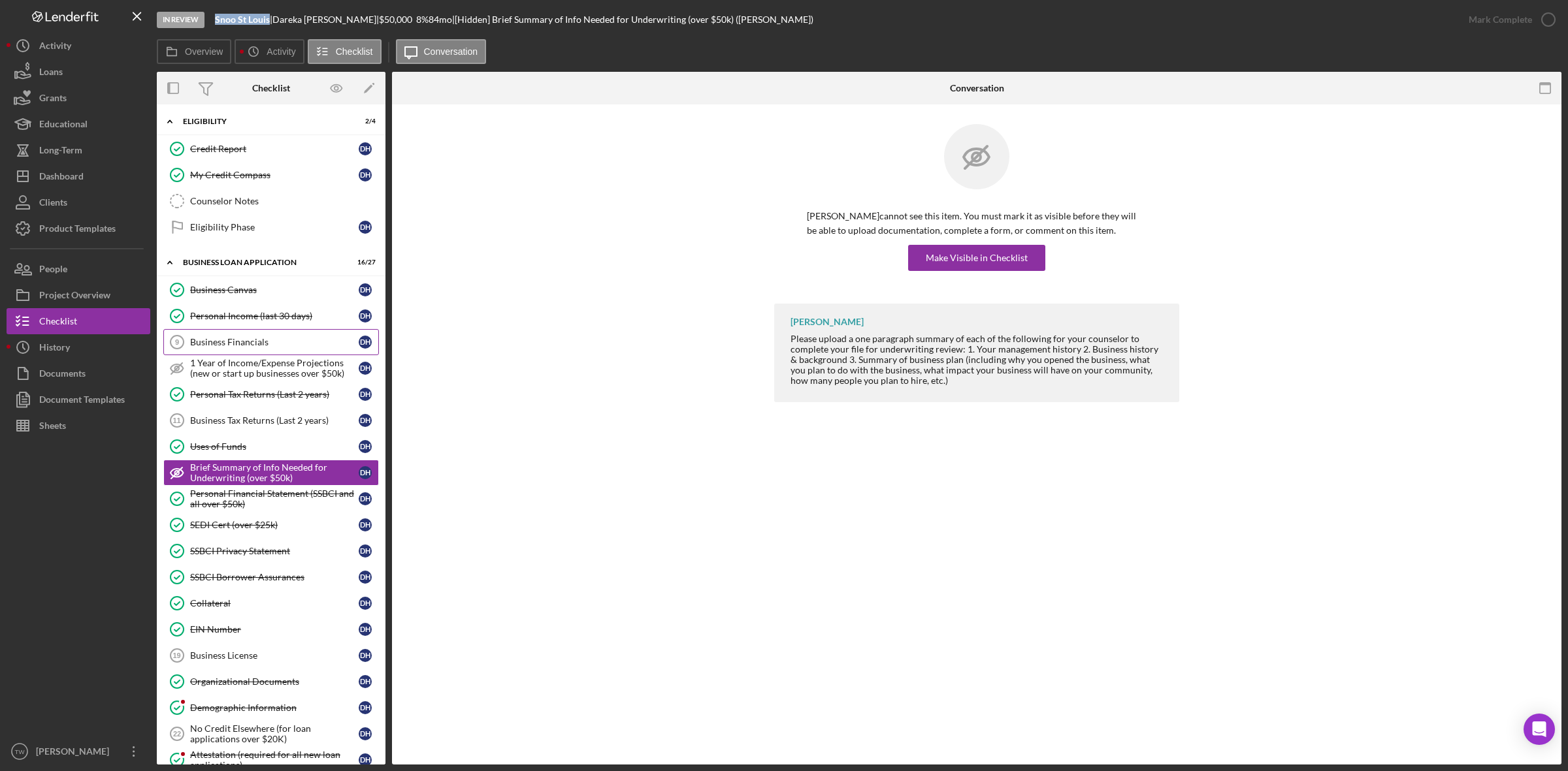
click at [242, 337] on link "Business Financials 9 Business Financials D H" at bounding box center [271, 342] width 215 height 26
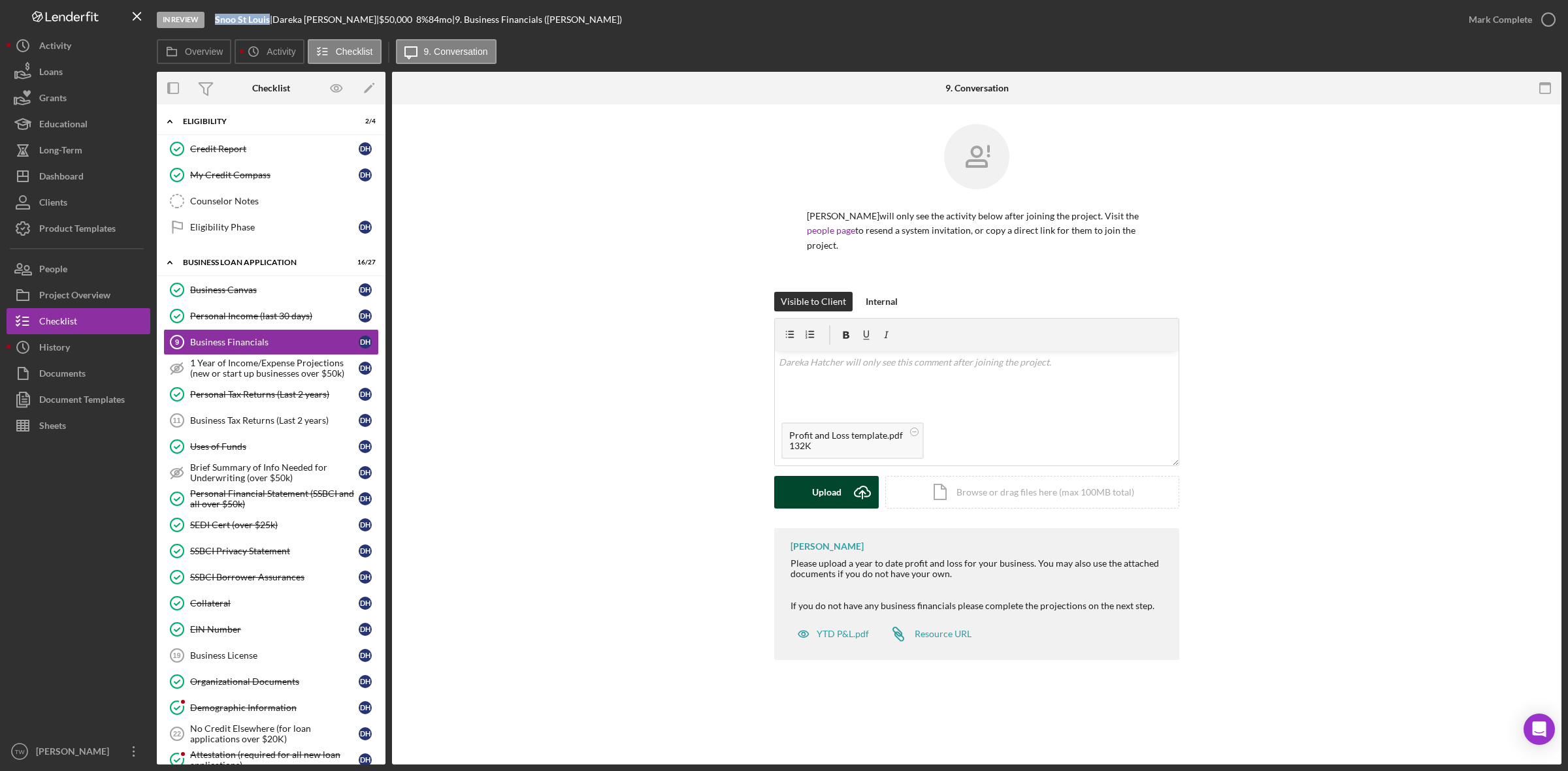
click at [841, 497] on button "Upload Icon/Upload" at bounding box center [827, 493] width 105 height 33
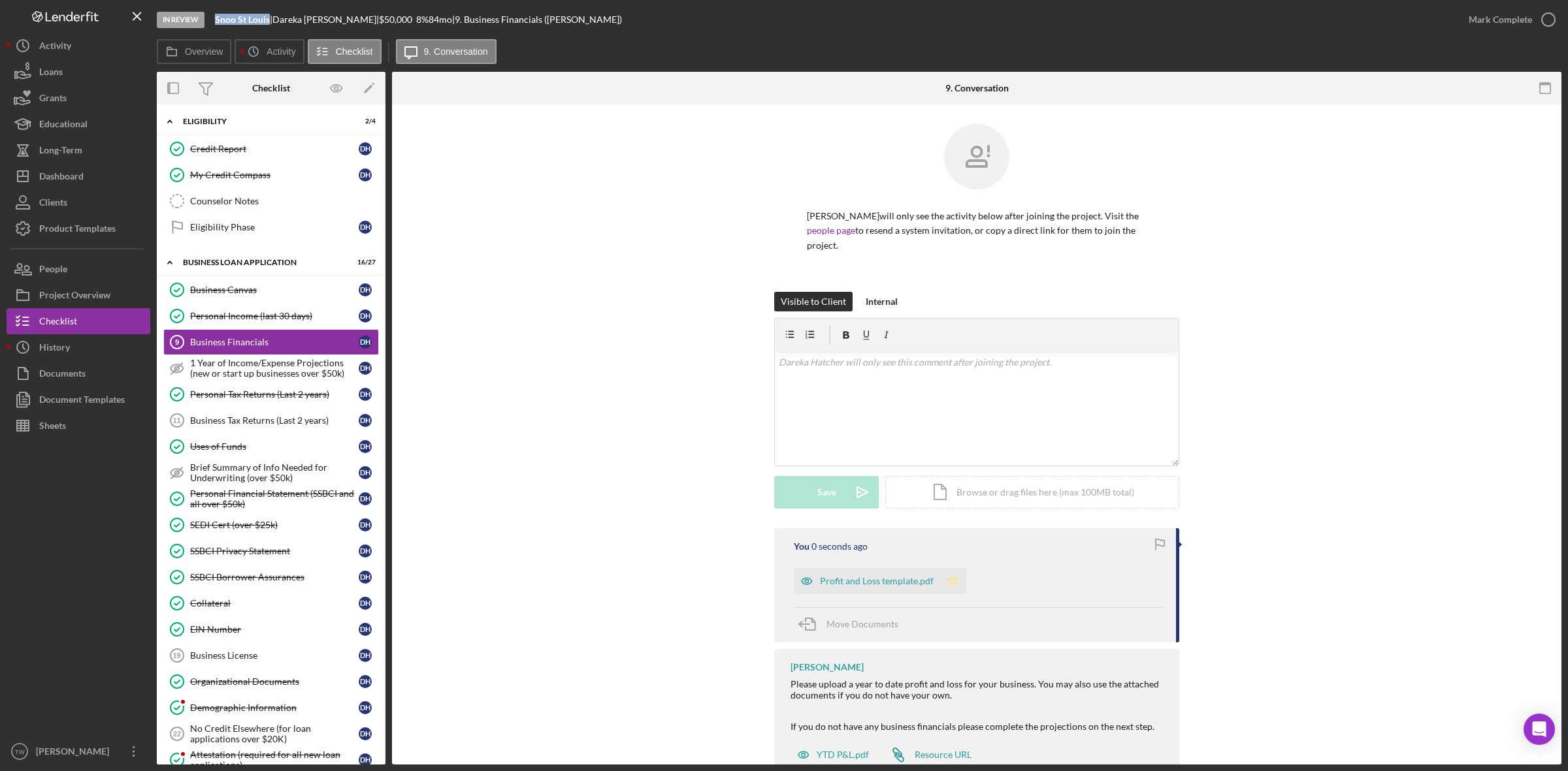
click at [949, 585] on icon "Icon/Star" at bounding box center [953, 581] width 26 height 26
click at [1497, 18] on div "Mark Complete" at bounding box center [1500, 19] width 64 height 26
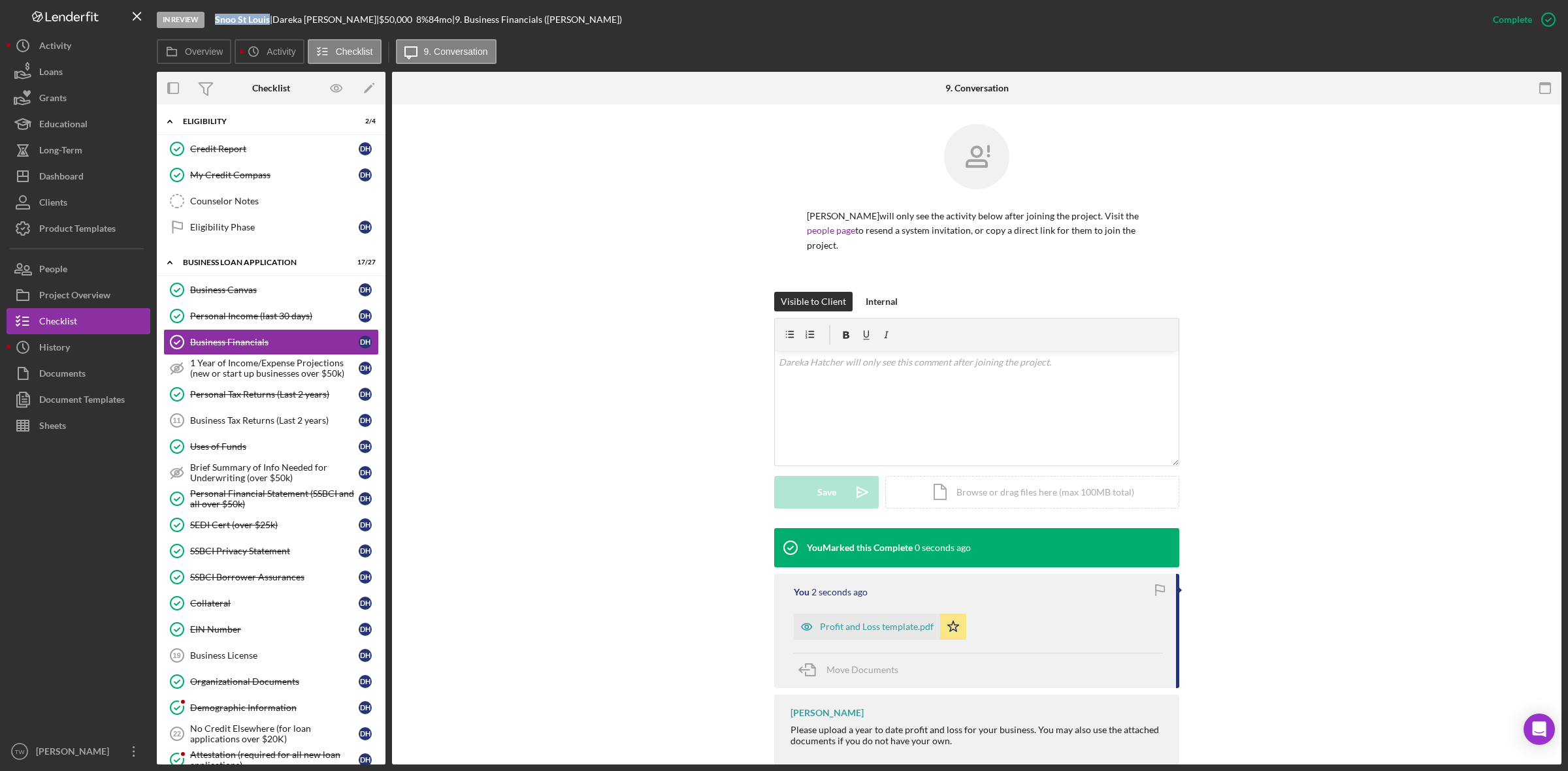
scroll to position [89, 0]
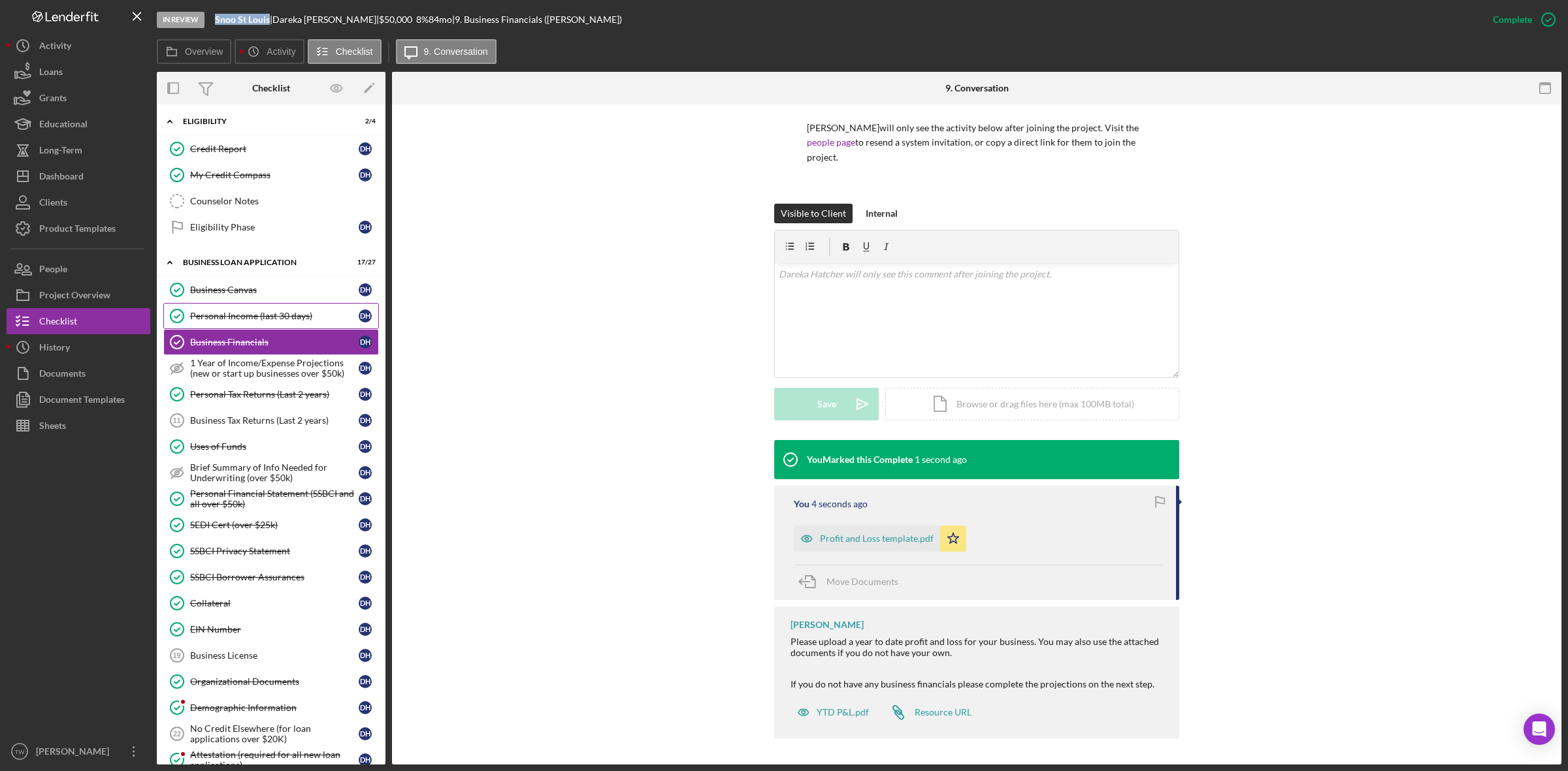
click at [227, 316] on div "Personal Income (last 30 days)" at bounding box center [274, 316] width 168 height 10
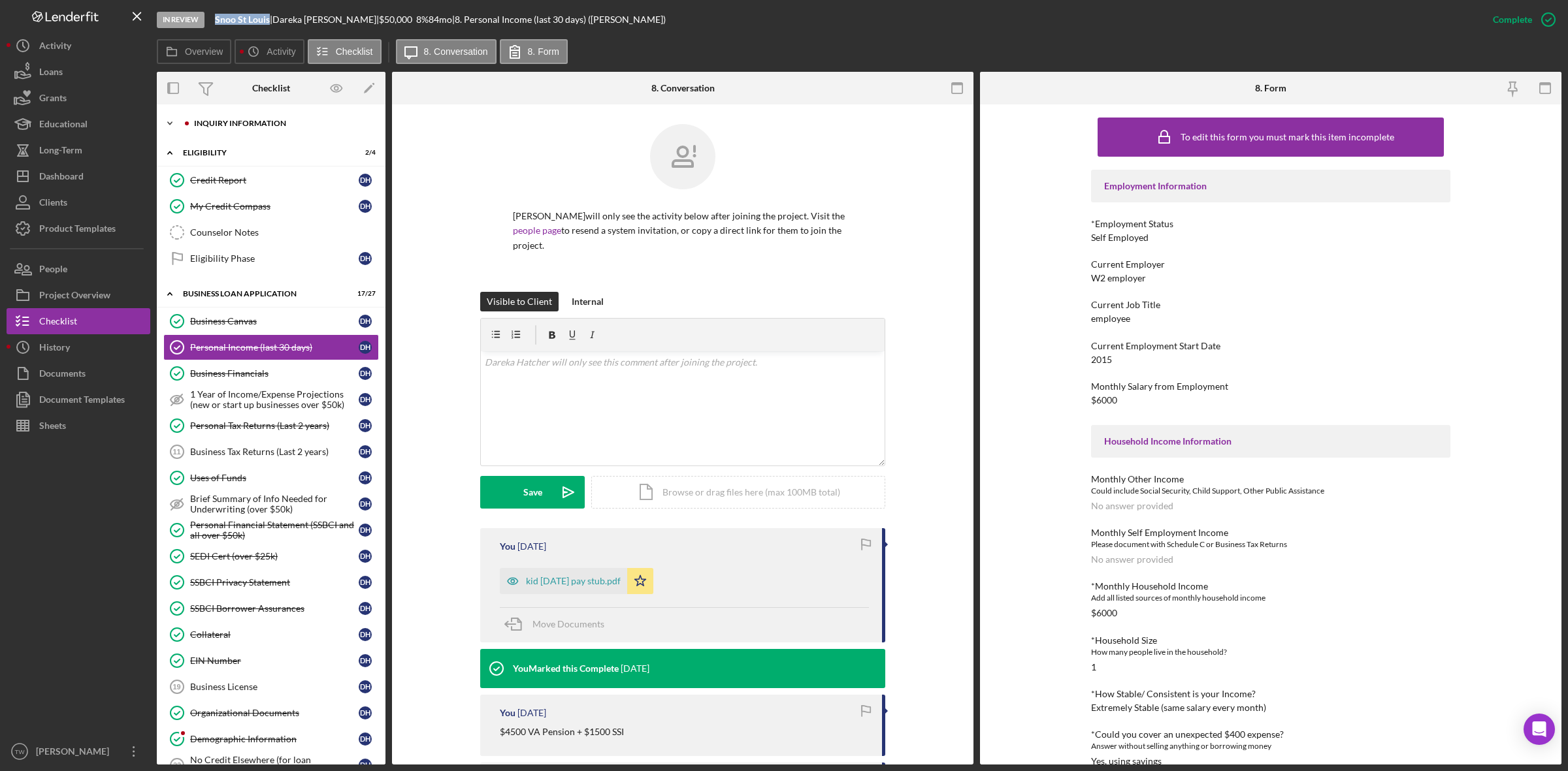
click at [249, 129] on div "Icon/Expander INQUIRY INFORMATION 9 / 11" at bounding box center [272, 123] width 229 height 26
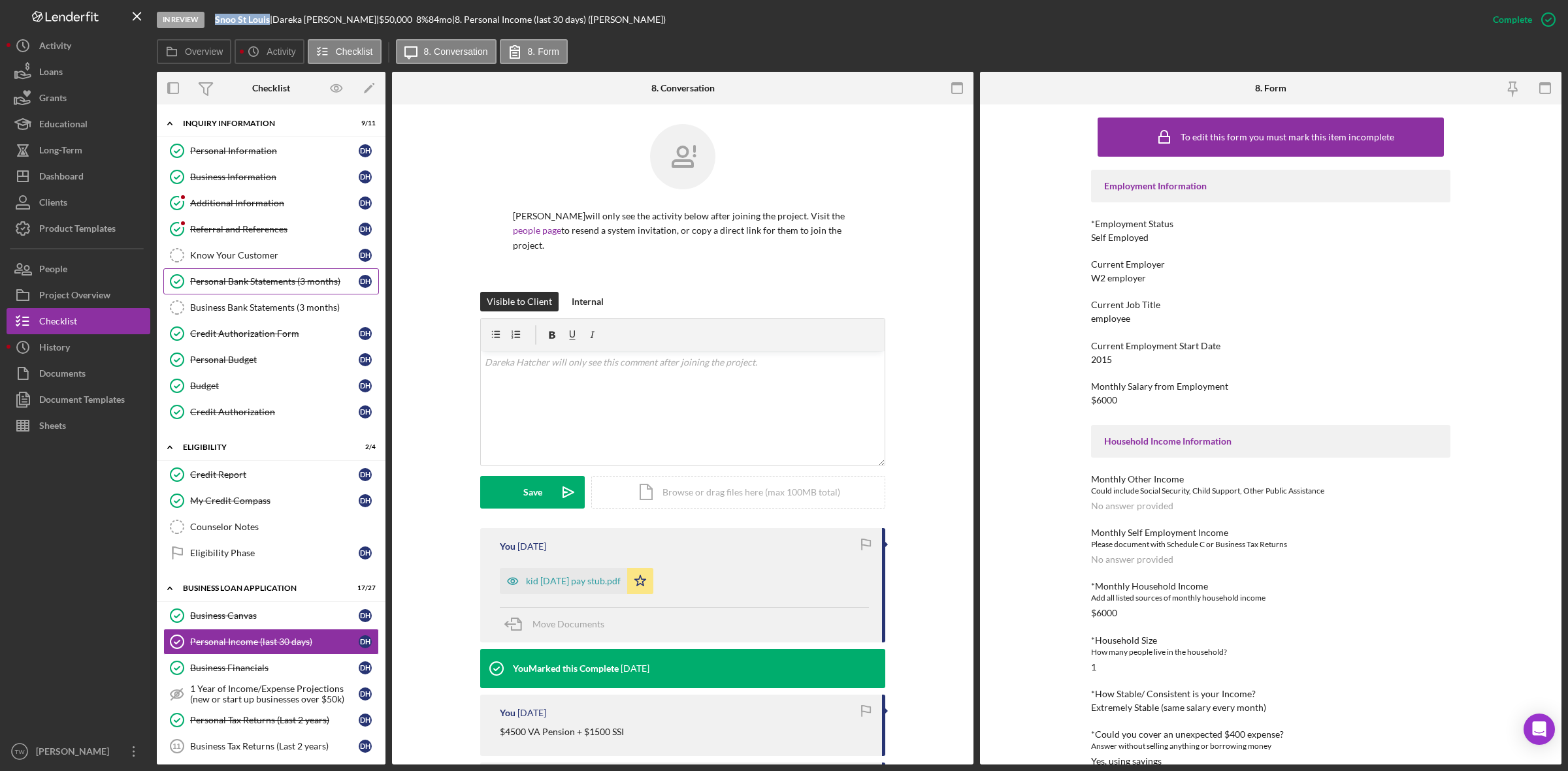
click at [252, 270] on link "Personal Bank Statements (3 months) Personal Bank Statements (3 months) D H" at bounding box center [271, 281] width 215 height 26
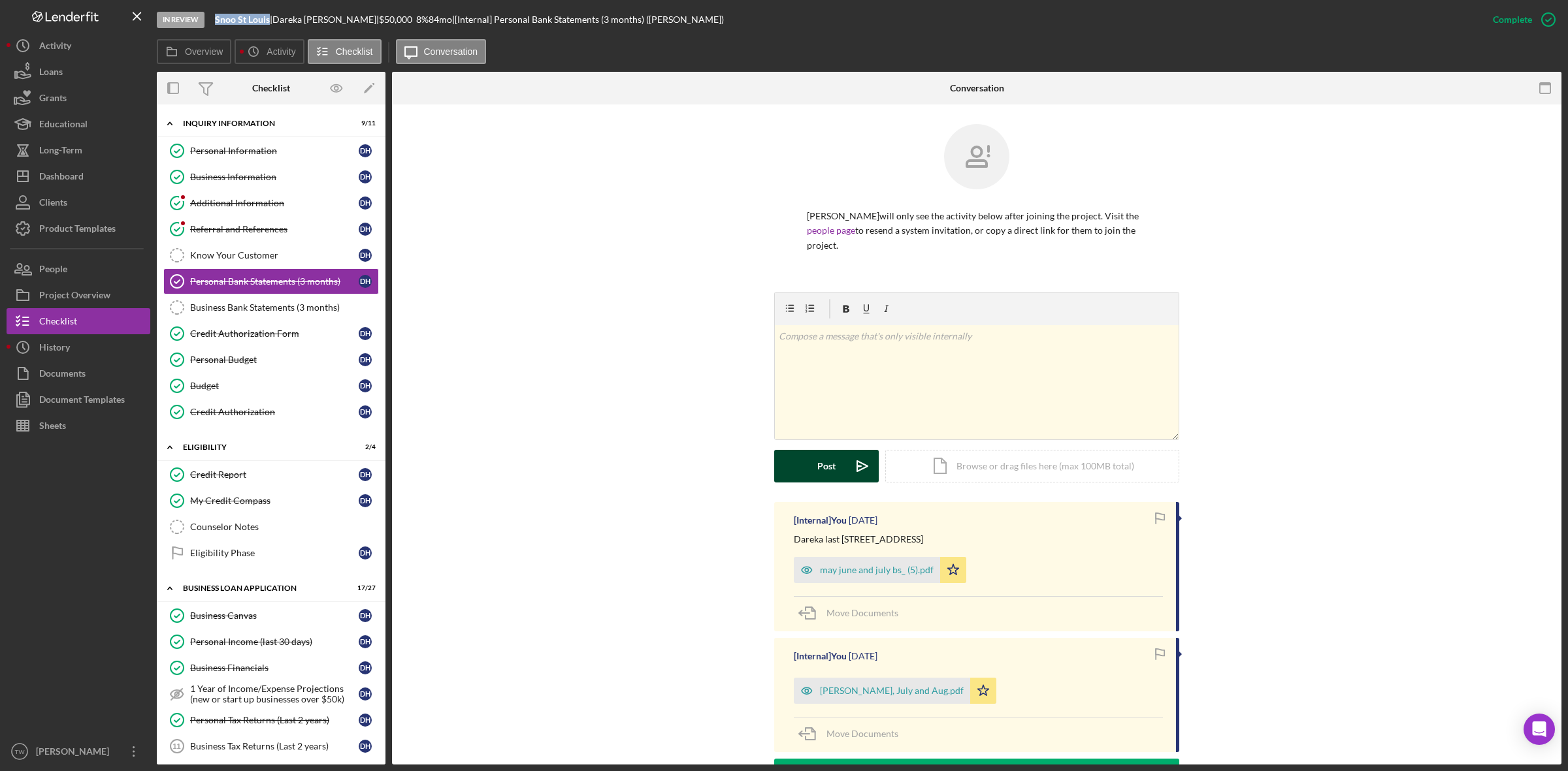
scroll to position [256, 0]
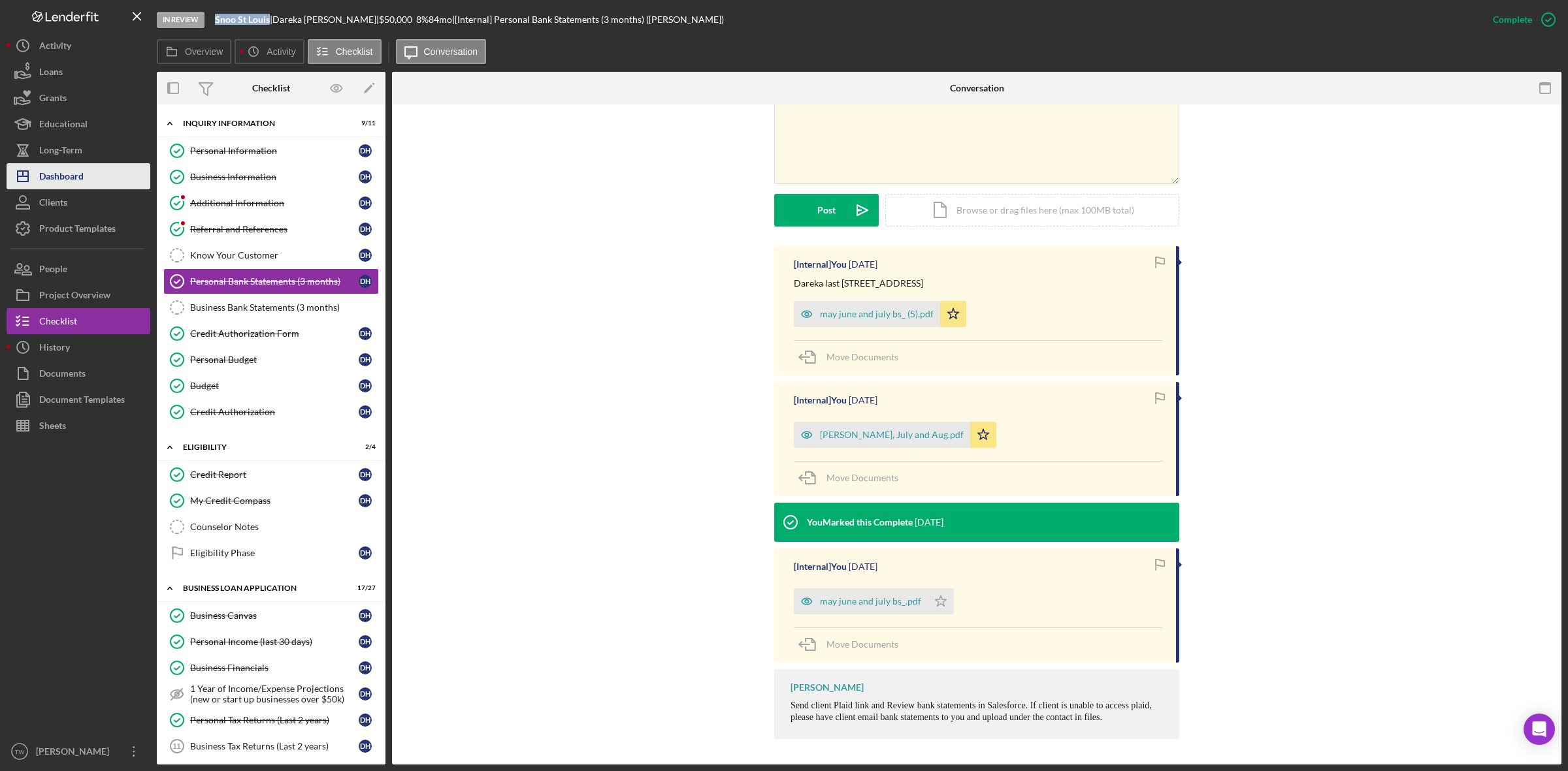
click at [84, 186] on div "Dashboard" at bounding box center [61, 177] width 44 height 29
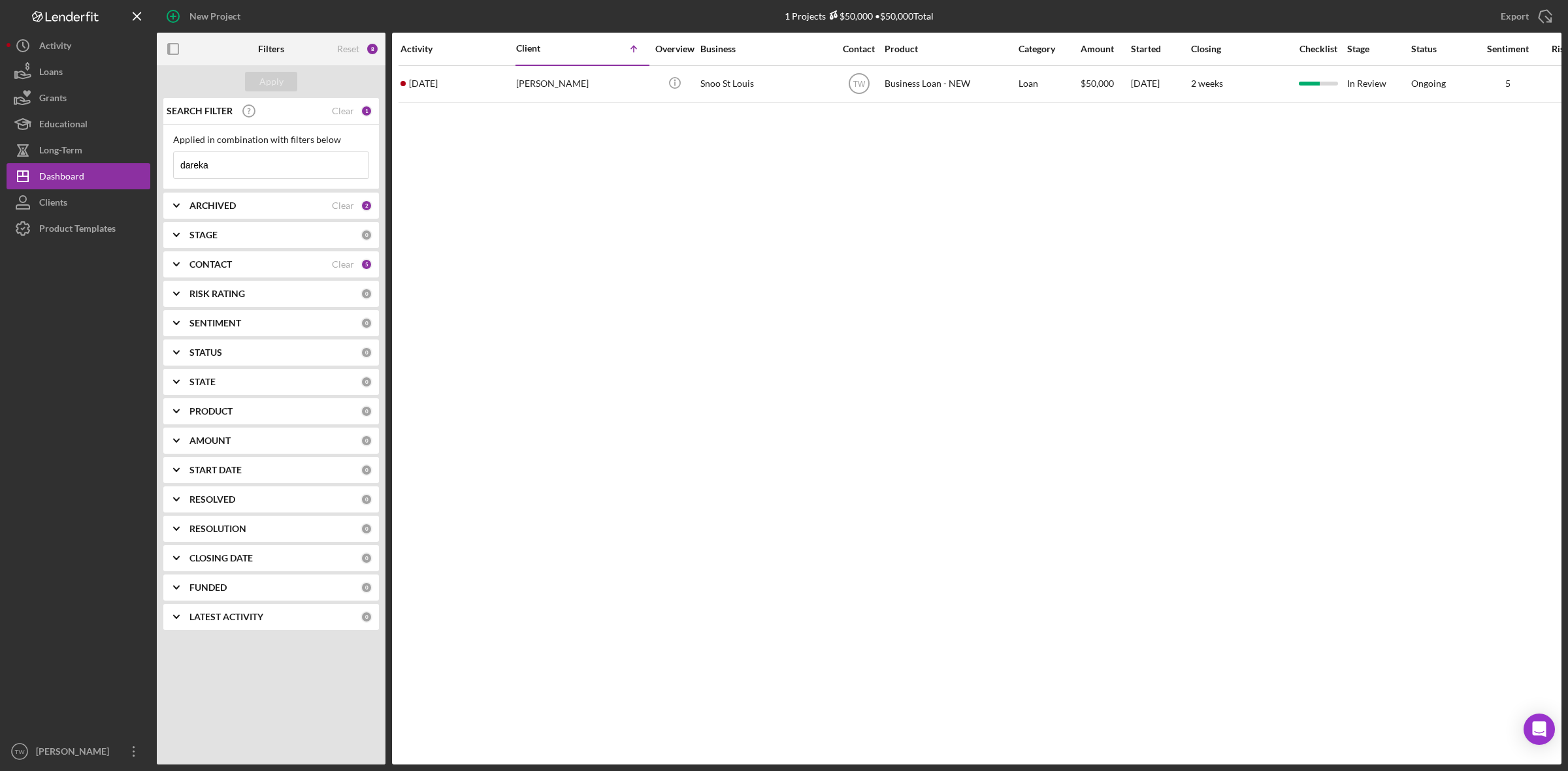
click at [225, 171] on input "dareka" at bounding box center [271, 165] width 195 height 26
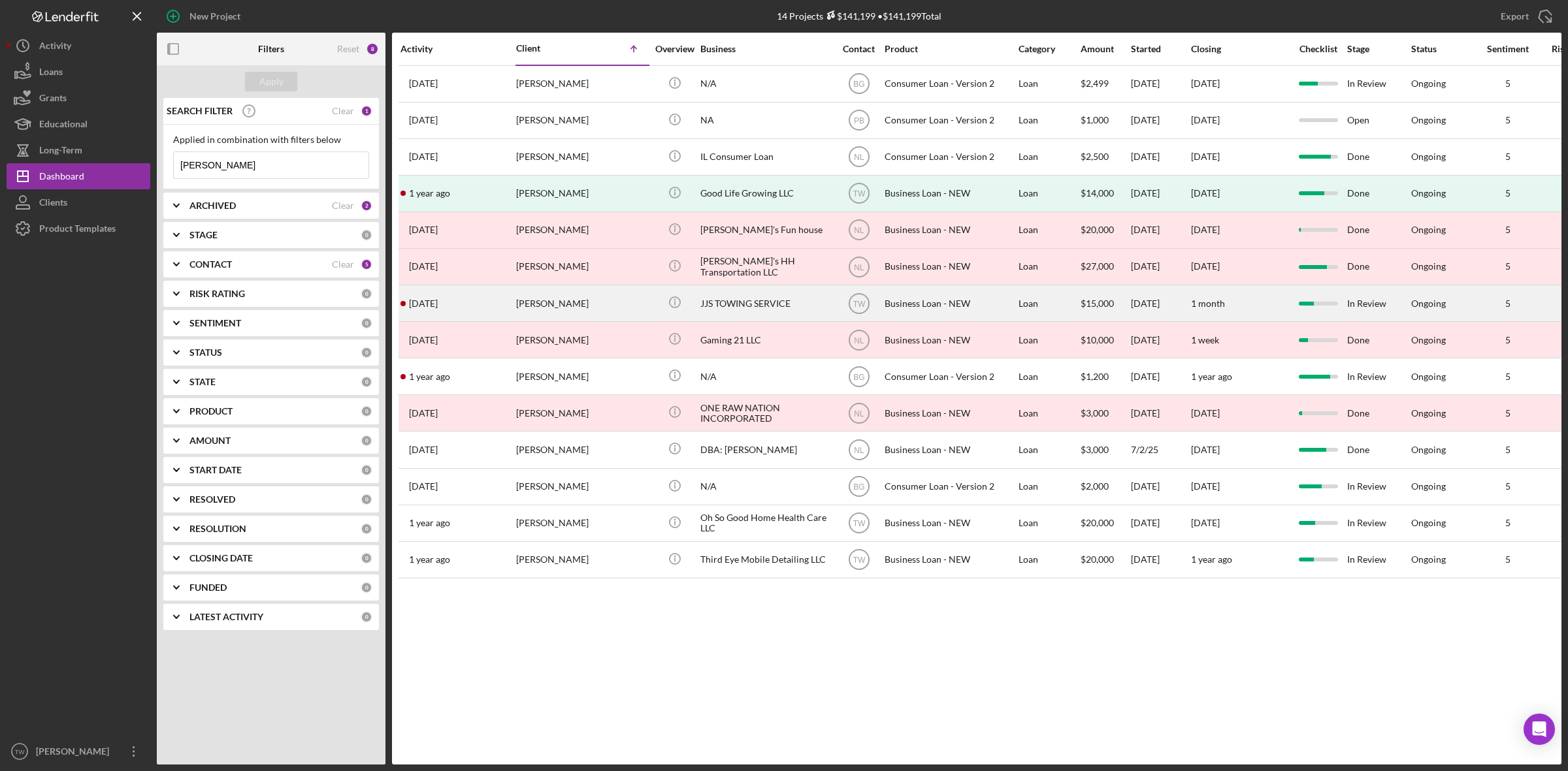
type input "[PERSON_NAME]"
click at [563, 304] on div "[PERSON_NAME]" at bounding box center [581, 303] width 131 height 34
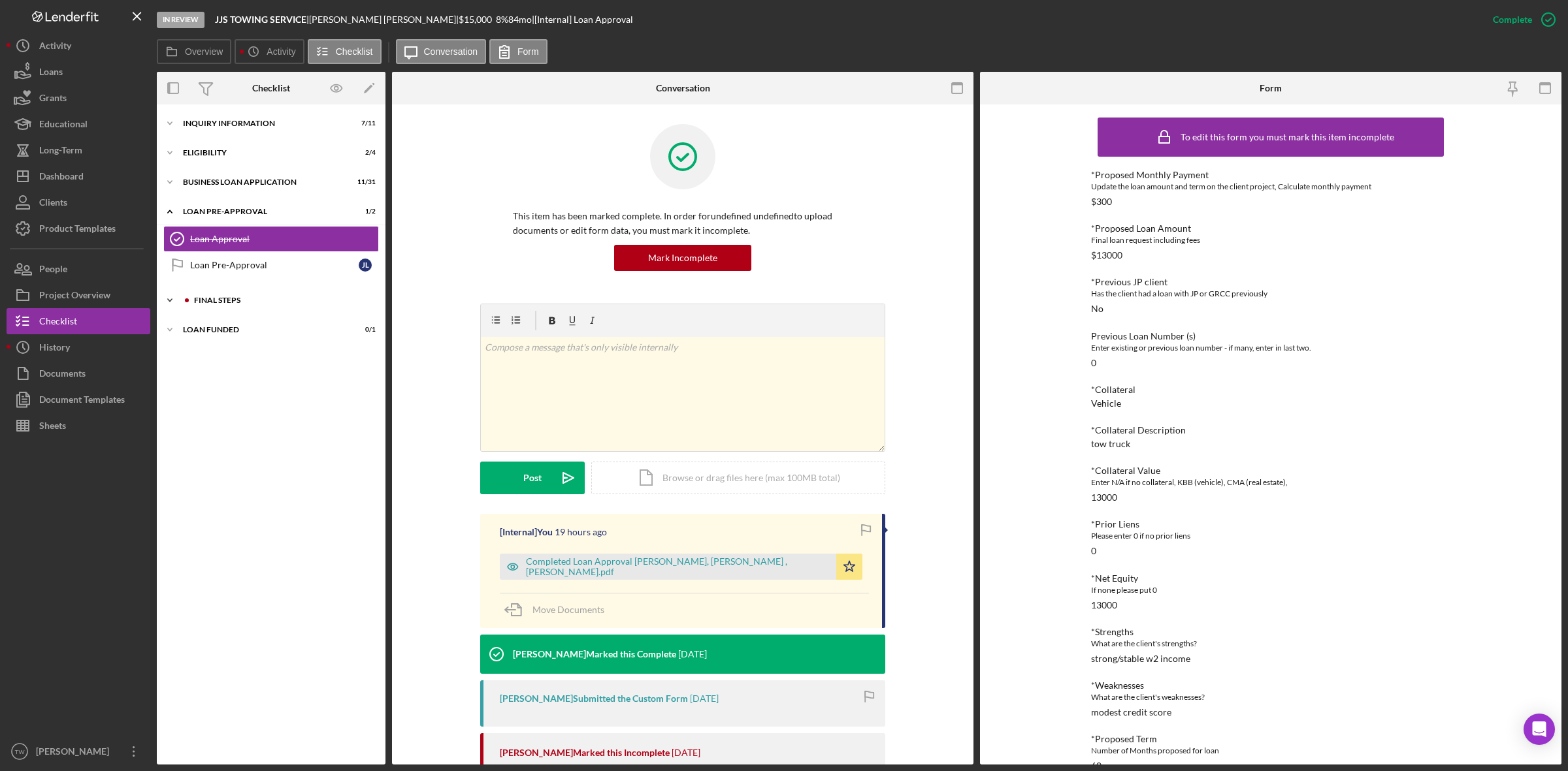
click at [250, 304] on div "FINAL STEPS" at bounding box center [281, 300] width 175 height 7
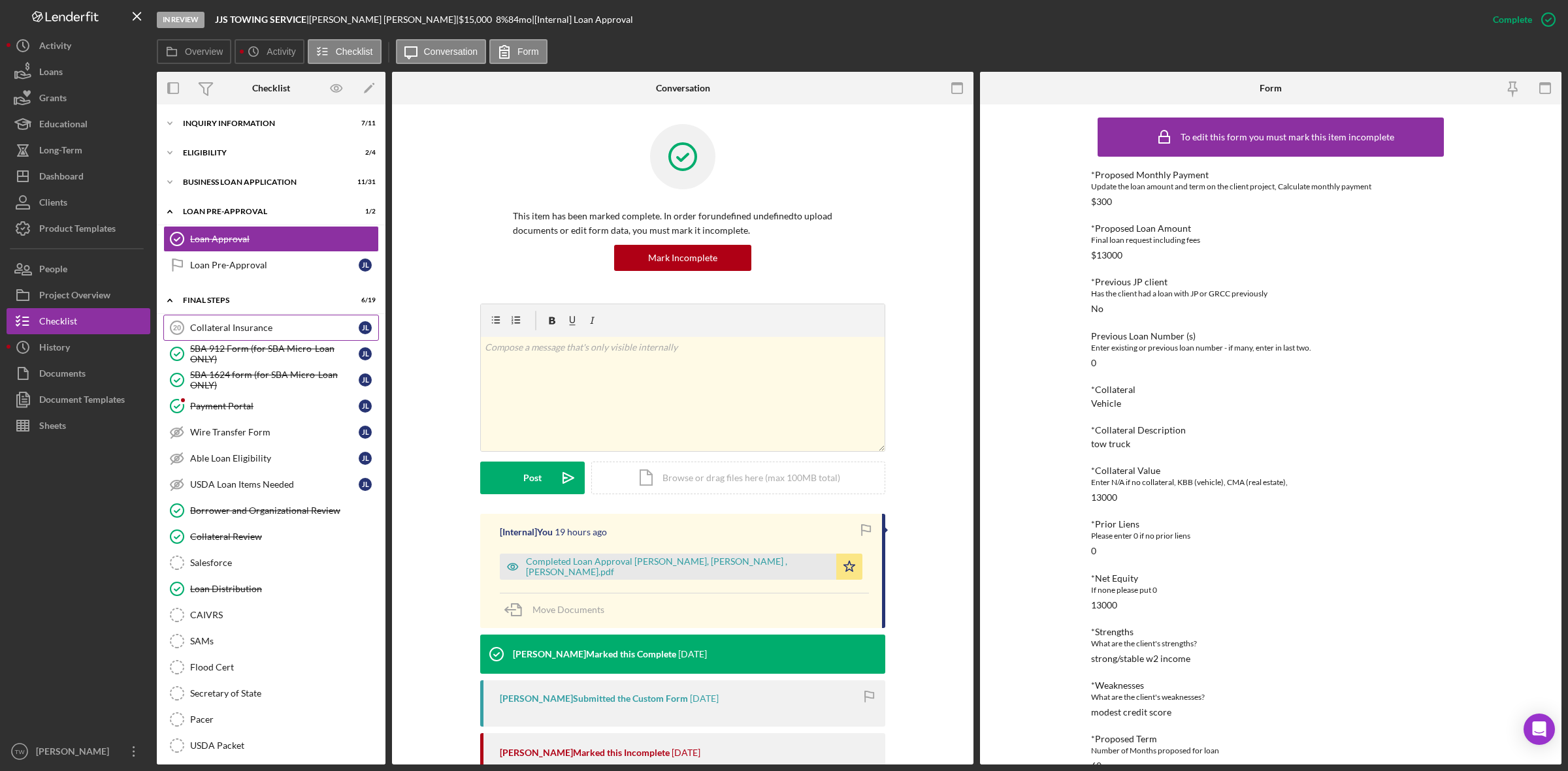
click at [315, 321] on link "Collateral Insurance 20 Collateral Insurance [PERSON_NAME]" at bounding box center [271, 328] width 215 height 26
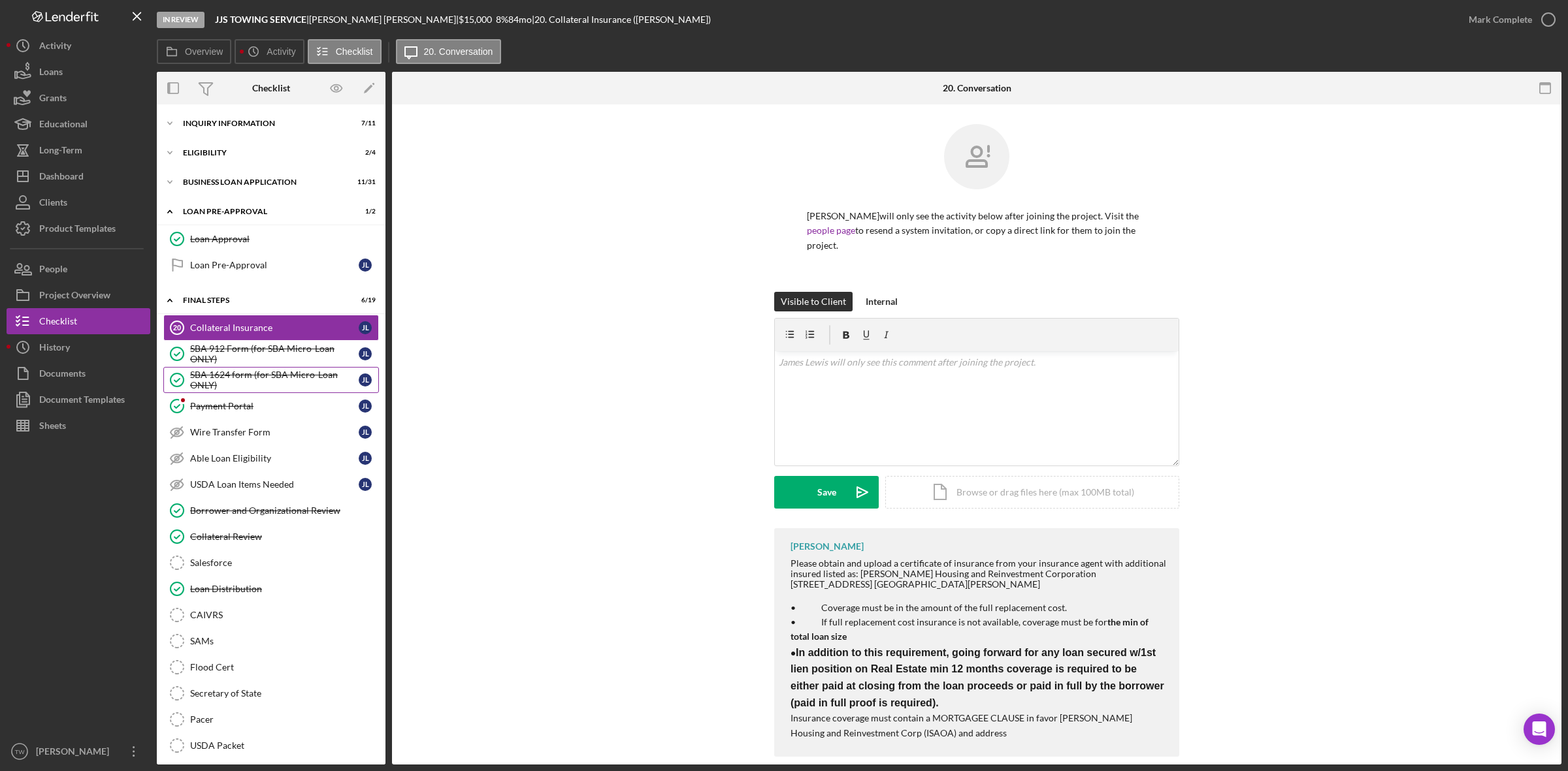
scroll to position [95, 0]
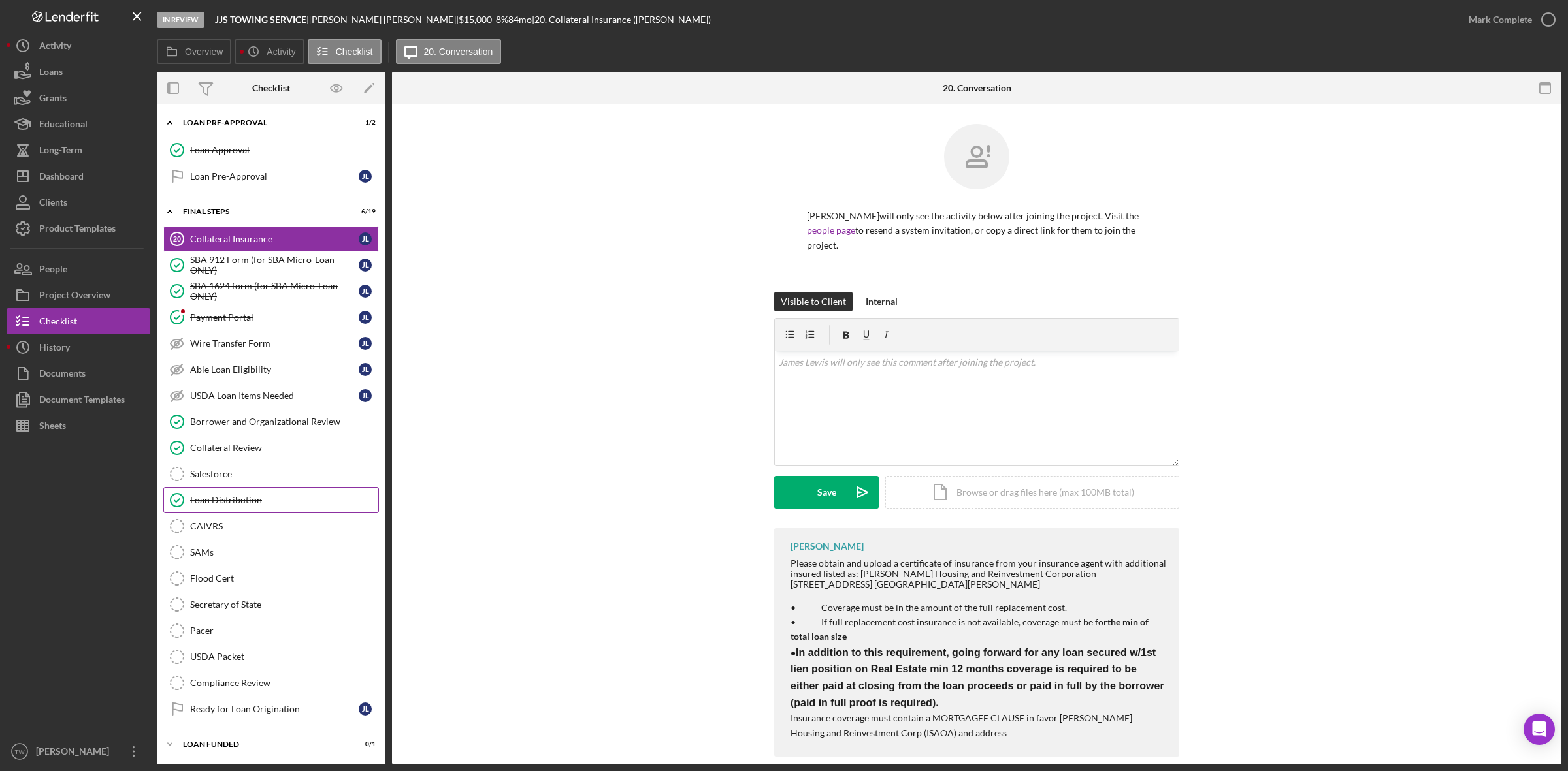
click at [236, 491] on link "Loan Distribution Loan Distribution" at bounding box center [271, 500] width 215 height 26
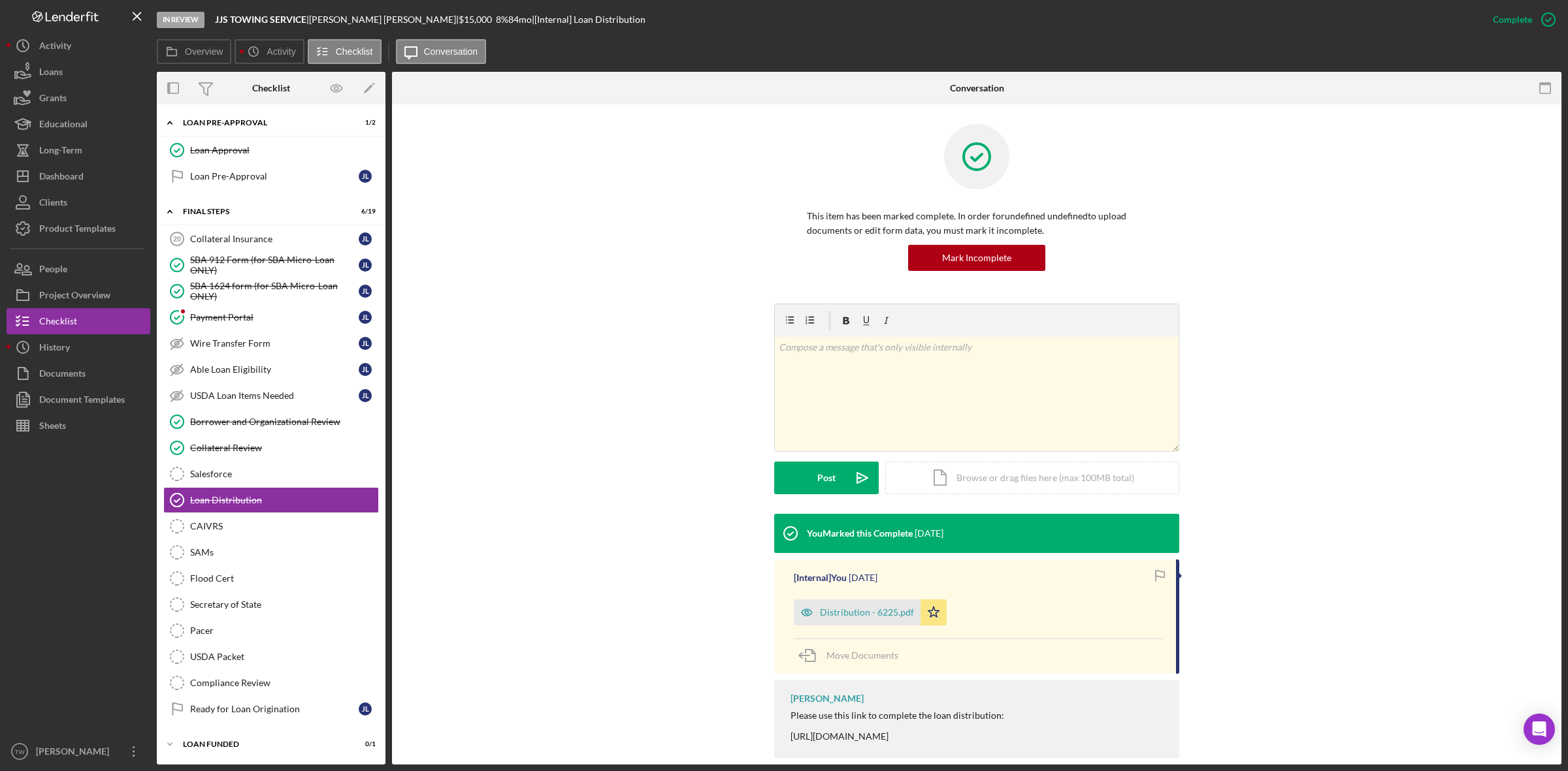
scroll to position [93, 0]
click at [850, 606] on div "Distribution - 6225.pdf" at bounding box center [857, 612] width 126 height 26
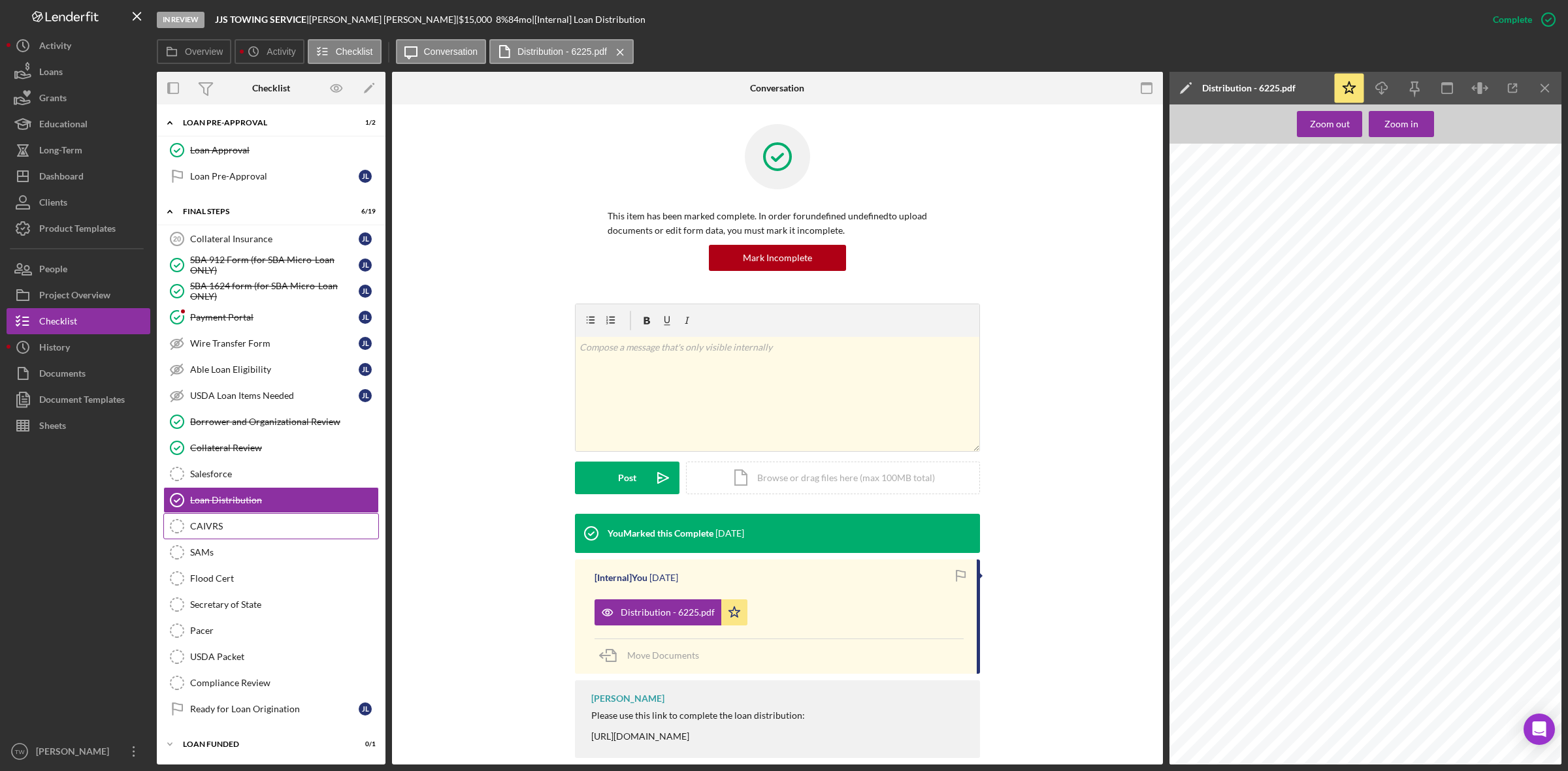
scroll to position [0, 0]
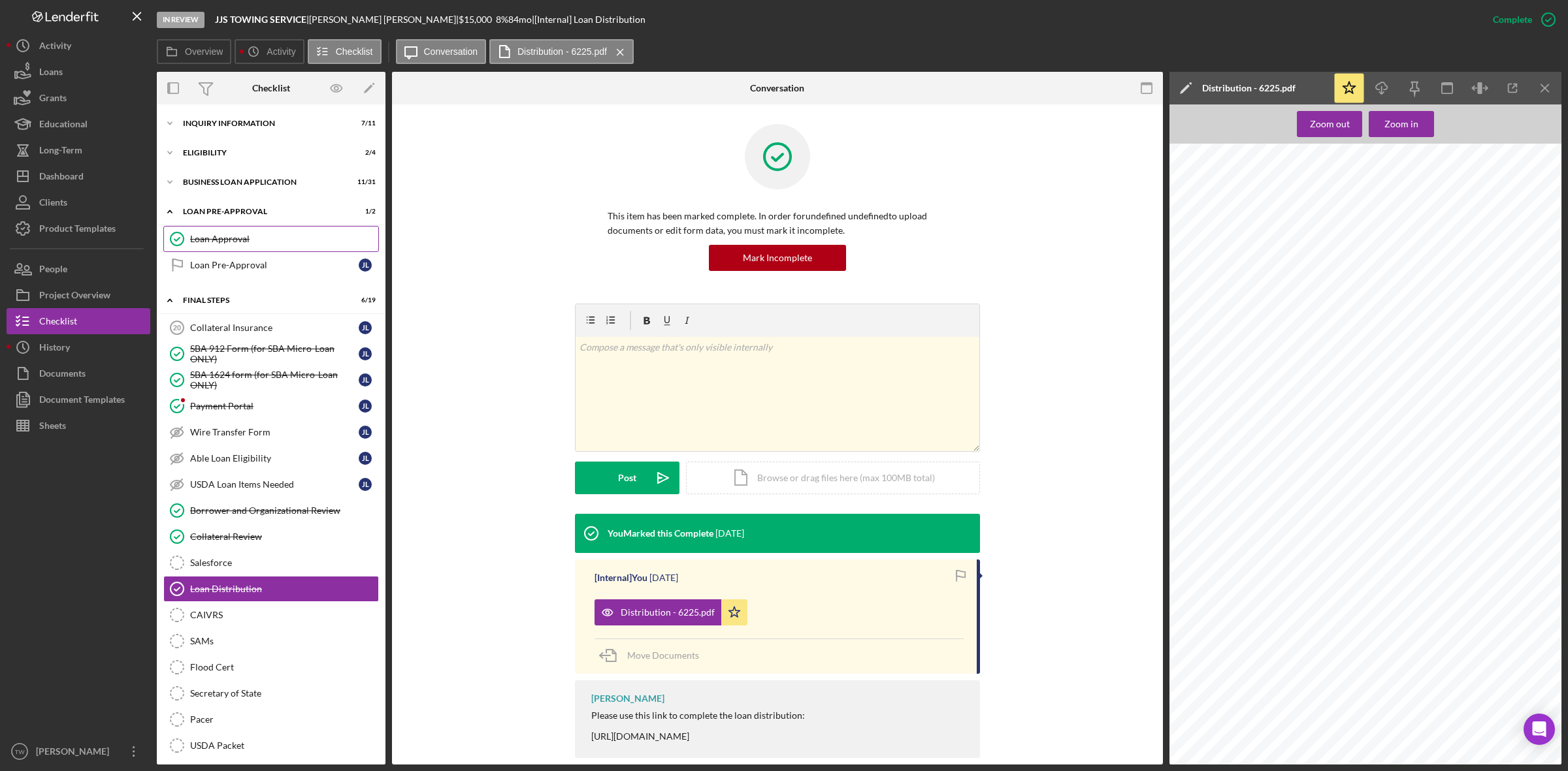
click at [236, 243] on div "Loan Approval" at bounding box center [284, 239] width 188 height 10
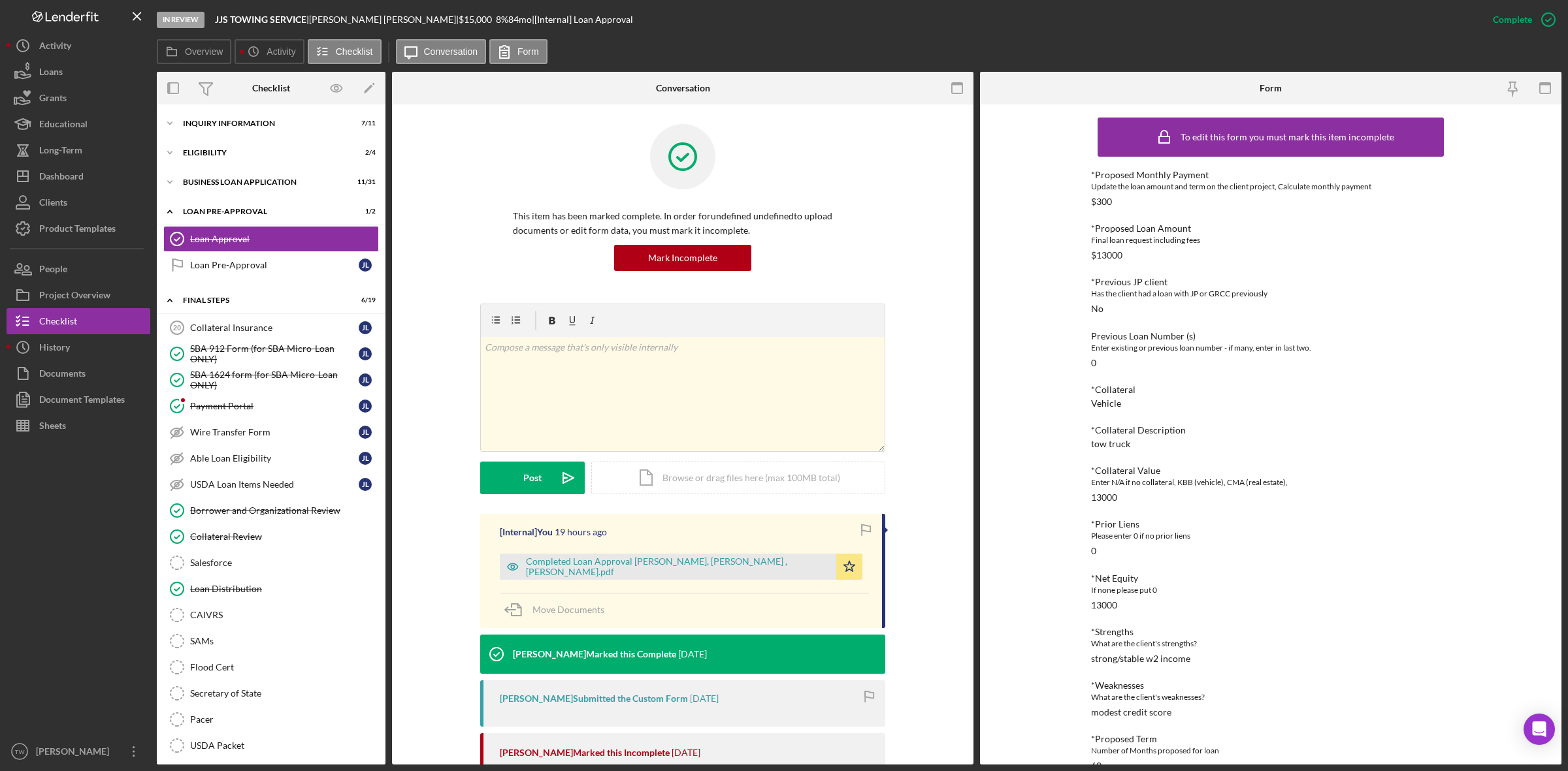
scroll to position [26, 0]
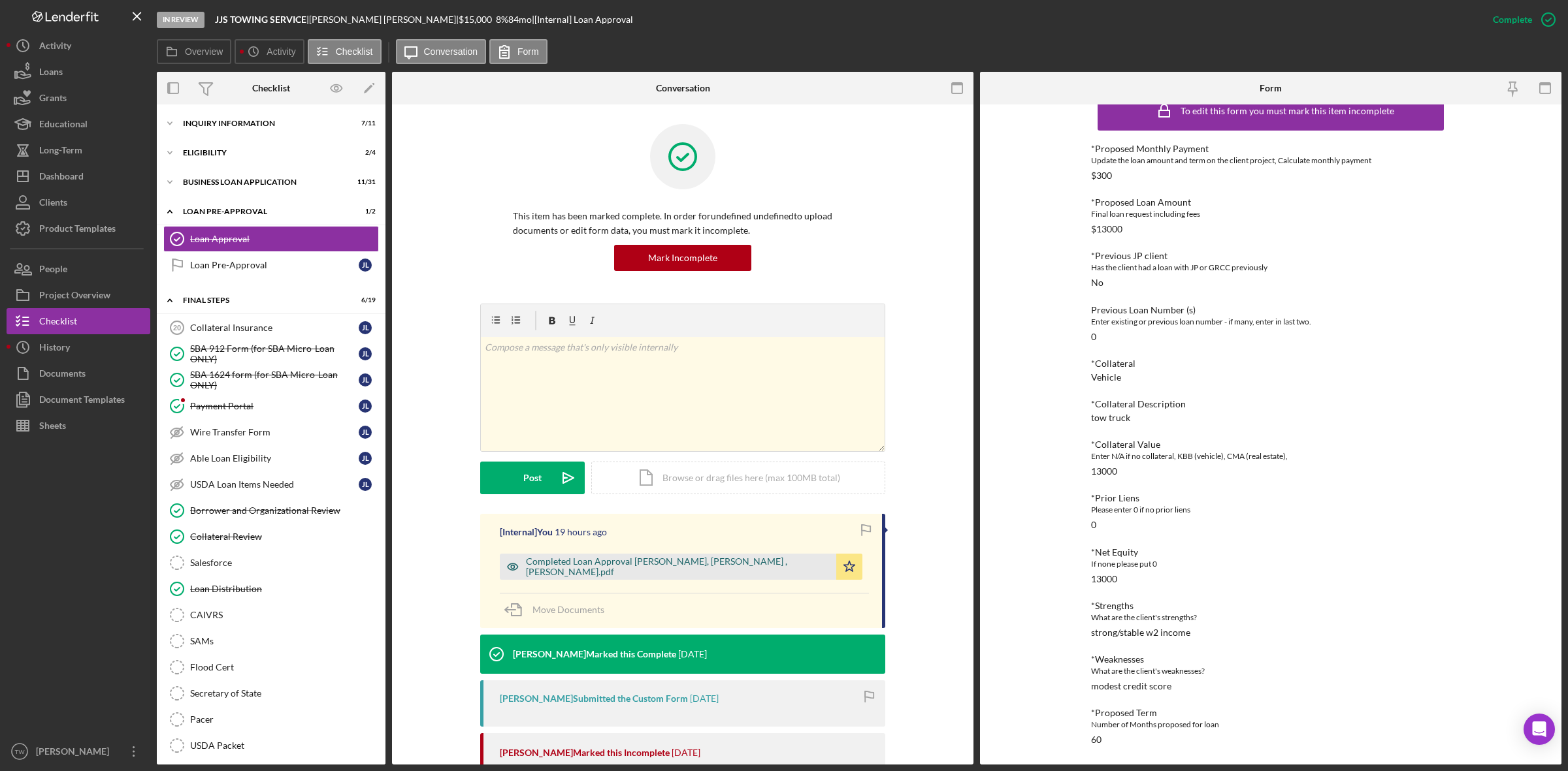
click at [709, 565] on div "Completed Loan Approval [PERSON_NAME], [PERSON_NAME] , [PERSON_NAME].pdf" at bounding box center [678, 567] width 304 height 21
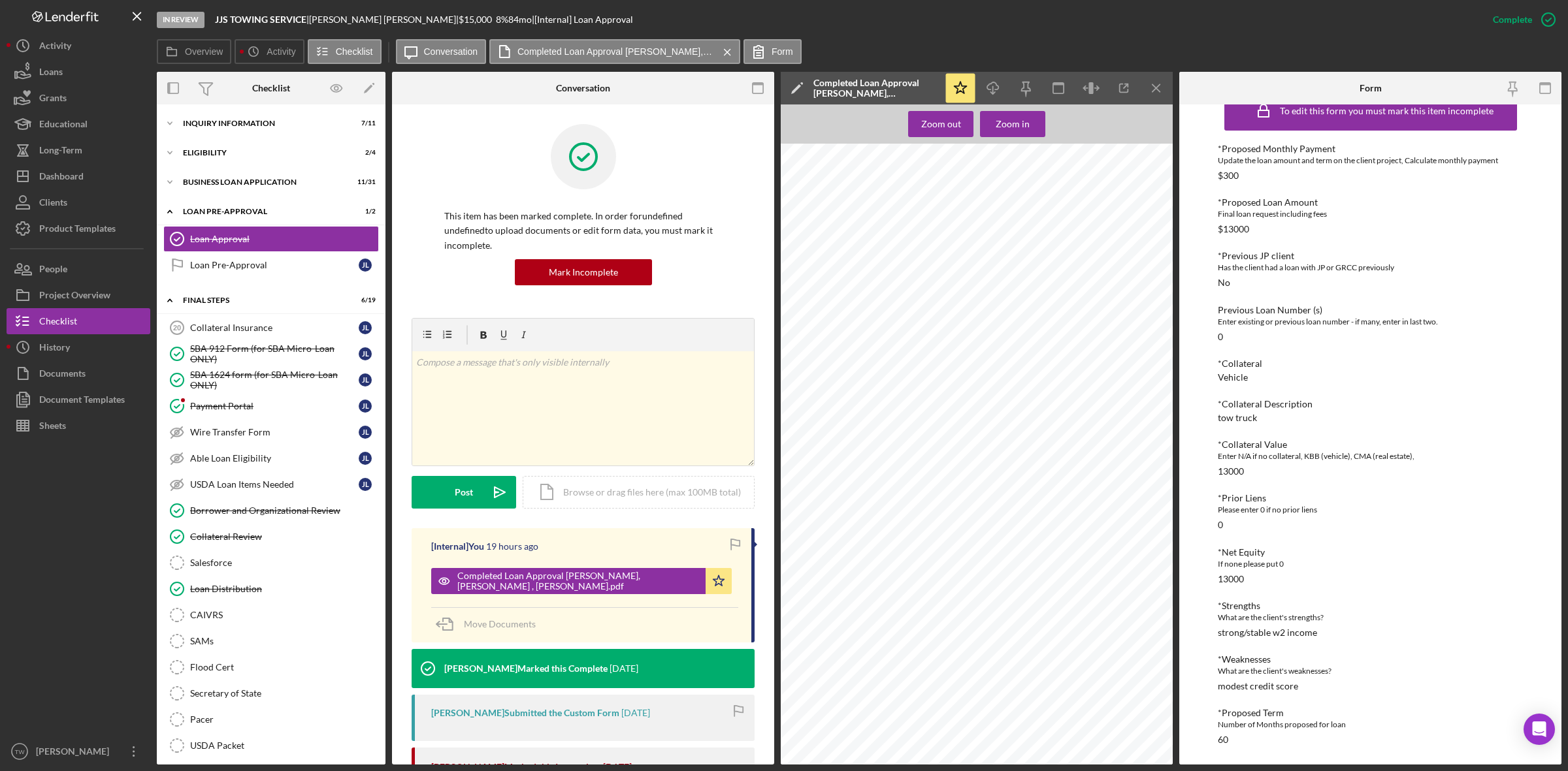
scroll to position [82, 0]
click at [244, 592] on div "Loan Distribution" at bounding box center [284, 589] width 188 height 10
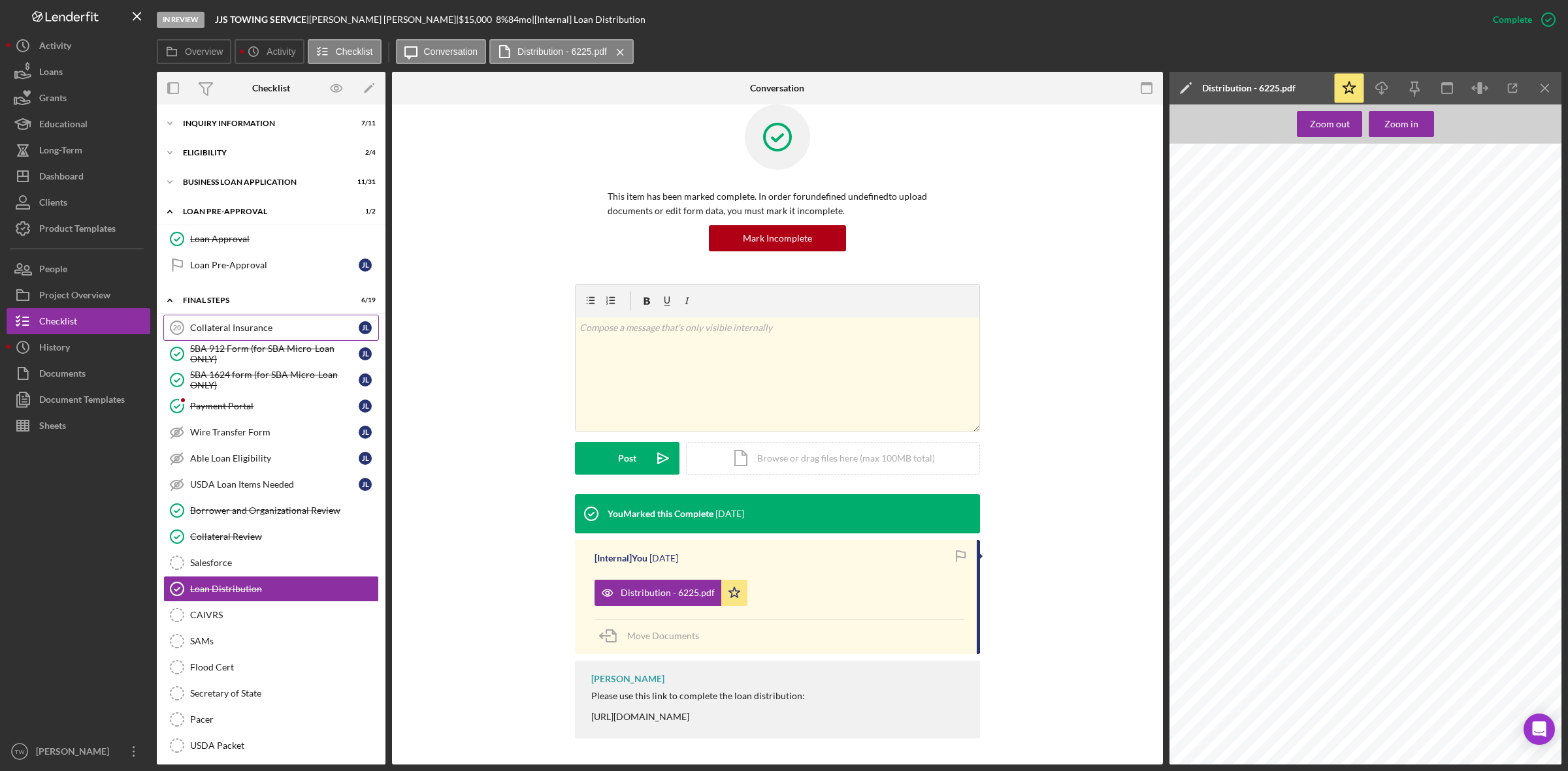
scroll to position [82, 0]
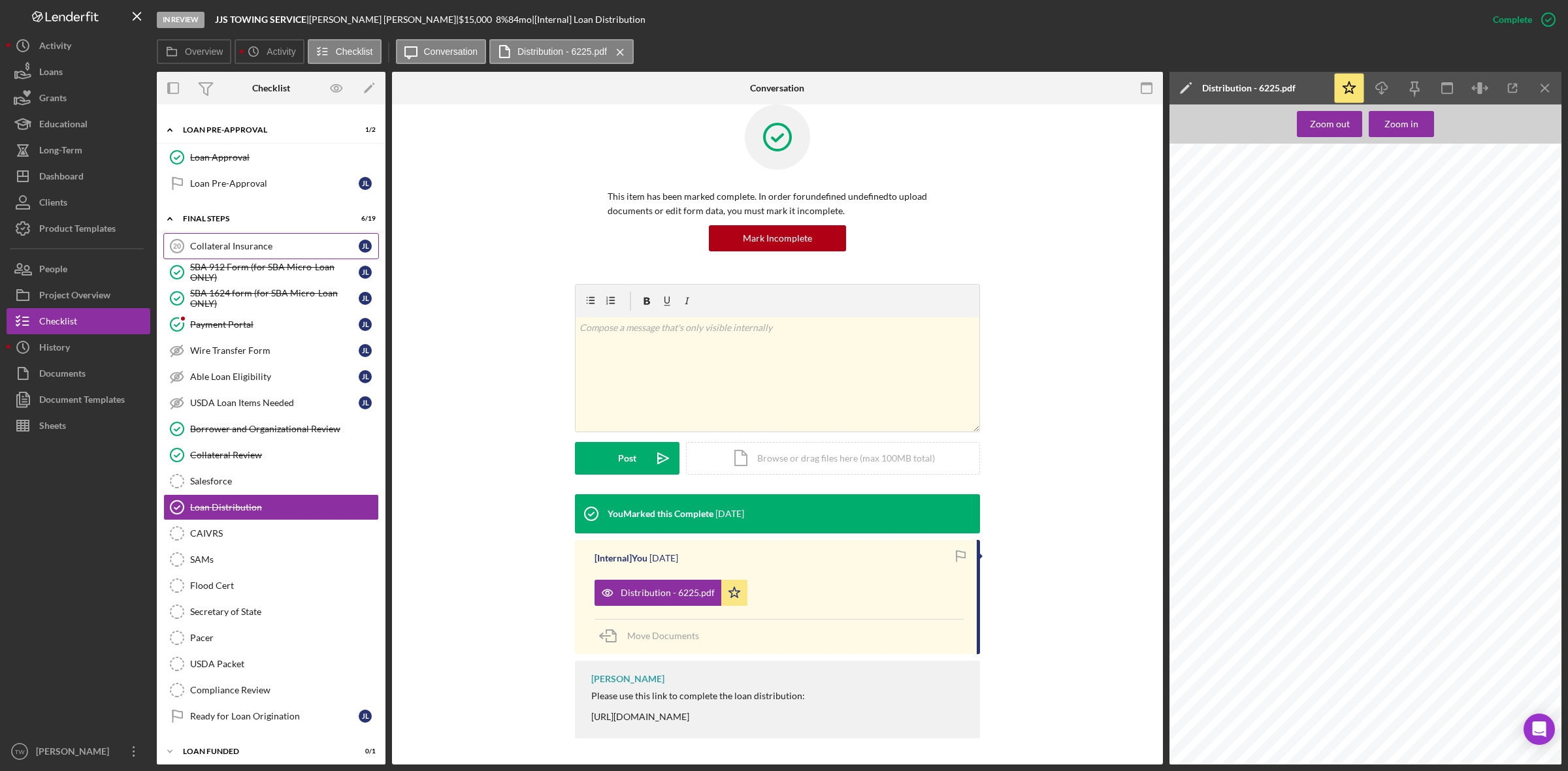
click at [240, 239] on link "Collateral Insurance 20 Collateral Insurance [PERSON_NAME]" at bounding box center [271, 246] width 215 height 26
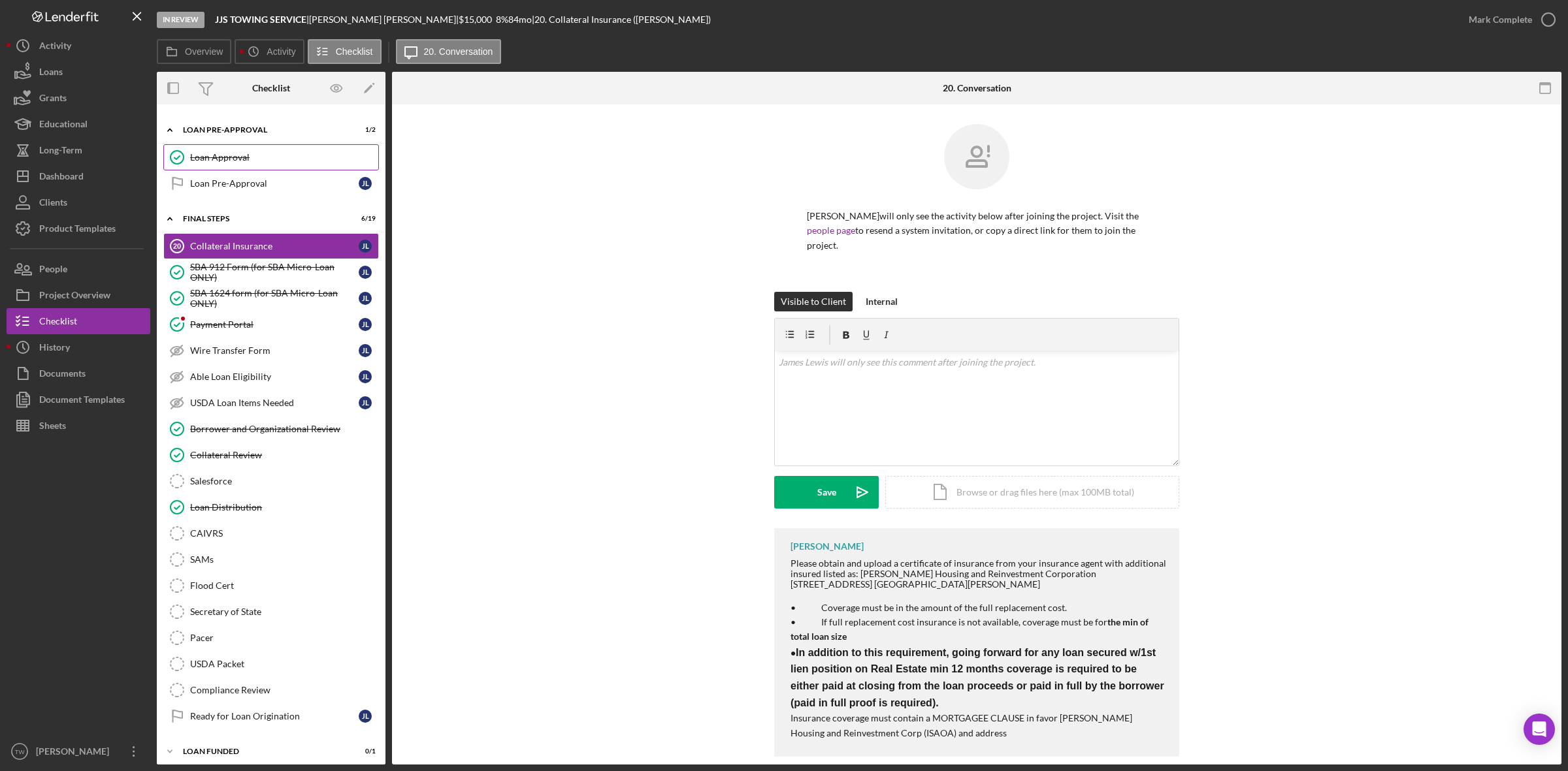
click at [247, 161] on div "Loan Approval" at bounding box center [284, 157] width 188 height 10
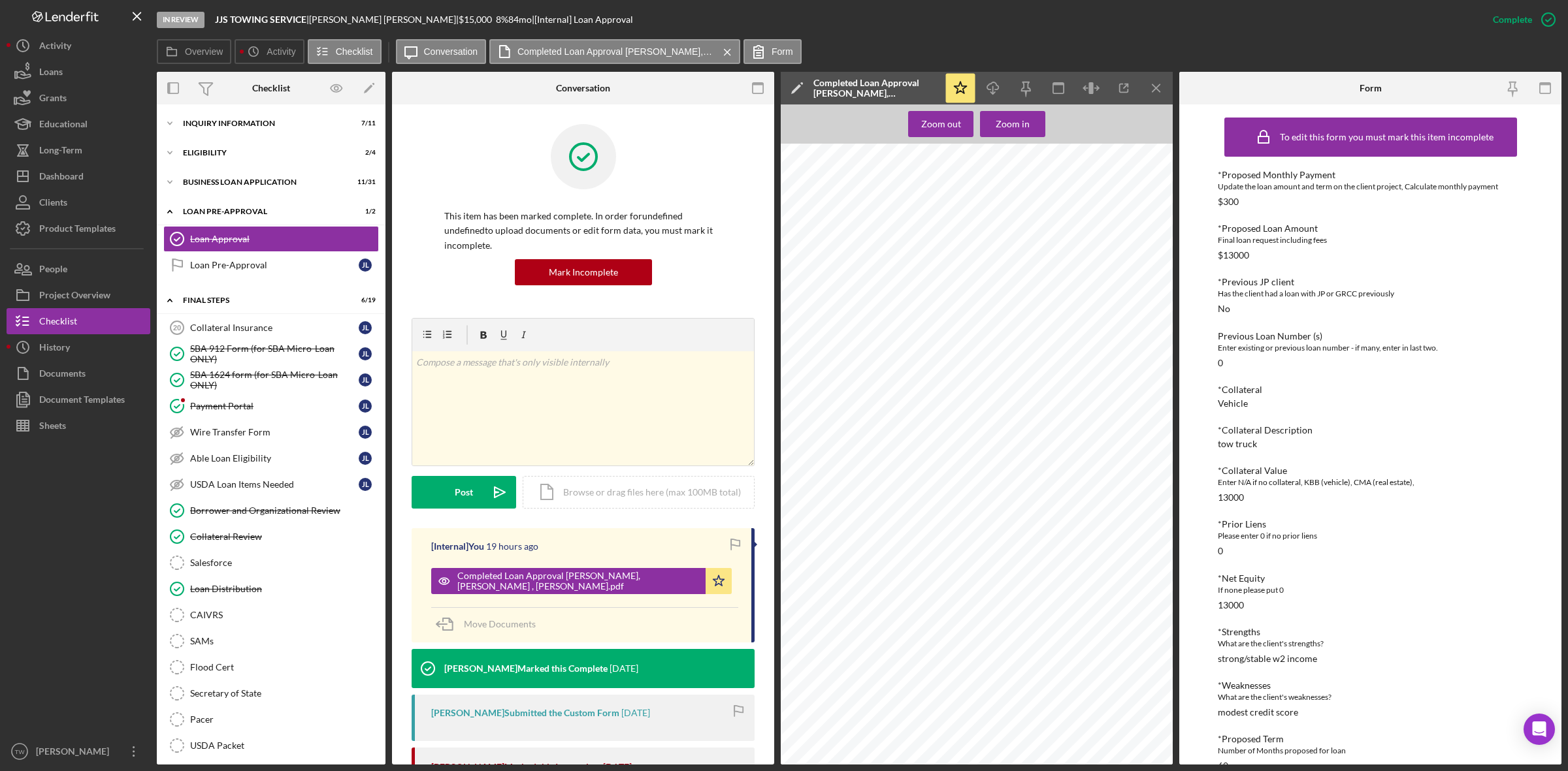
scroll to position [1224, 0]
